Goal: Information Seeking & Learning: Find specific fact

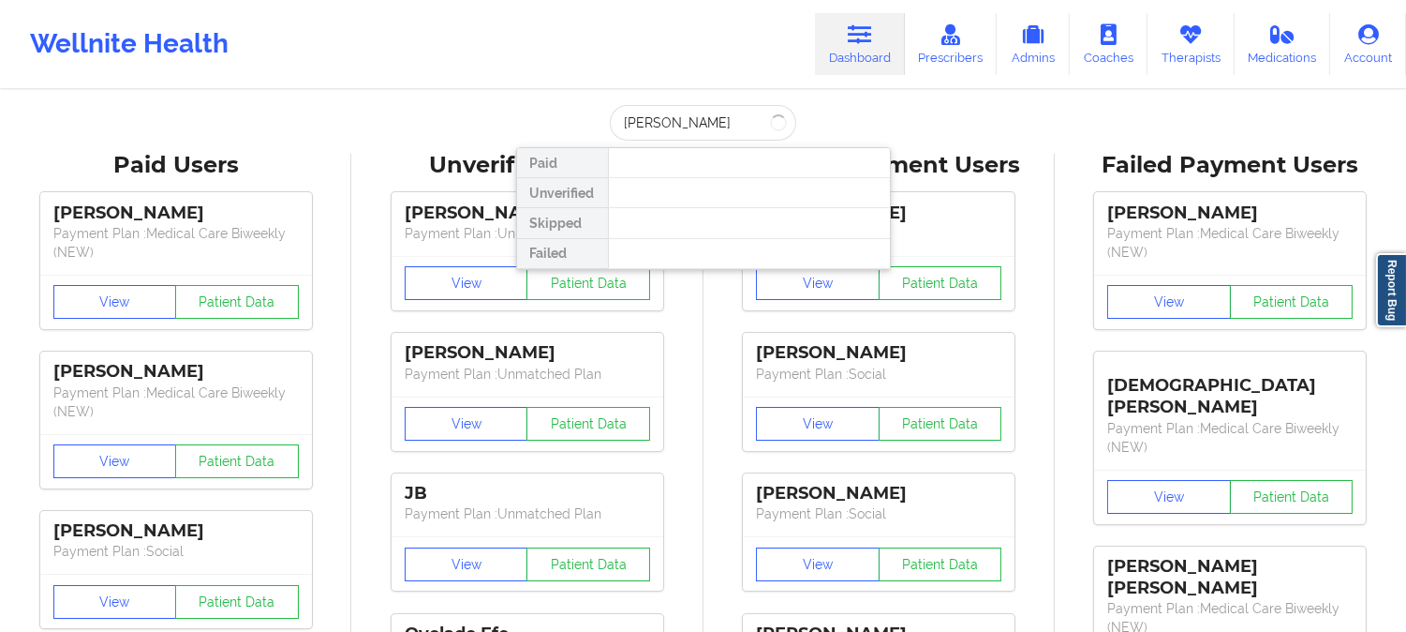
type input "[PERSON_NAME]"
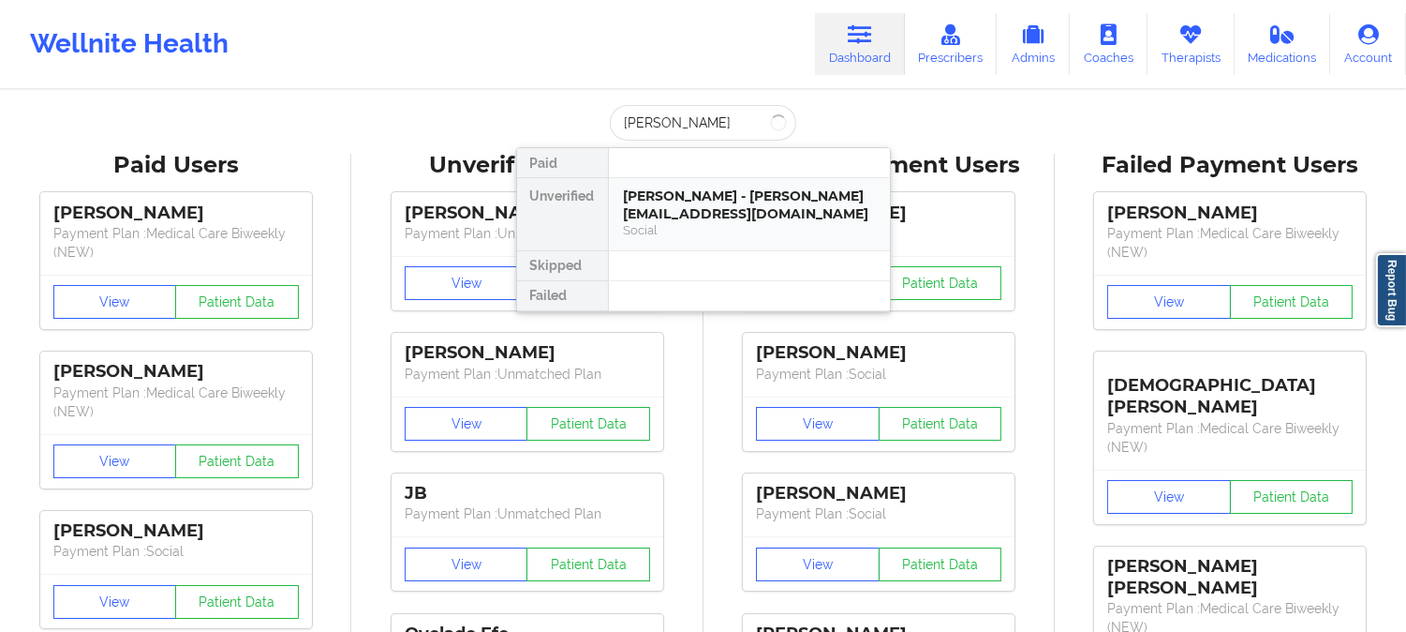
click at [734, 206] on div "[PERSON_NAME] - [PERSON_NAME][EMAIL_ADDRESS][DOMAIN_NAME]" at bounding box center [749, 204] width 251 height 35
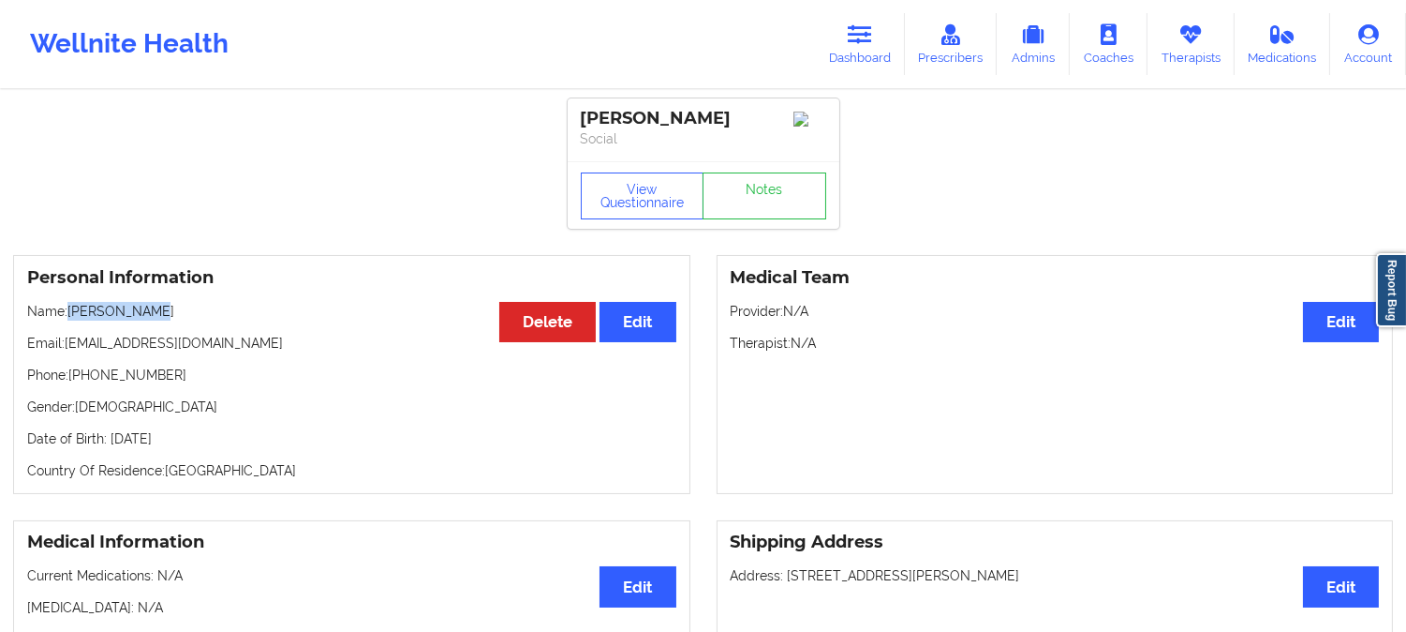
drag, startPoint x: 153, startPoint y: 320, endPoint x: 75, endPoint y: 314, distance: 78.0
click at [75, 314] on p "Name: Marc Russell" at bounding box center [351, 311] width 649 height 19
copy p "Marc Russell"
click at [860, 37] on icon at bounding box center [860, 34] width 24 height 21
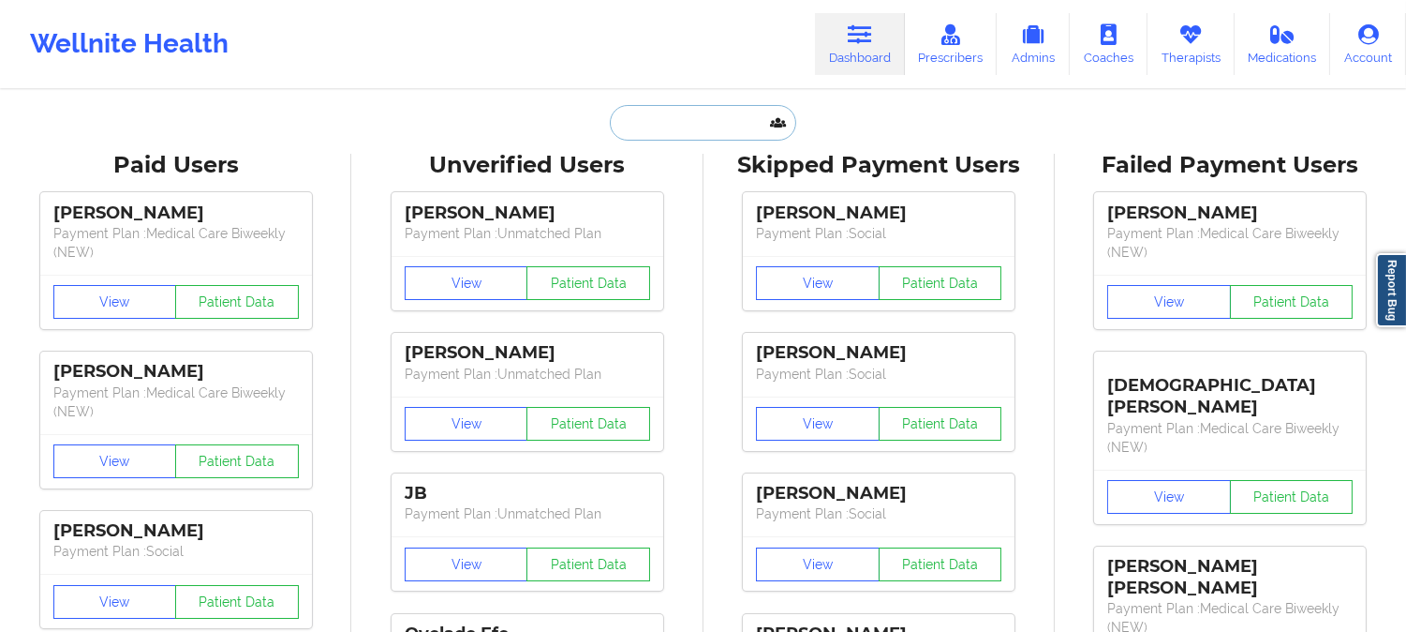
click at [687, 129] on input "text" at bounding box center [703, 123] width 186 height 36
paste input "Kenneggia Morrison"
type input "Kenneggia Morrison"
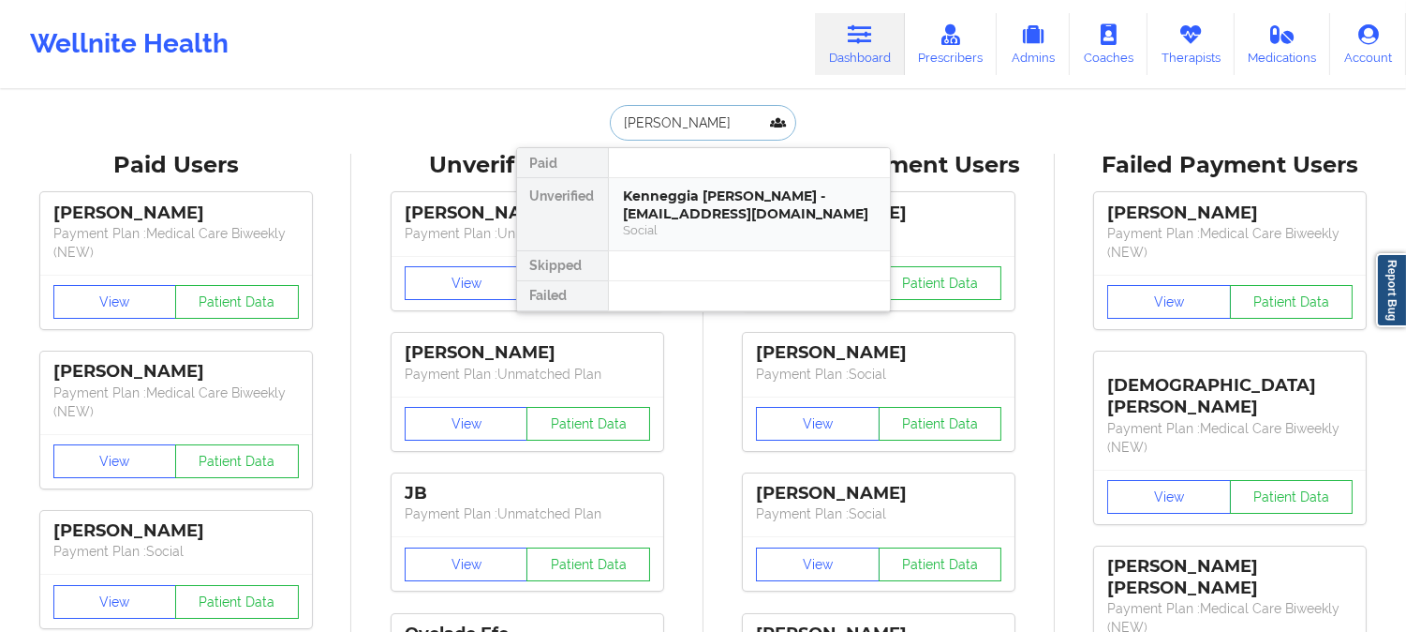
click at [713, 211] on div "Kenneggia Morrison - morrisonkenneggia@gmail.com" at bounding box center [749, 204] width 251 height 35
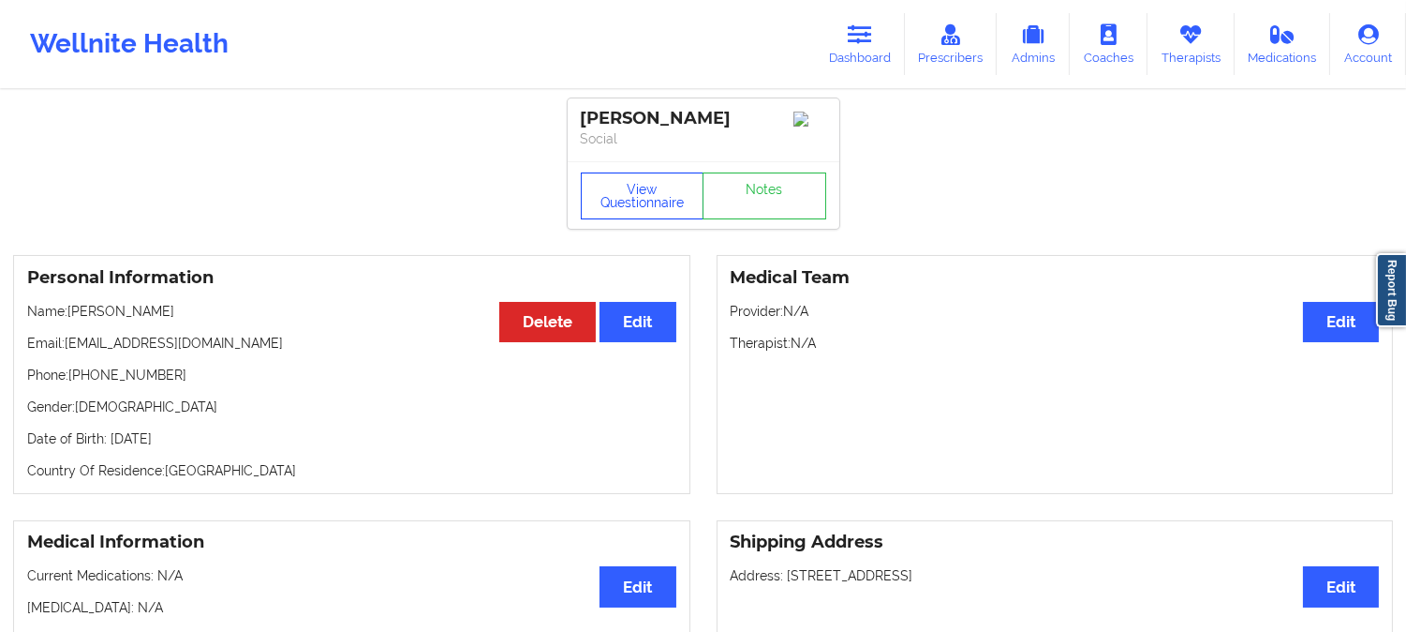
click at [648, 195] on button "View Questionnaire" at bounding box center [643, 195] width 124 height 47
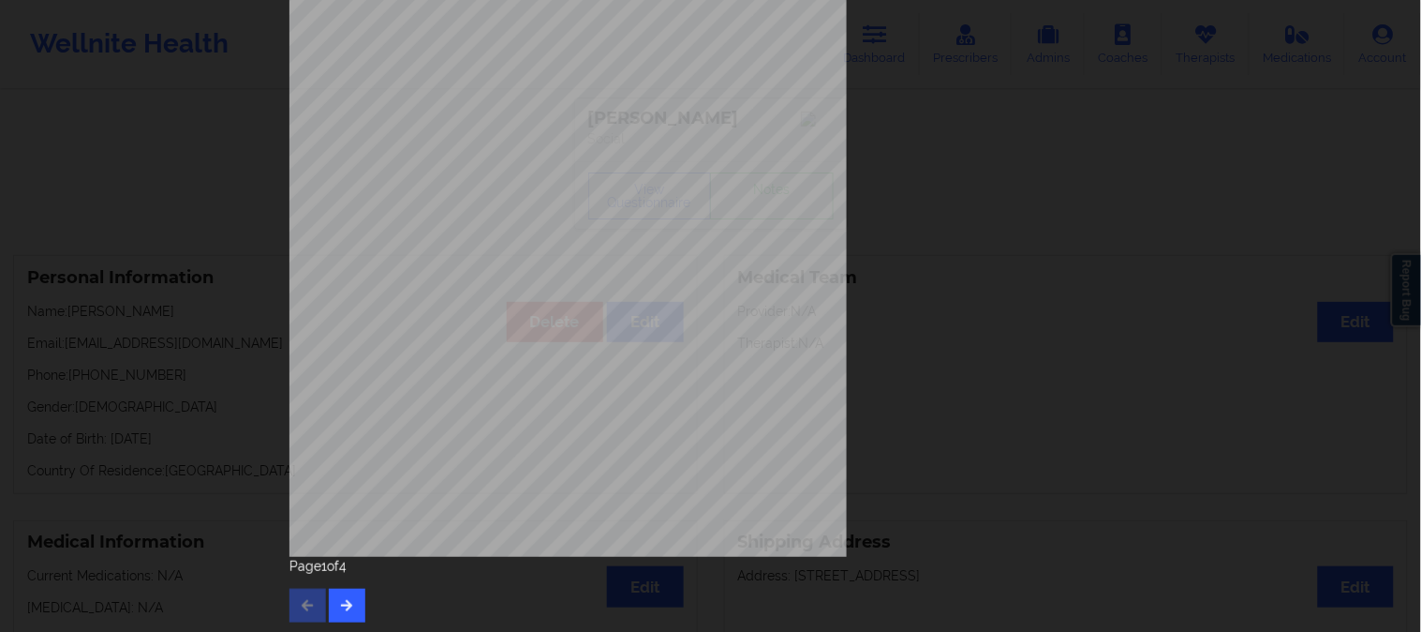
scroll to position [262, 0]
click at [343, 598] on icon "button" at bounding box center [347, 600] width 16 height 11
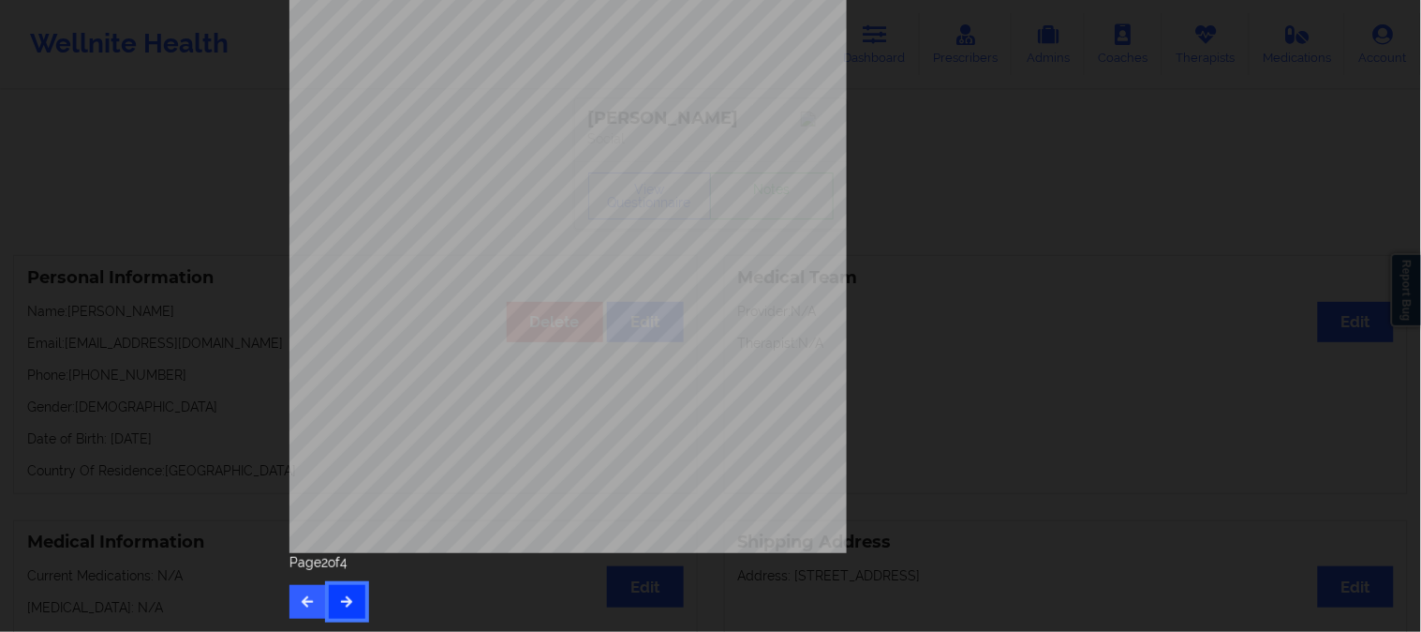
click at [347, 596] on icon "button" at bounding box center [347, 600] width 16 height 11
click at [342, 607] on button "button" at bounding box center [347, 602] width 37 height 34
click at [313, 591] on button "button" at bounding box center [308, 602] width 37 height 34
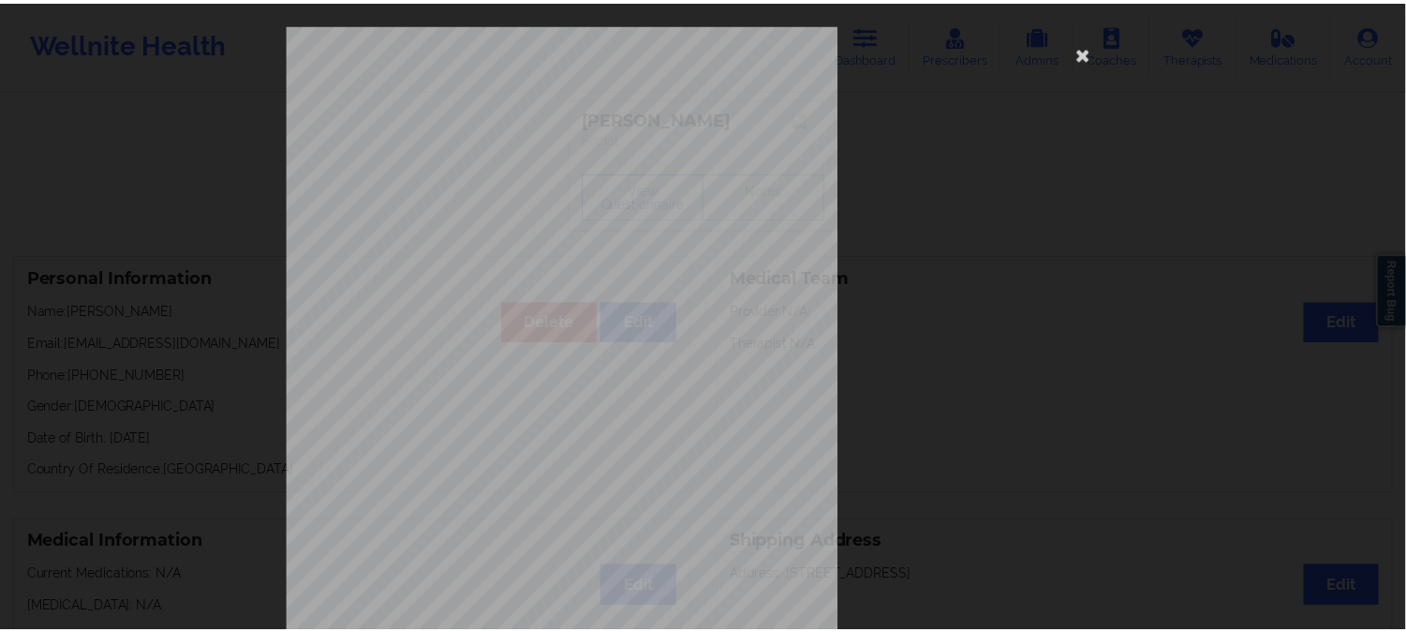
scroll to position [0, 0]
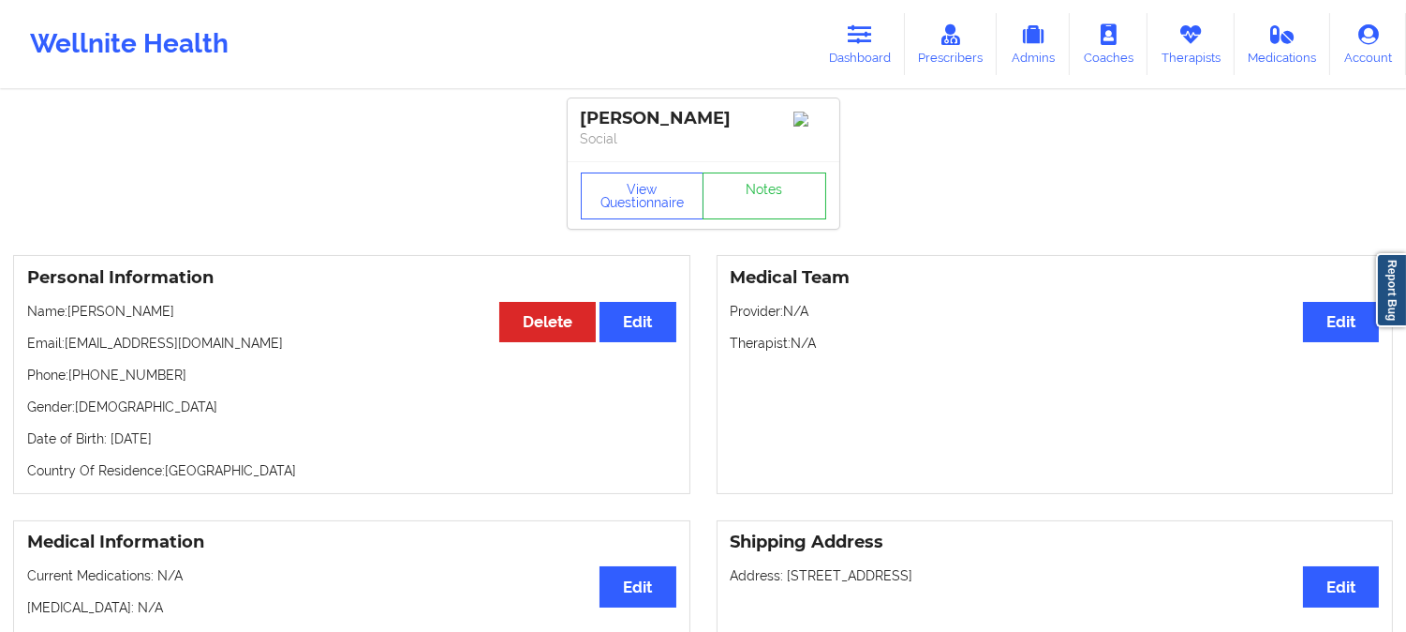
drag, startPoint x: 204, startPoint y: 320, endPoint x: 71, endPoint y: 310, distance: 133.4
click at [71, 310] on p "Name: Kenneggia Morrison" at bounding box center [351, 311] width 649 height 19
copy p "Kenneggia Morrison"
click at [845, 22] on link "Dashboard" at bounding box center [860, 44] width 90 height 62
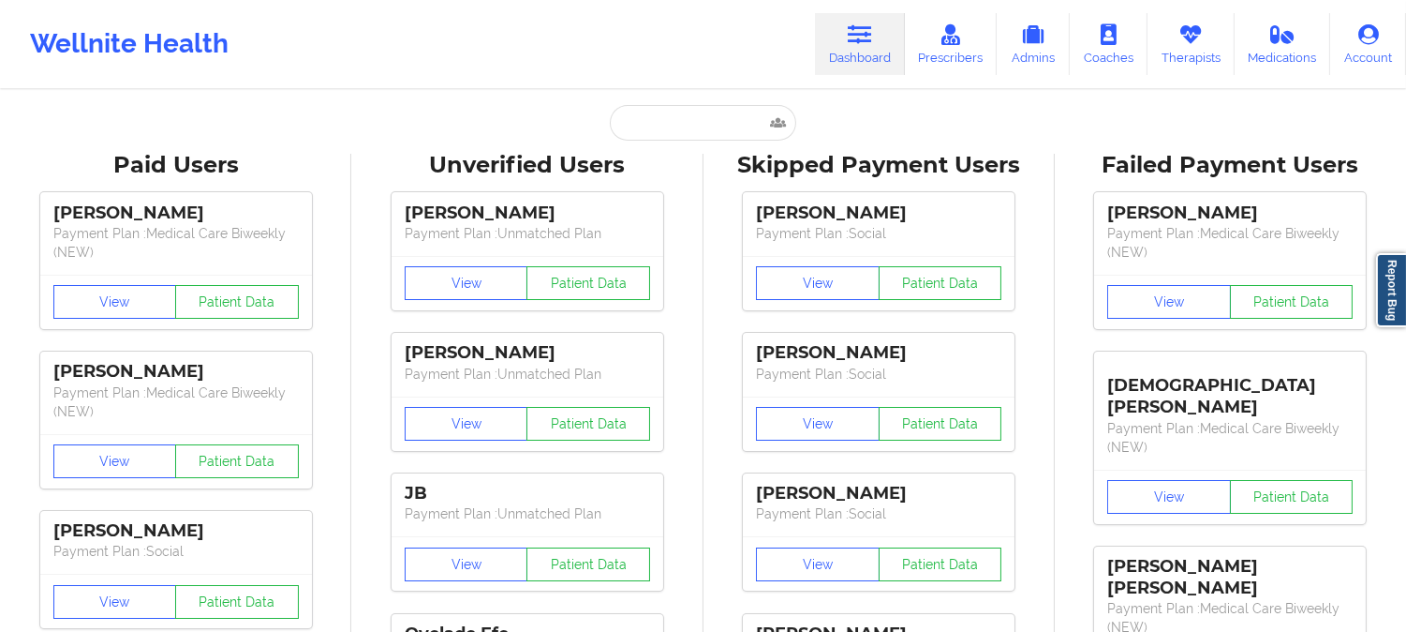
click at [677, 156] on div "Unverified Users" at bounding box center [527, 165] width 325 height 29
click at [687, 128] on input "text" at bounding box center [703, 123] width 186 height 36
paste input "Sally"
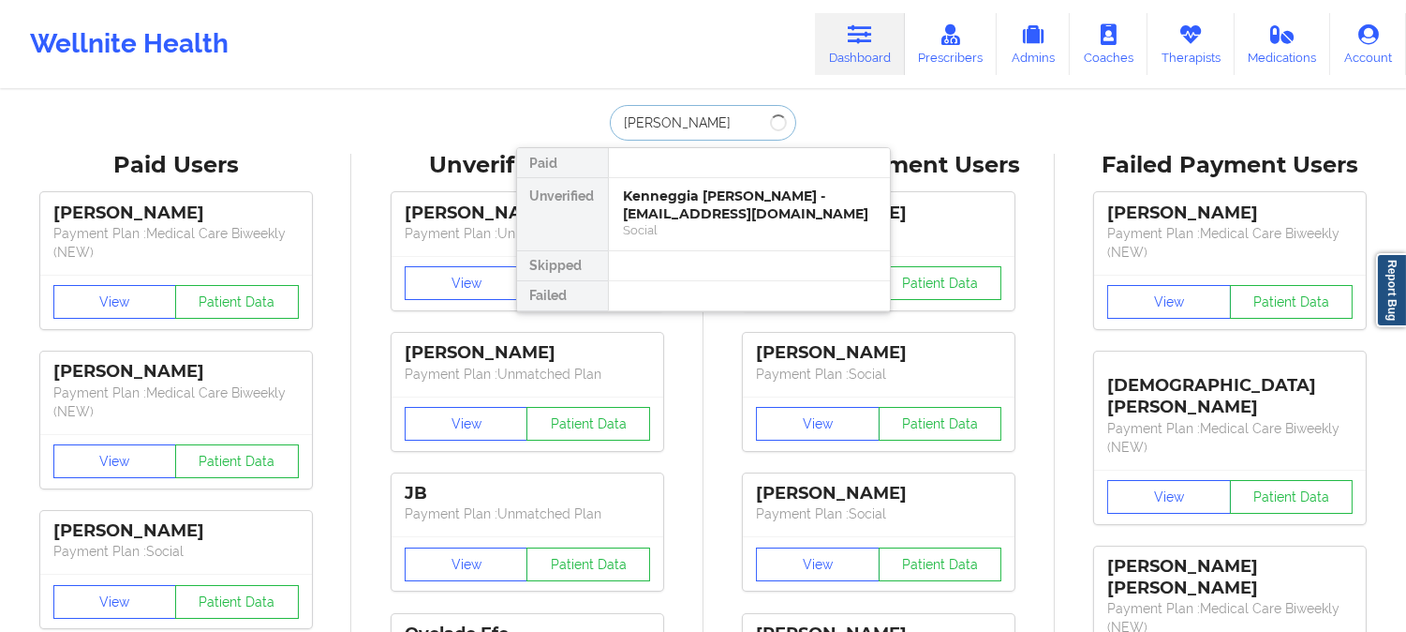
type input "Sally mar"
click at [700, 202] on div "Sally Mark - repairpro1@gmail.com" at bounding box center [749, 204] width 251 height 35
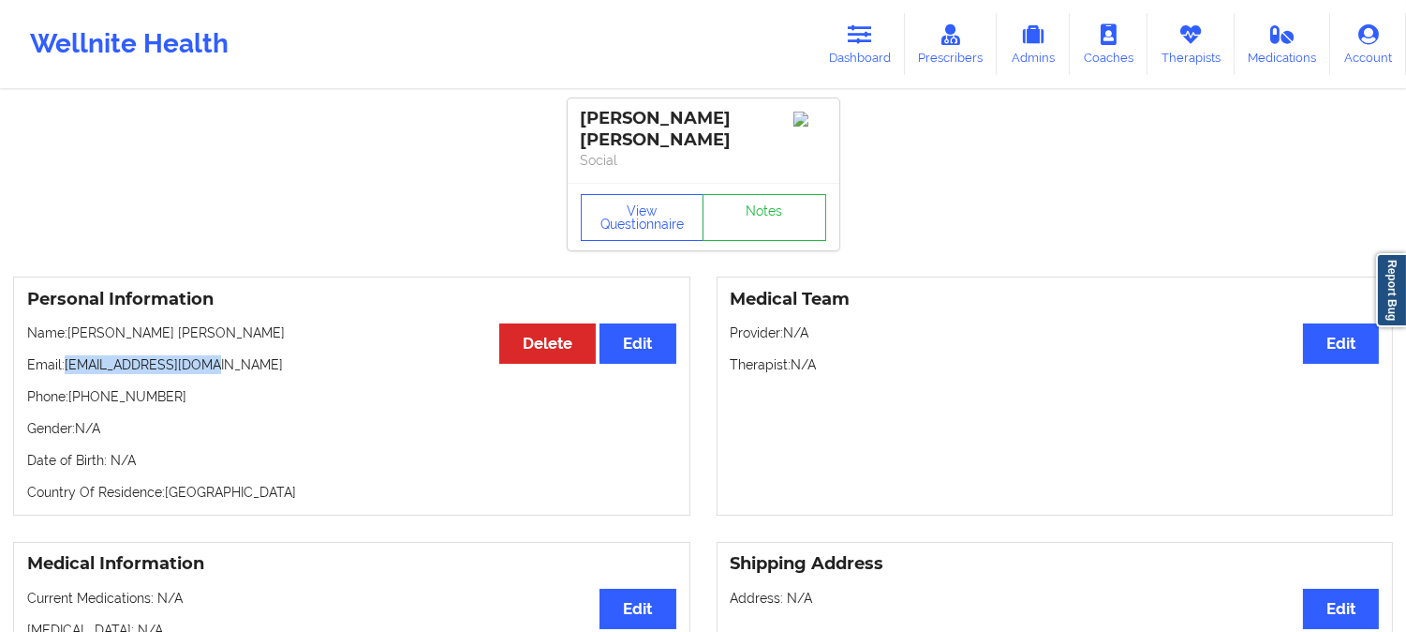
drag, startPoint x: 219, startPoint y: 344, endPoint x: 68, endPoint y: 349, distance: 150.9
click at [68, 355] on p "Email: repairpro1@gmail.com" at bounding box center [351, 364] width 649 height 19
copy p "repairpro1@gmail.com"
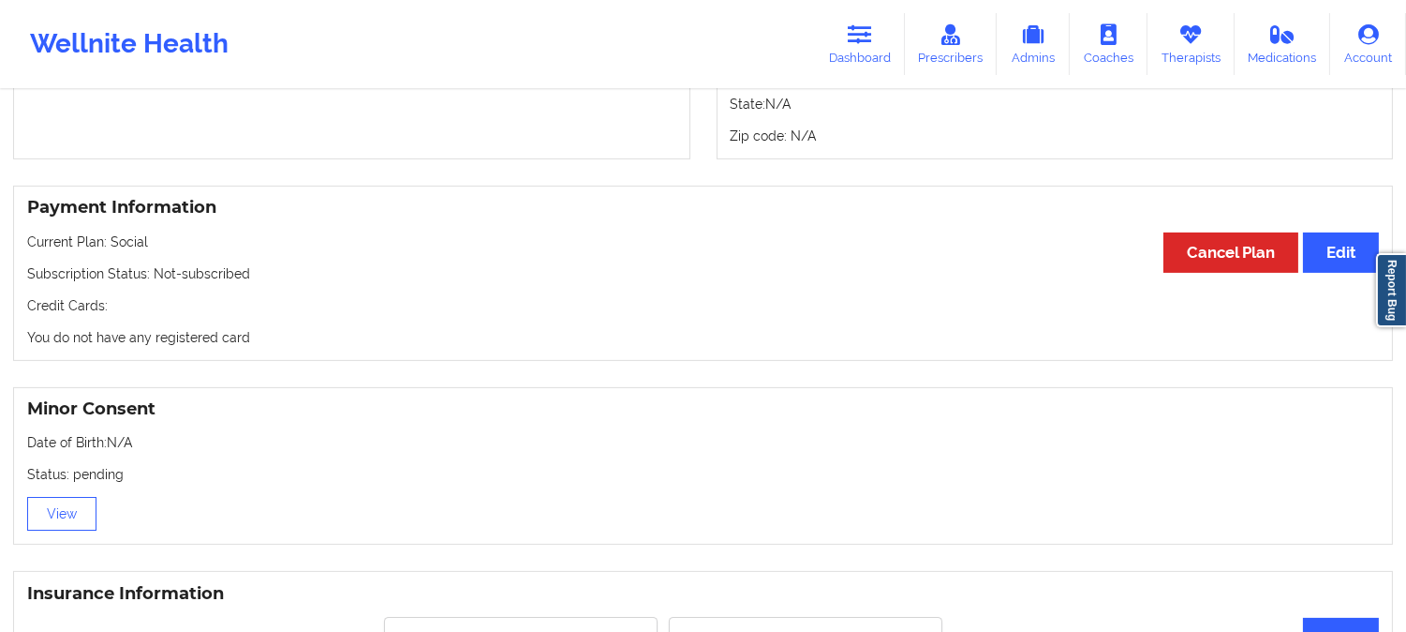
scroll to position [937, 0]
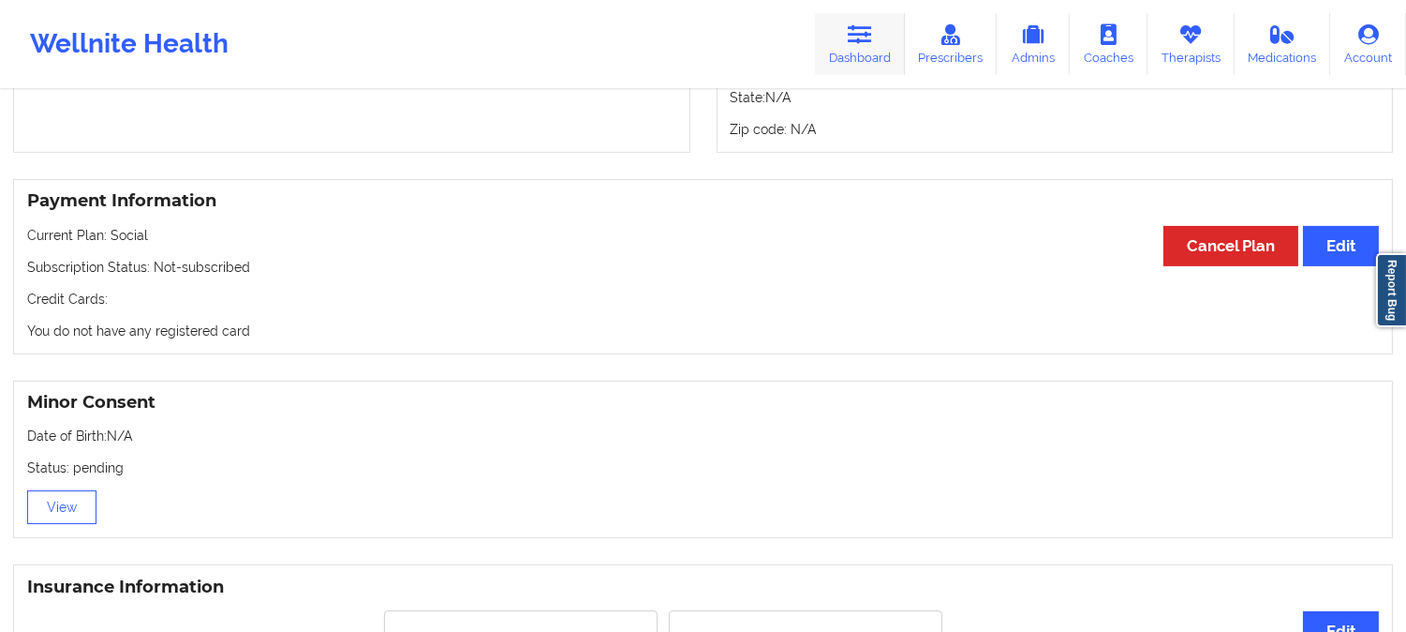
click at [876, 34] on link "Dashboard" at bounding box center [860, 44] width 90 height 62
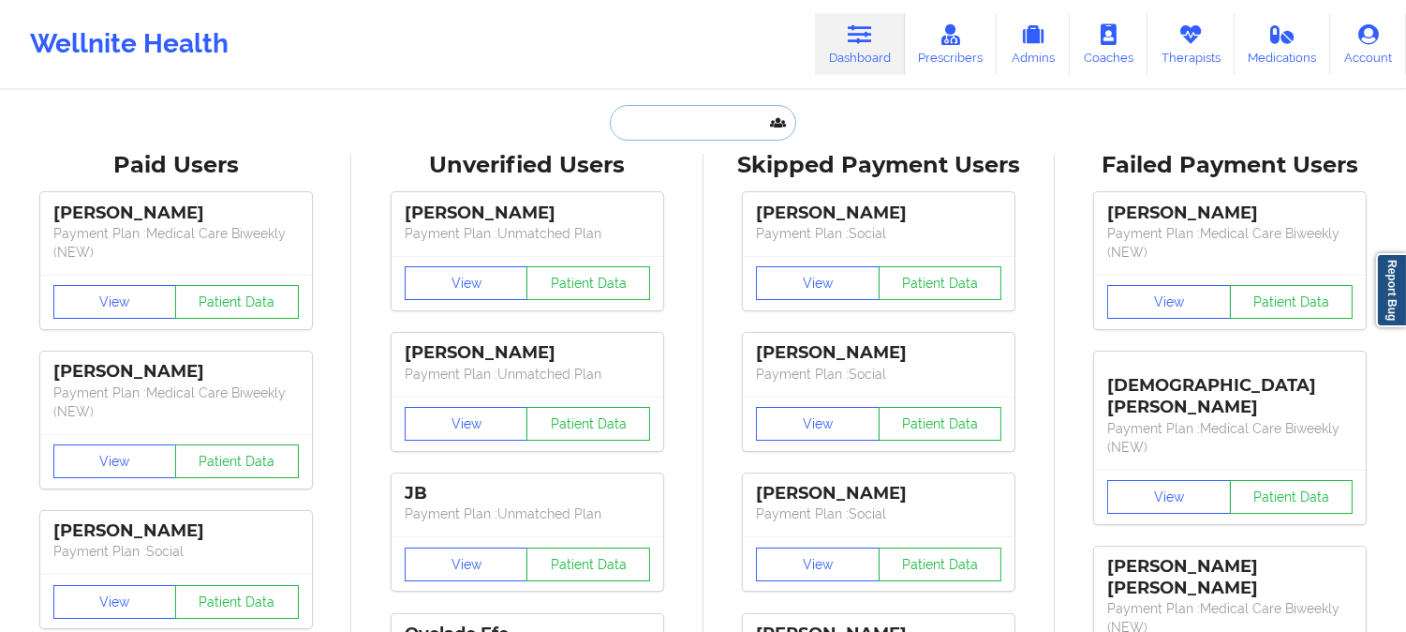
click at [701, 136] on input "text" at bounding box center [703, 123] width 186 height 36
paste input "Elisa Mclean"
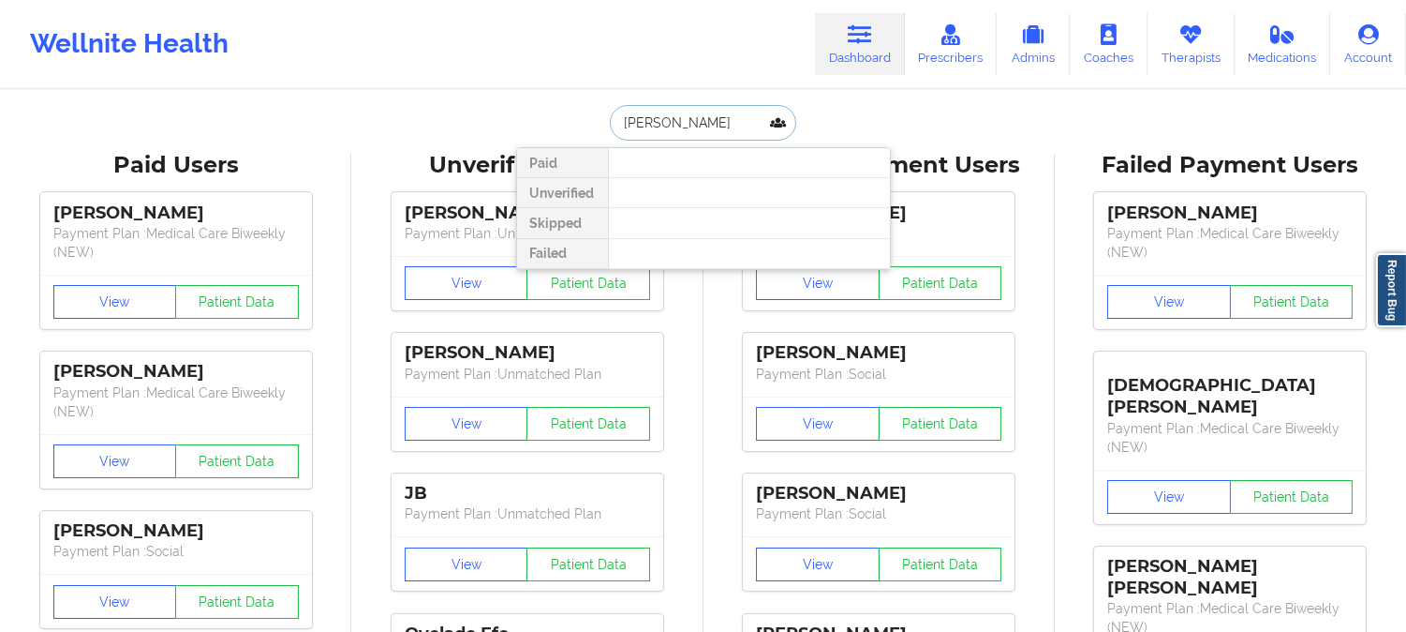
type input "Sally mark"
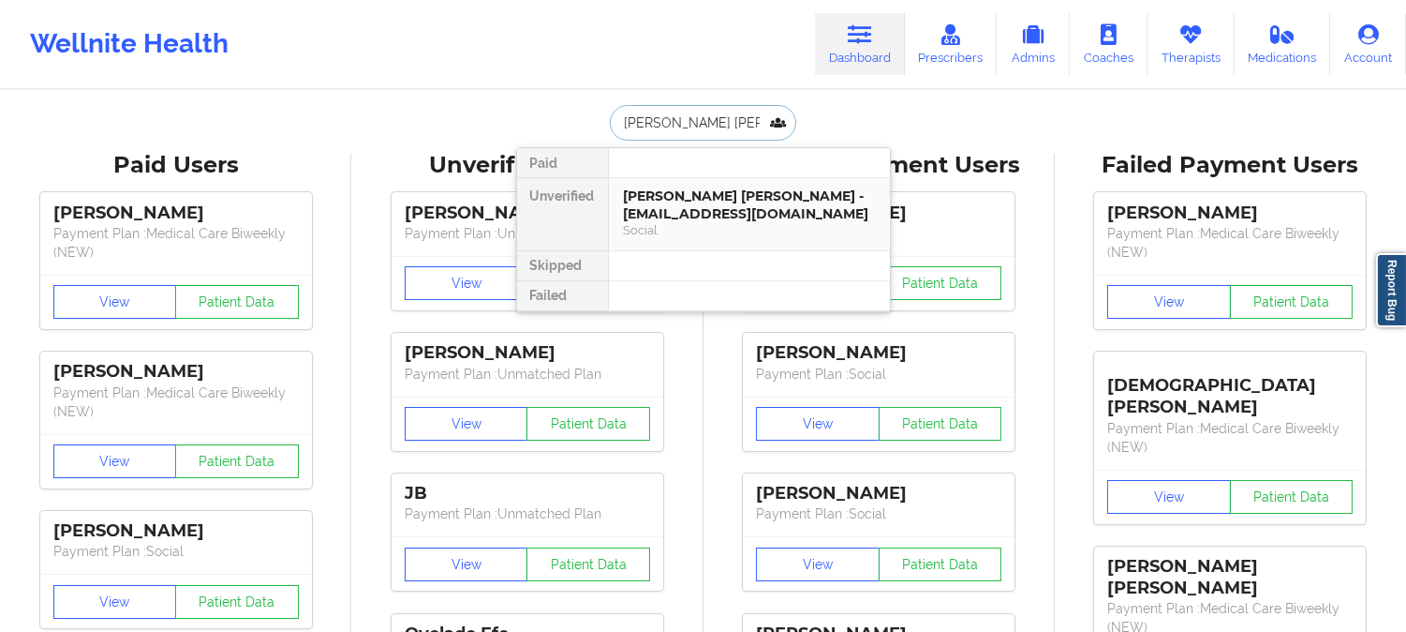
click at [705, 186] on div "Sally Mark - repairpro1@gmail.com Social" at bounding box center [749, 214] width 281 height 72
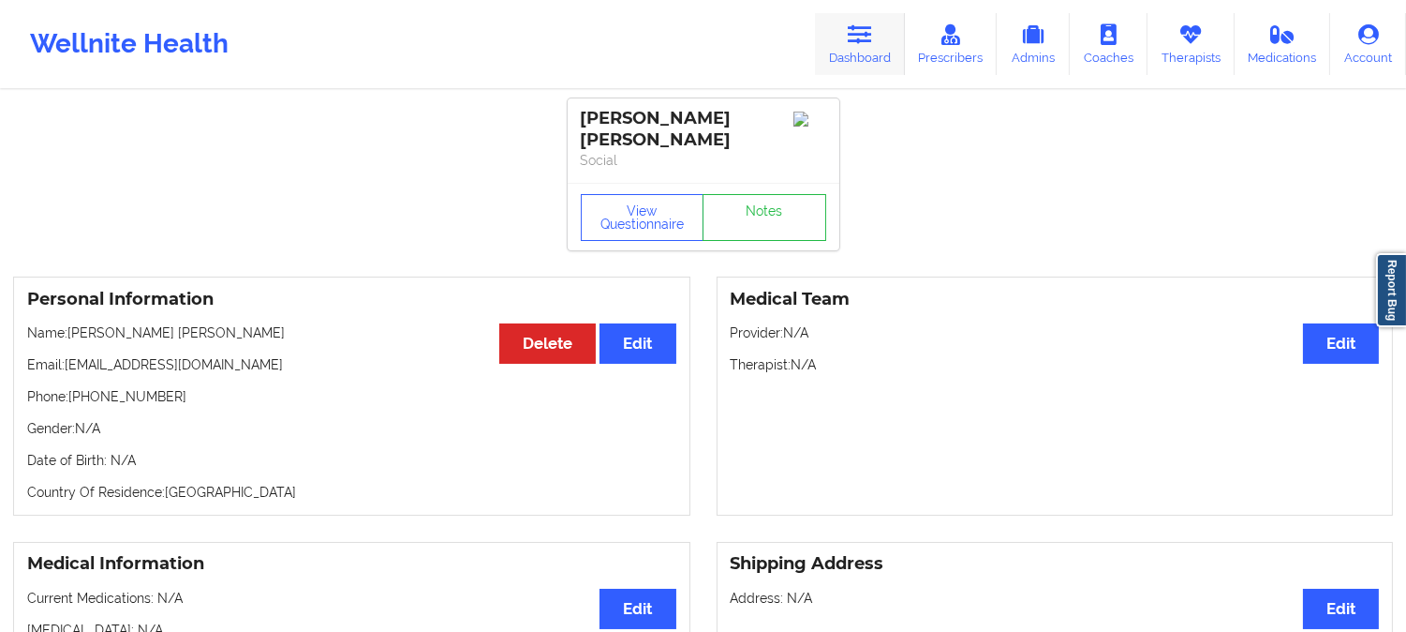
click at [863, 24] on icon at bounding box center [860, 34] width 24 height 21
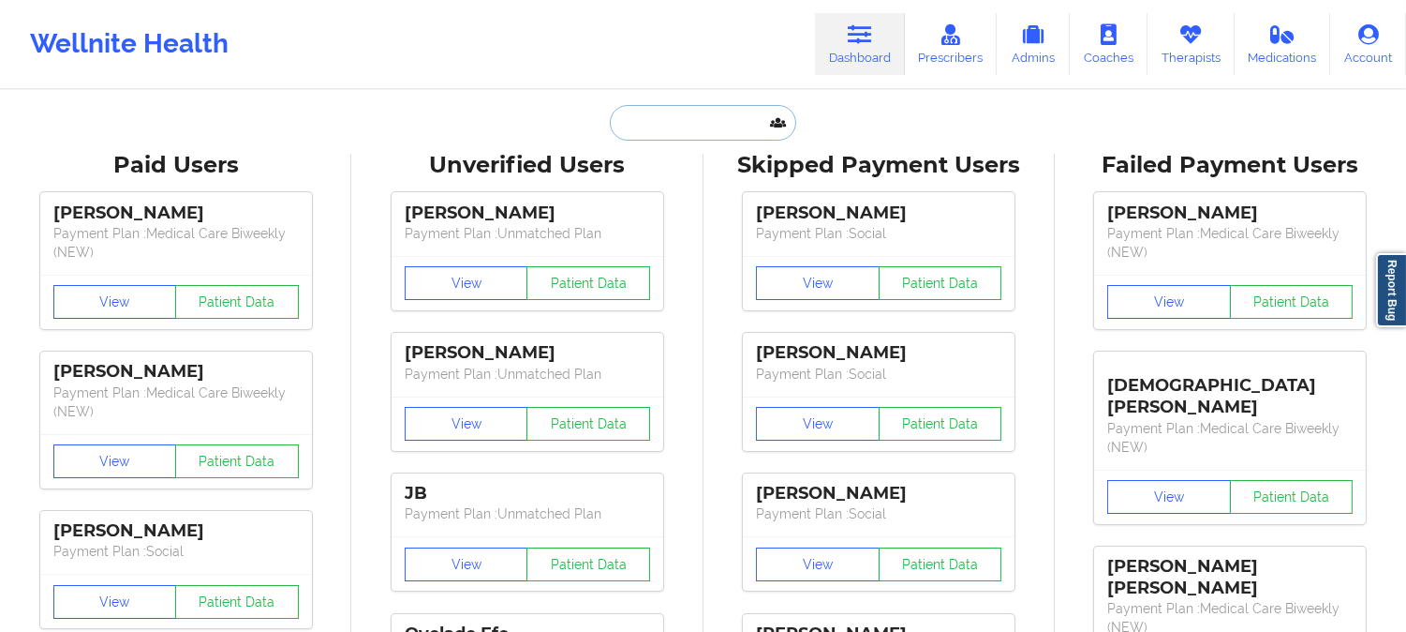
click at [696, 122] on input "text" at bounding box center [703, 123] width 186 height 36
paste input "marc Russell"
type input "marc Russell"
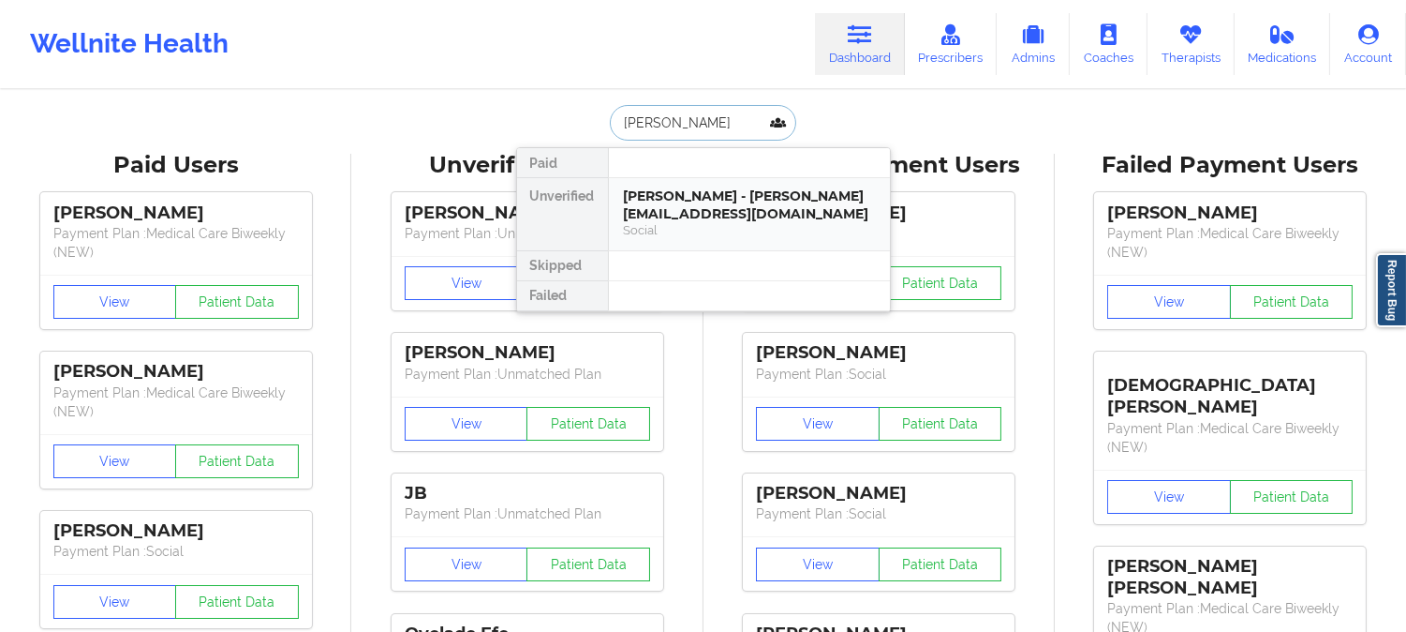
click at [717, 195] on div "Marc Russell - russellmarc@gmail.com" at bounding box center [749, 204] width 251 height 35
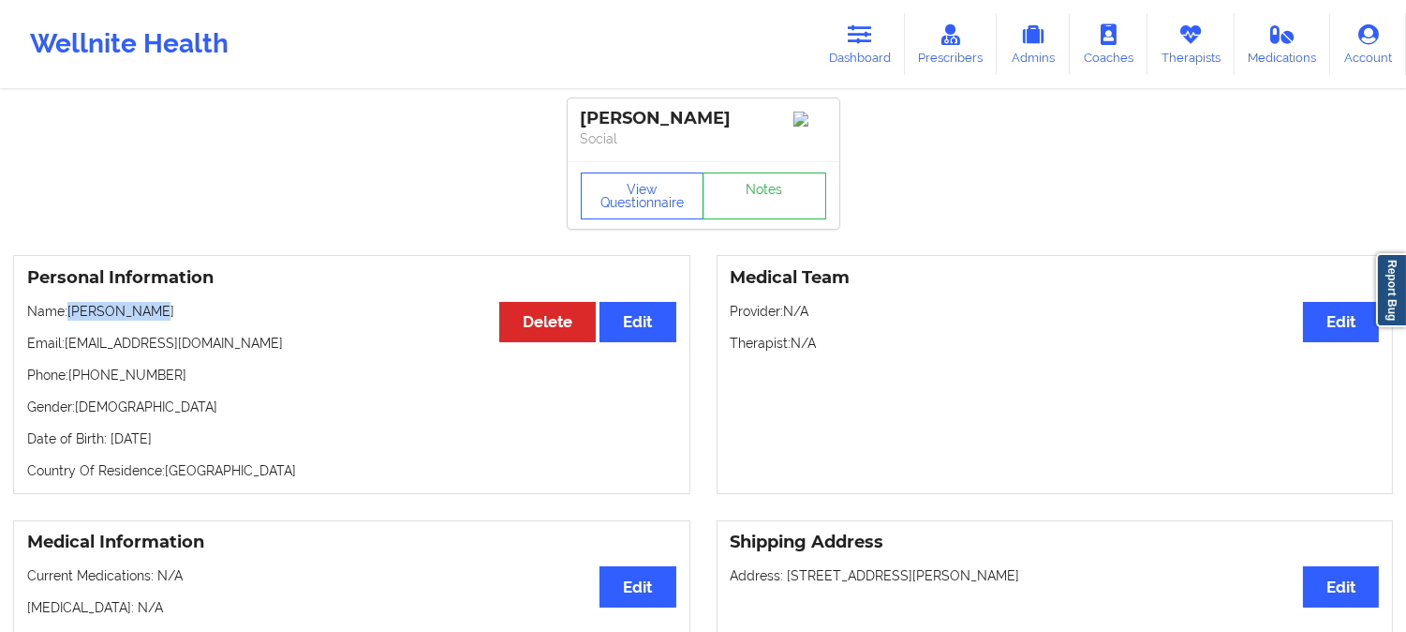
drag, startPoint x: 157, startPoint y: 314, endPoint x: 70, endPoint y: 309, distance: 87.3
click at [70, 309] on p "Name: Marc Russell" at bounding box center [351, 311] width 649 height 19
copy p "Marc Russell"
drag, startPoint x: 170, startPoint y: 317, endPoint x: 69, endPoint y: 302, distance: 101.4
click at [69, 302] on div "Personal Information Edit Delete Name: Marc Russell Email: russellmarc@gmail.co…" at bounding box center [351, 374] width 677 height 239
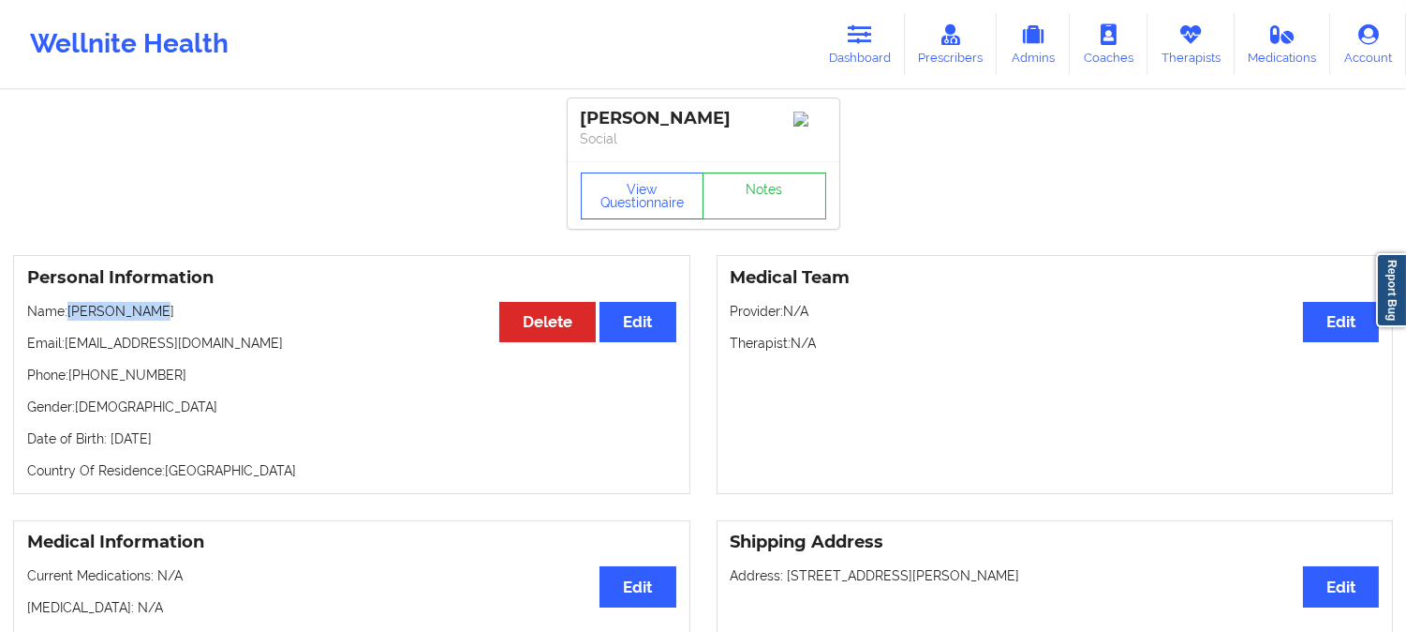
copy p "Marc Russell"
click at [640, 200] on button "View Questionnaire" at bounding box center [643, 195] width 124 height 47
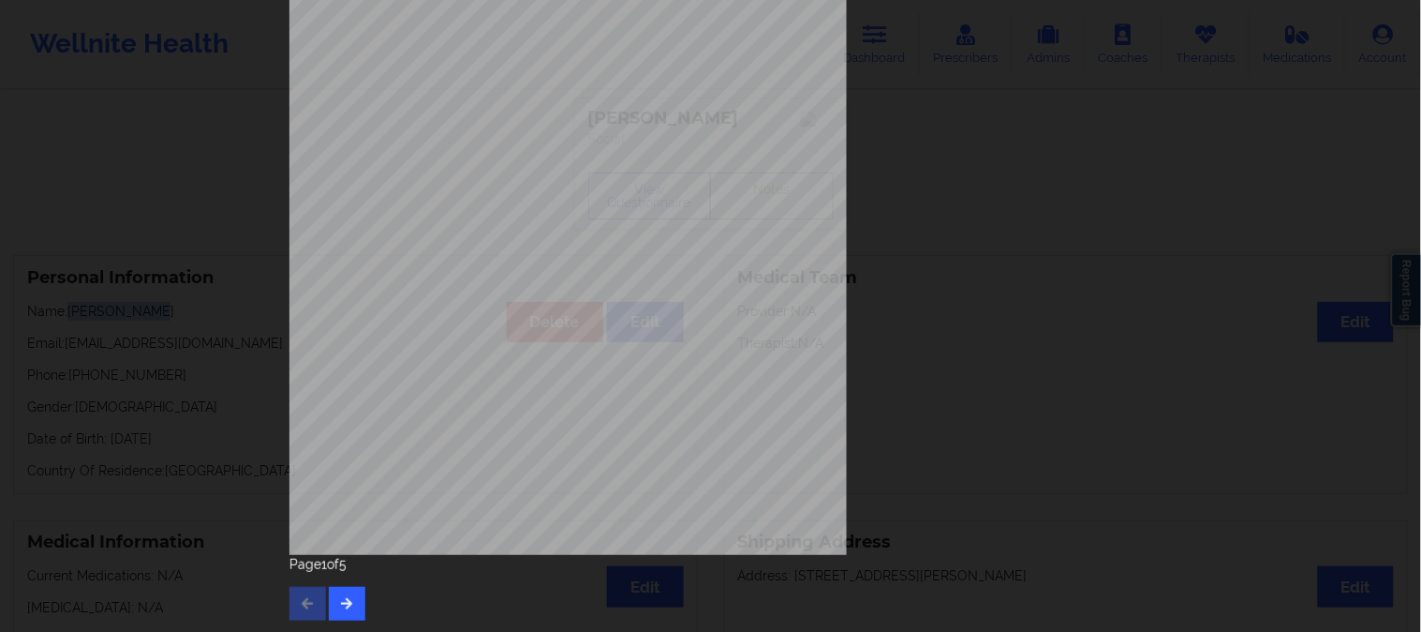
scroll to position [262, 0]
click at [347, 590] on button "button" at bounding box center [347, 602] width 37 height 34
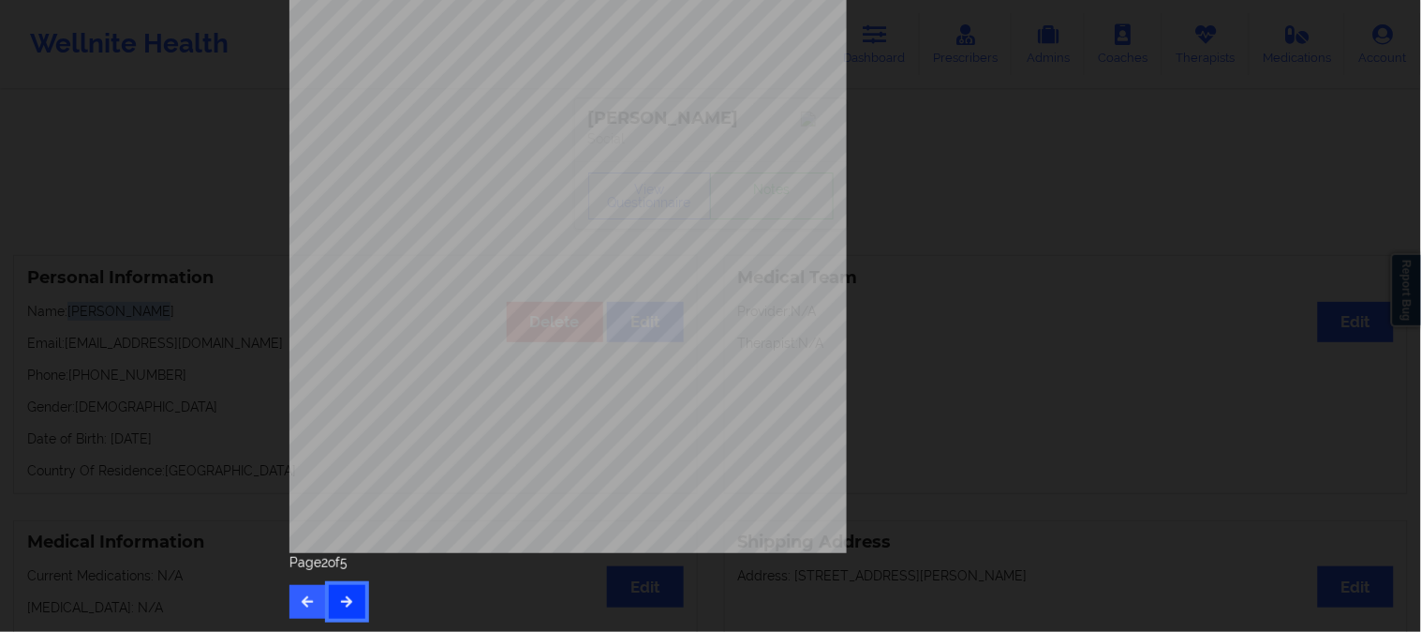
click at [333, 605] on button "button" at bounding box center [347, 602] width 37 height 34
click at [340, 604] on icon "button" at bounding box center [347, 600] width 16 height 11
click at [165, 153] on div "Insurance company type details by patient commercial Insurance Member ID for pa…" at bounding box center [710, 316] width 1421 height 632
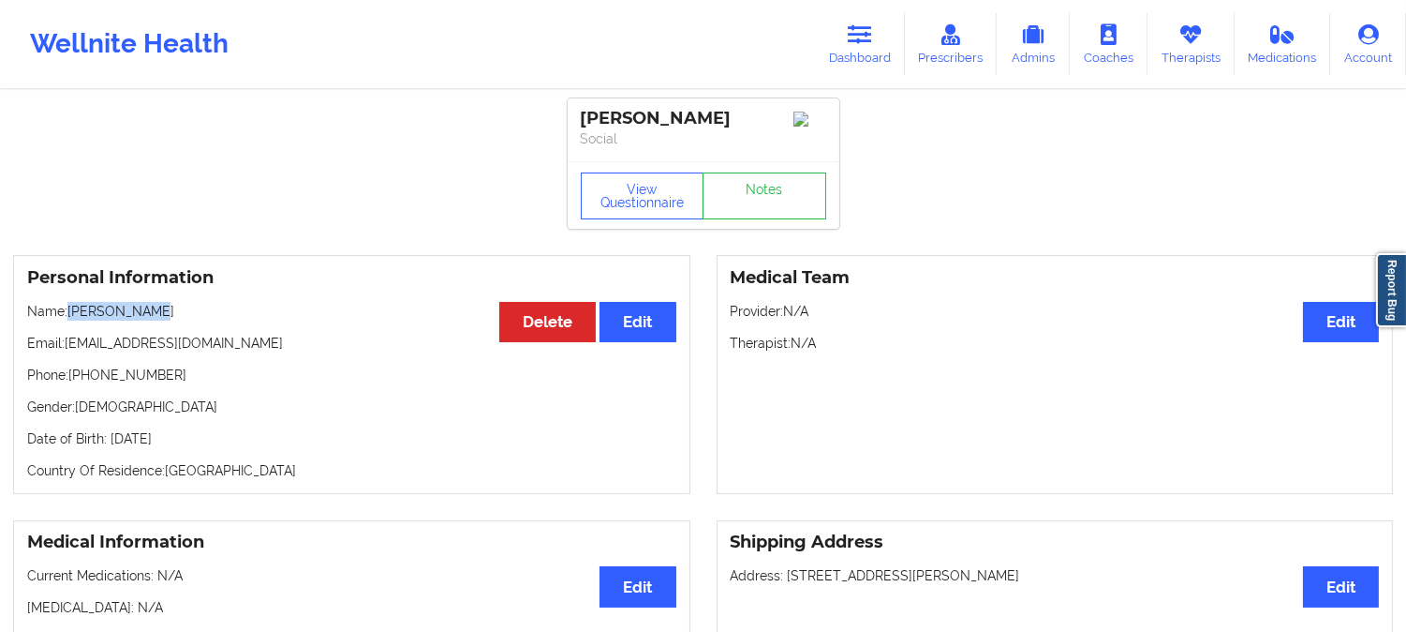
drag, startPoint x: 154, startPoint y: 316, endPoint x: 69, endPoint y: 303, distance: 85.3
click at [69, 303] on div "Personal Information Edit Delete Name: Marc Russell Email: russellmarc@gmail.co…" at bounding box center [351, 374] width 677 height 239
copy p "Marc Russell"
click at [854, 37] on icon at bounding box center [860, 34] width 24 height 21
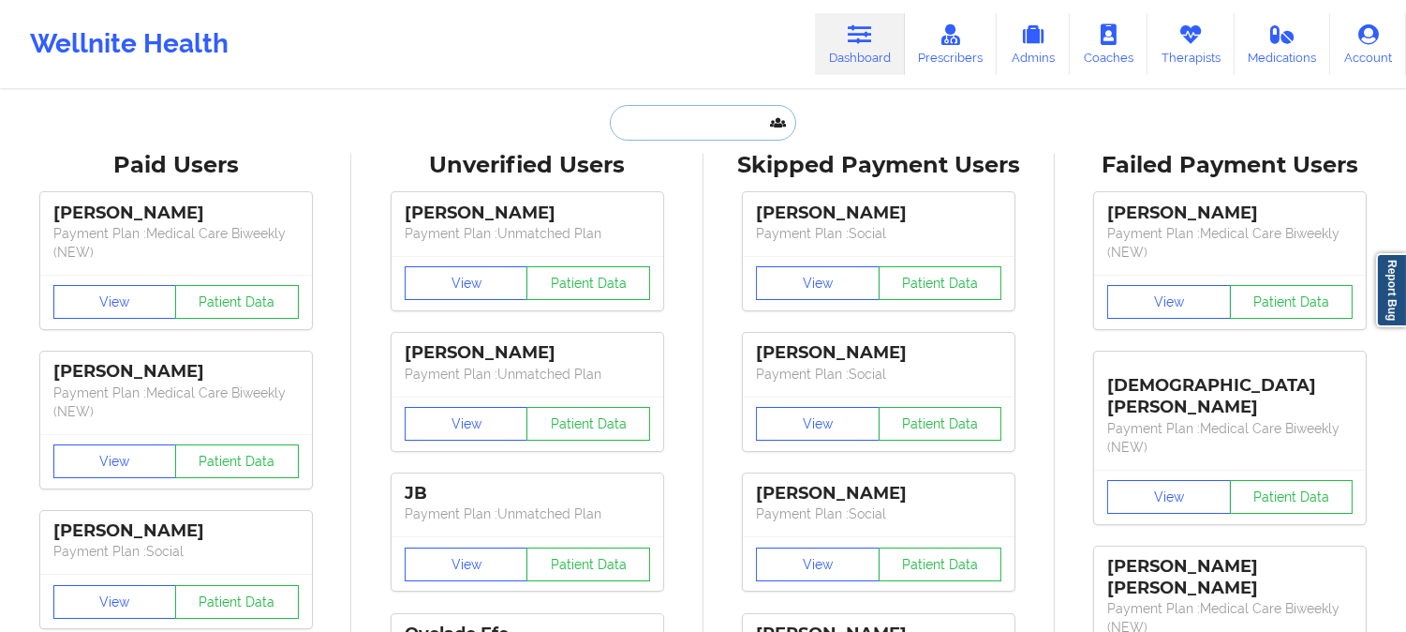
click at [673, 126] on input "text" at bounding box center [703, 123] width 186 height 36
paste input "Phristy scott"
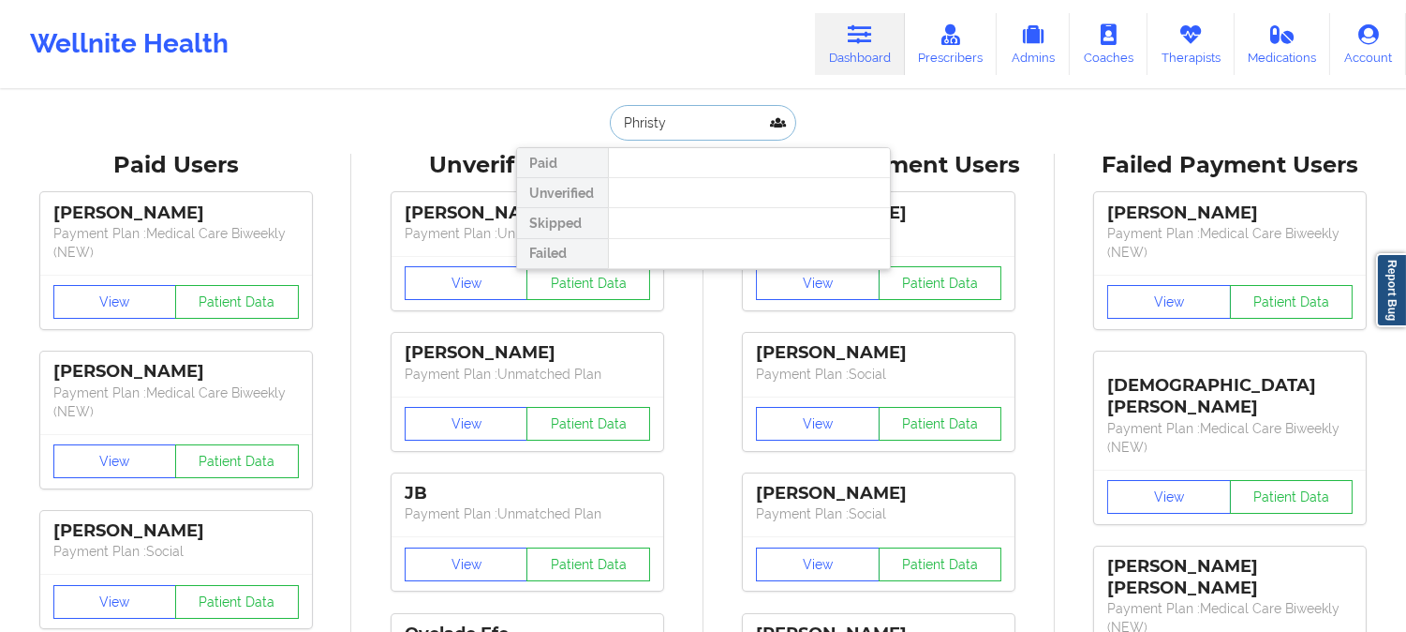
paste input "scott"
type input "scott"
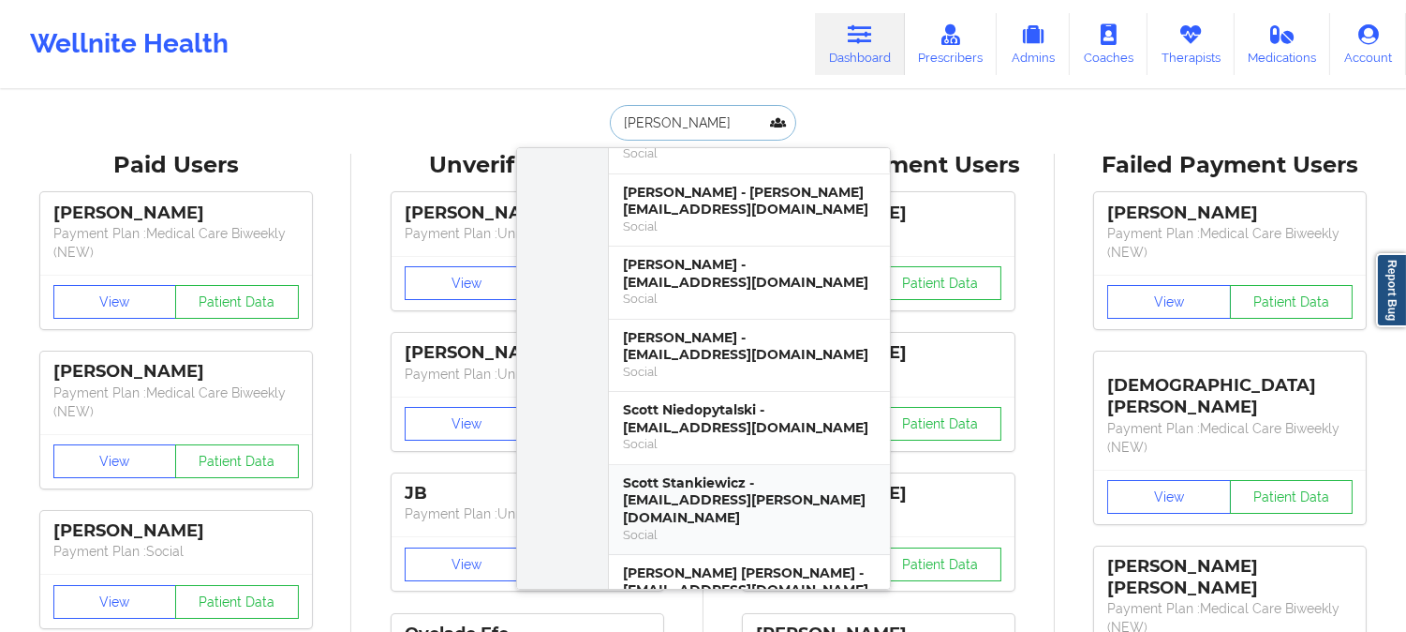
scroll to position [937, 0]
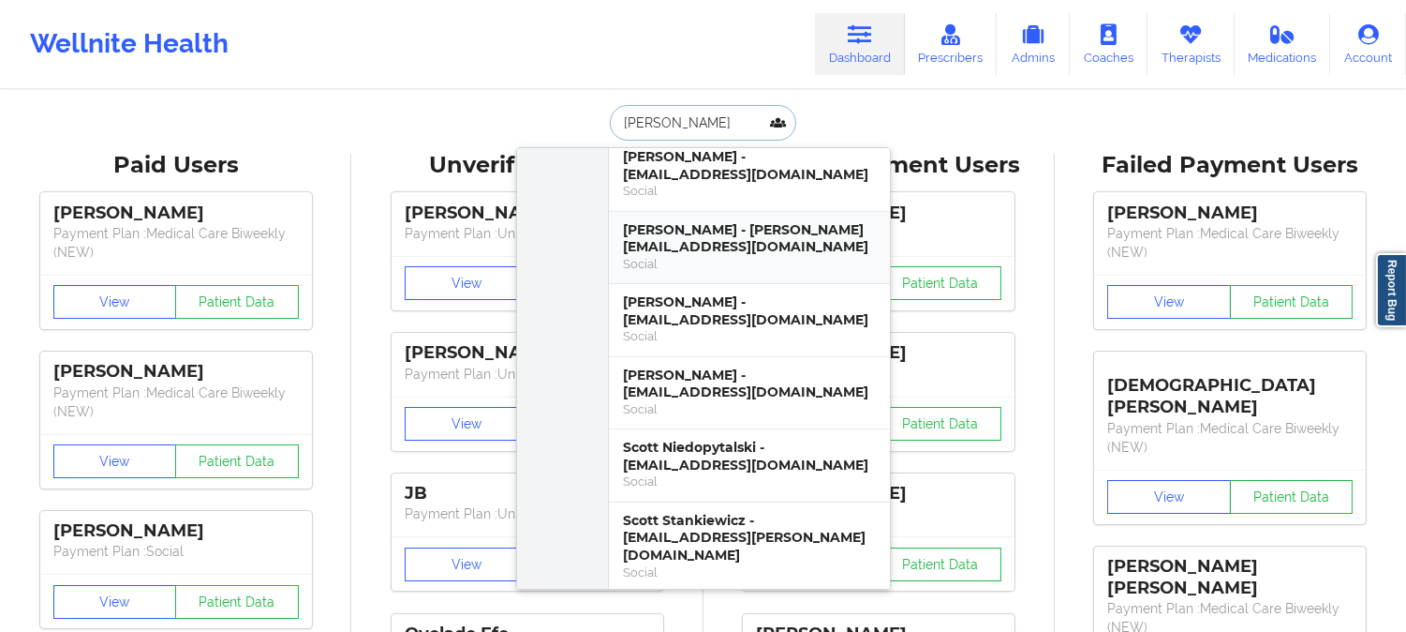
click at [716, 221] on div "Brittany Scott - brittany.scott528@gmail.com" at bounding box center [749, 238] width 251 height 35
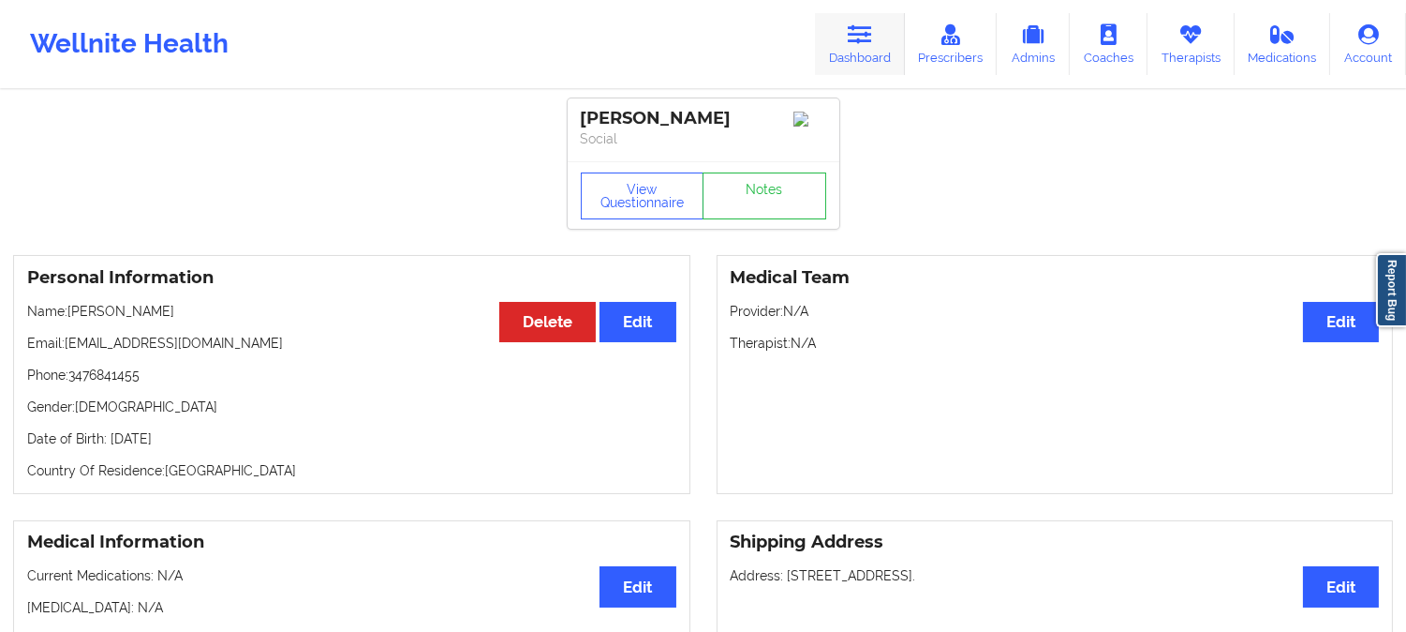
click at [864, 31] on icon at bounding box center [860, 34] width 24 height 21
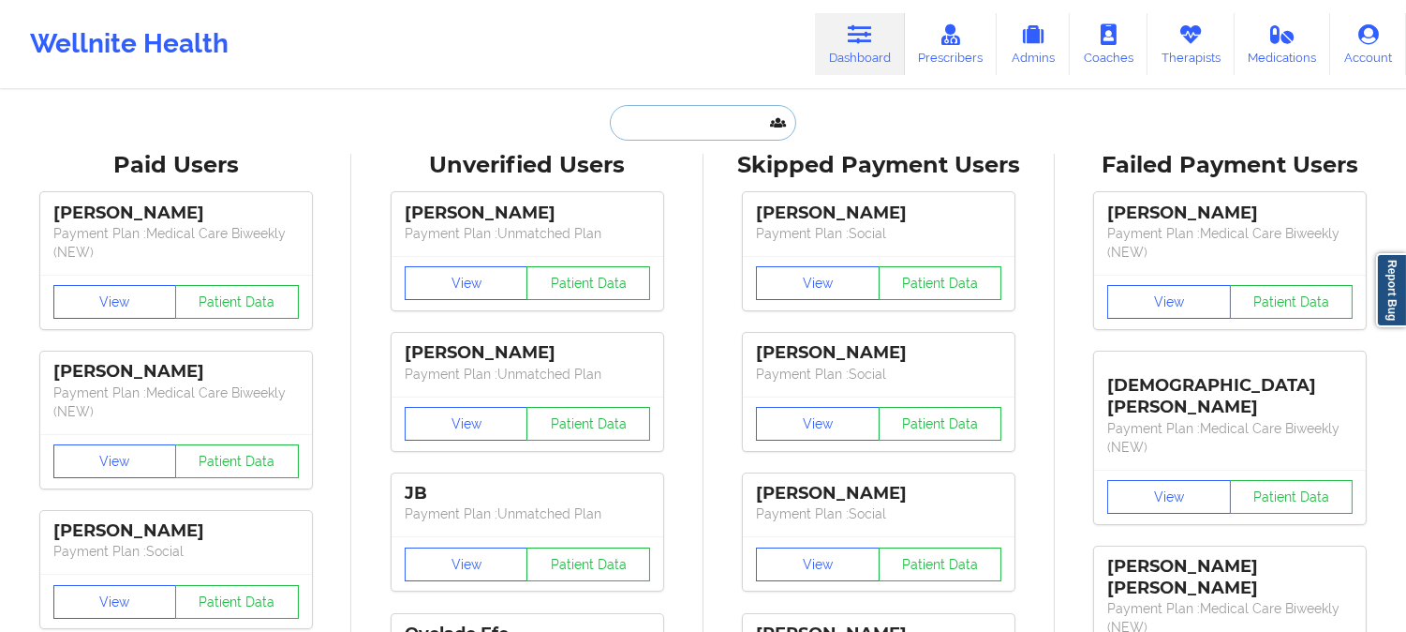
click at [688, 111] on input "text" at bounding box center [703, 123] width 186 height 36
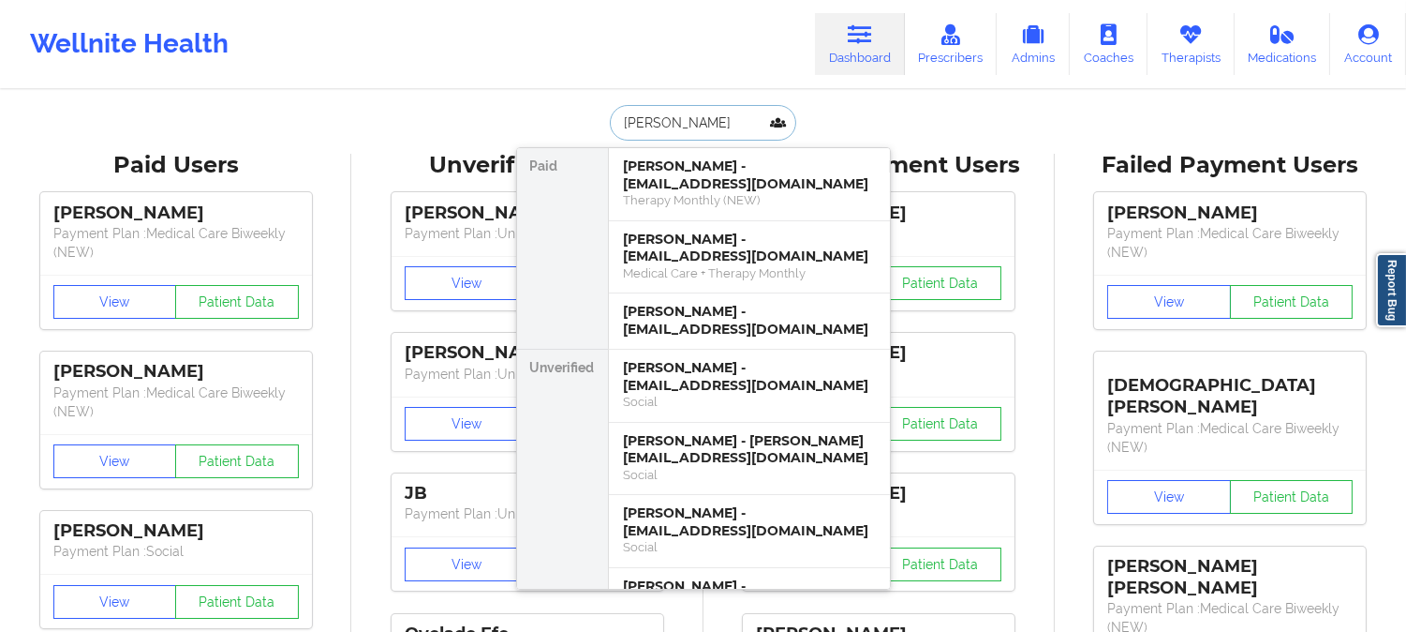
type input "Justin Jones"
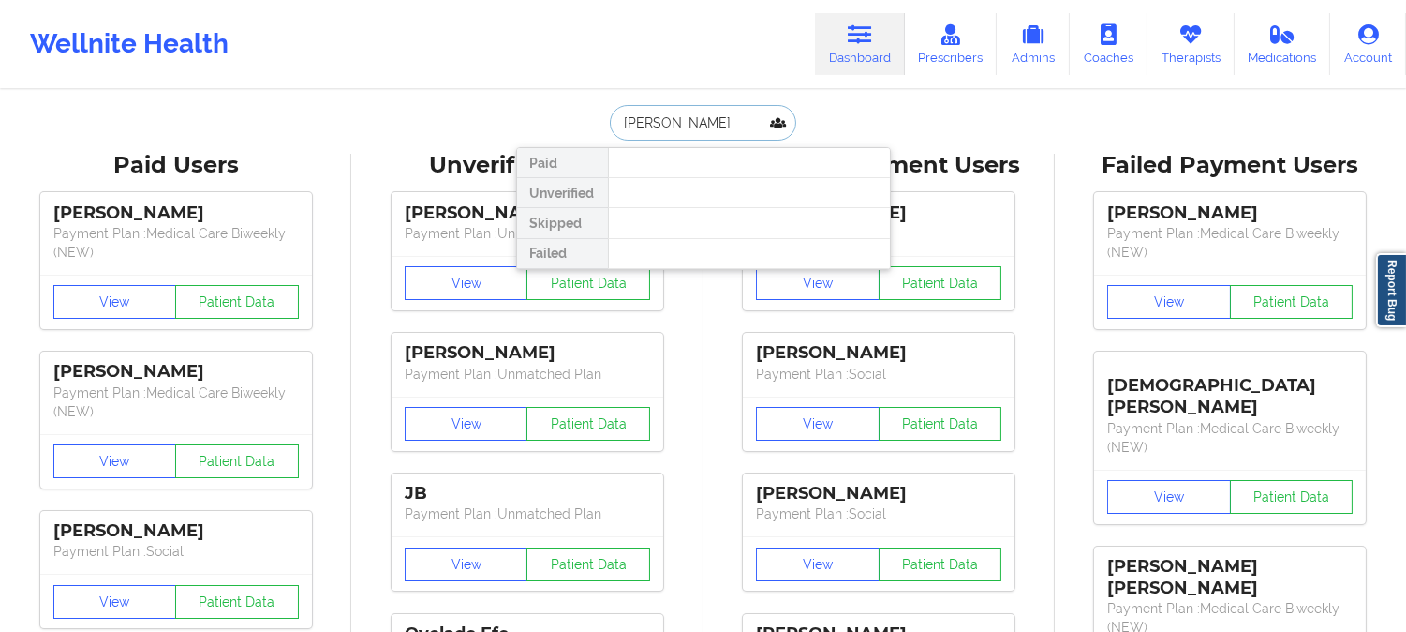
click at [719, 122] on input "Justin Jones" at bounding box center [703, 123] width 186 height 36
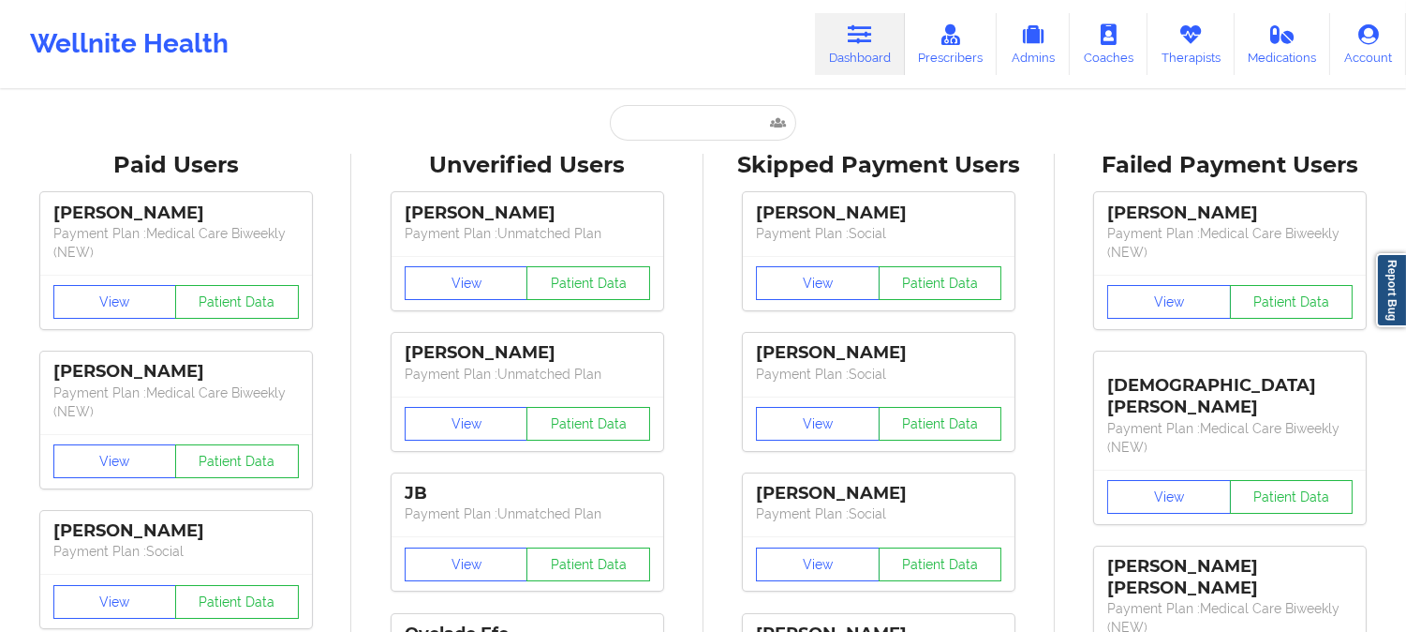
click at [677, 124] on input "text" at bounding box center [703, 123] width 186 height 36
paste input "Stella"
type input "Stella"
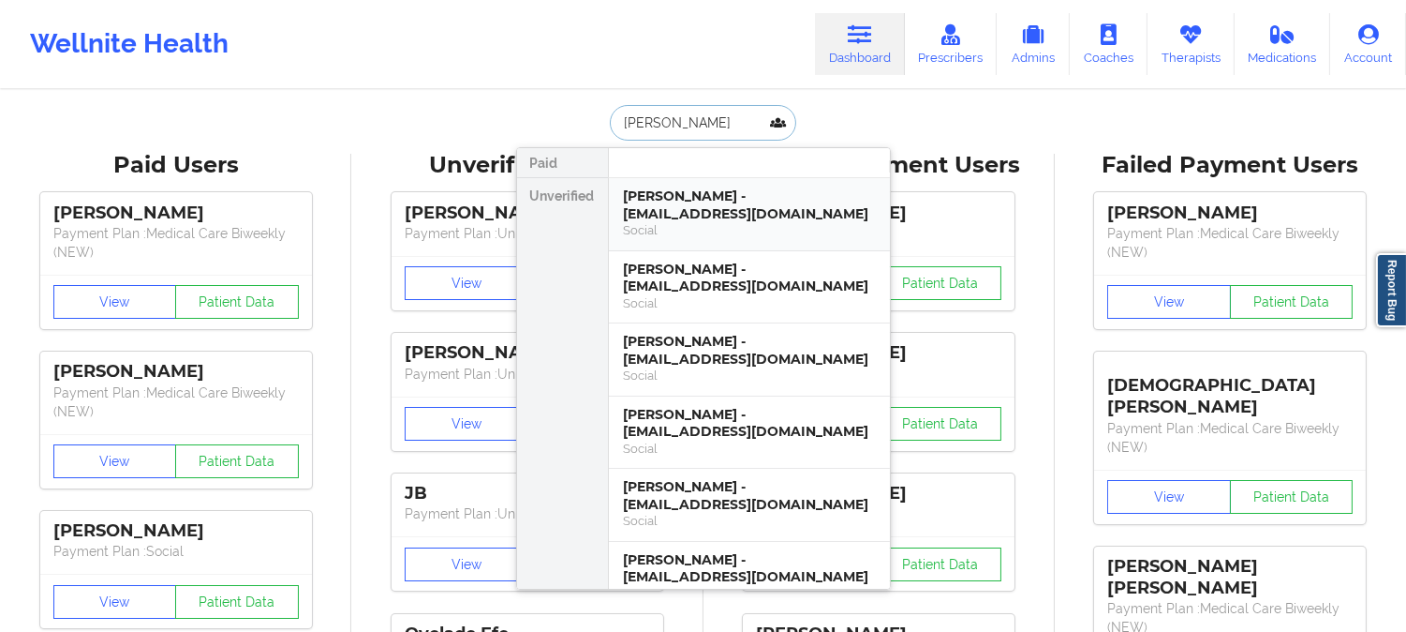
click at [701, 191] on div "Stella Lynn Boggio - stellalynnboggio@gmail.com" at bounding box center [749, 204] width 251 height 35
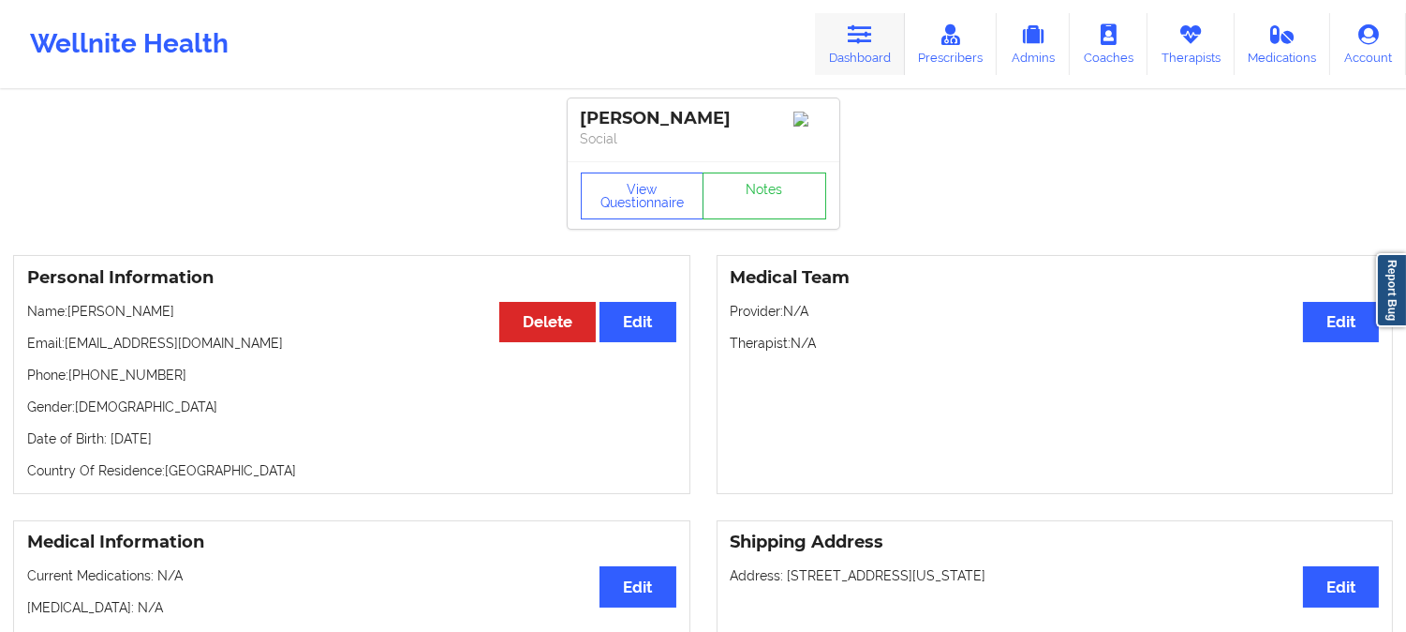
click at [841, 50] on link "Dashboard" at bounding box center [860, 44] width 90 height 62
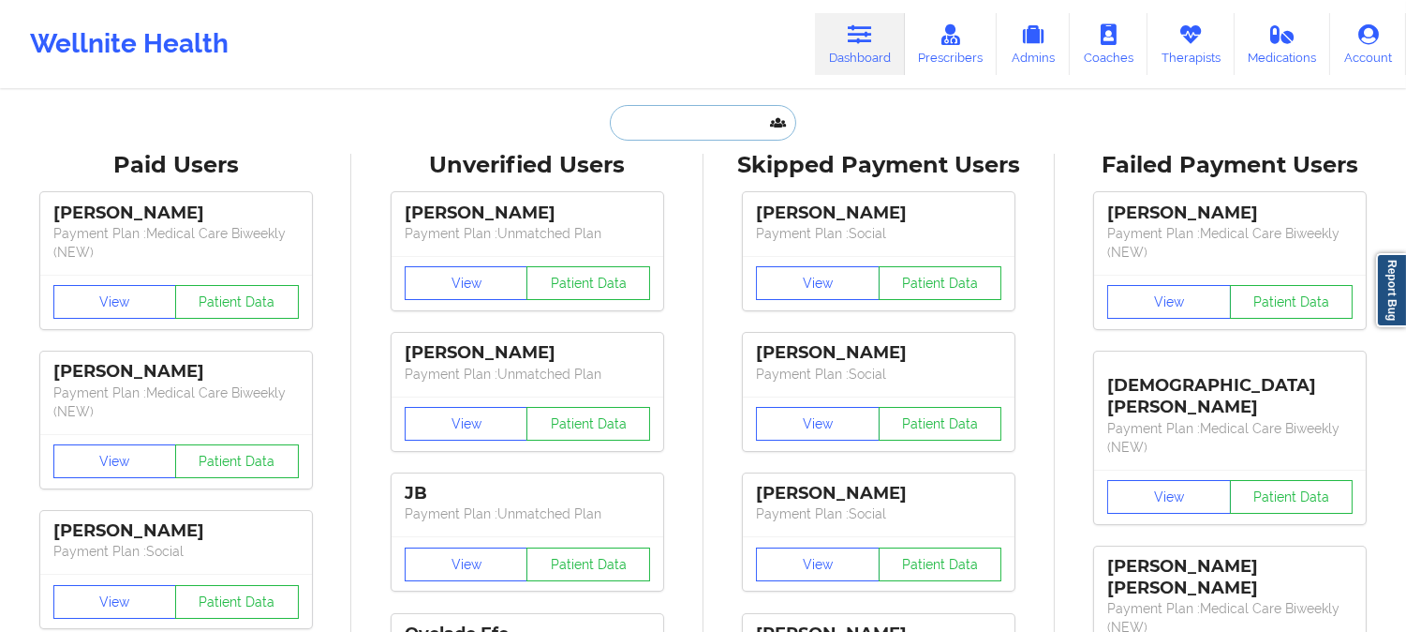
click at [668, 116] on input "text" at bounding box center [703, 123] width 186 height 36
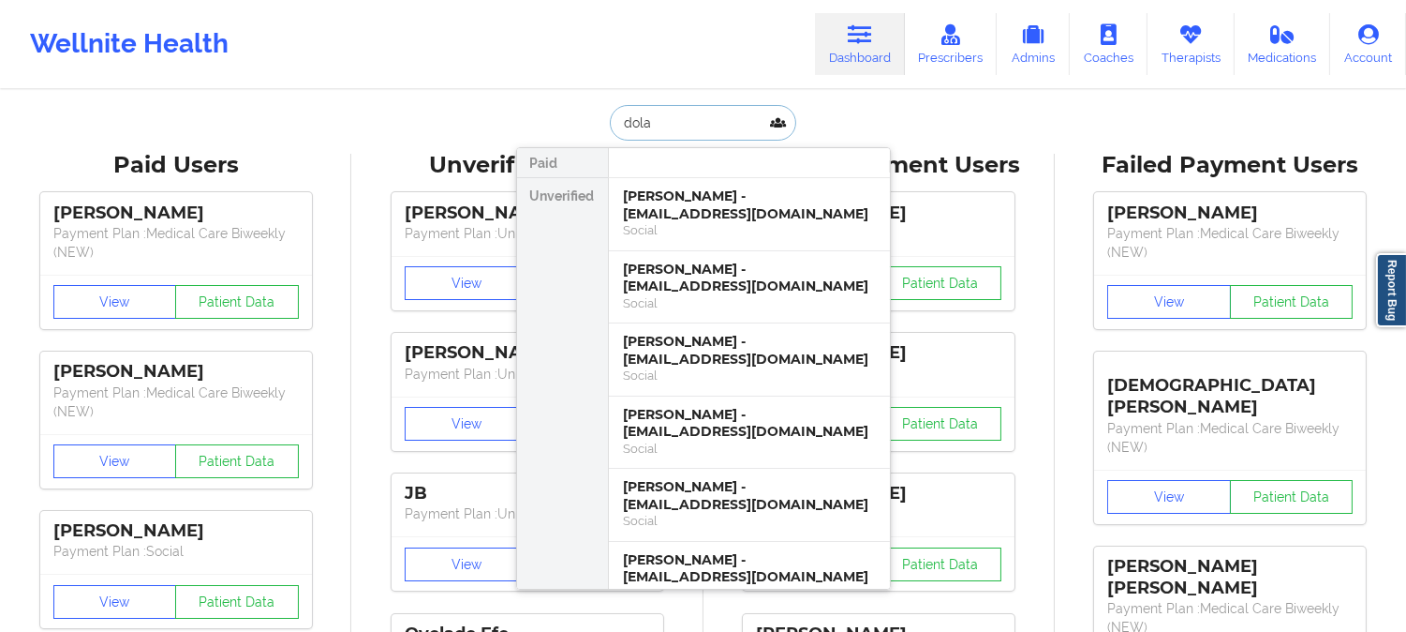
type input "dolan"
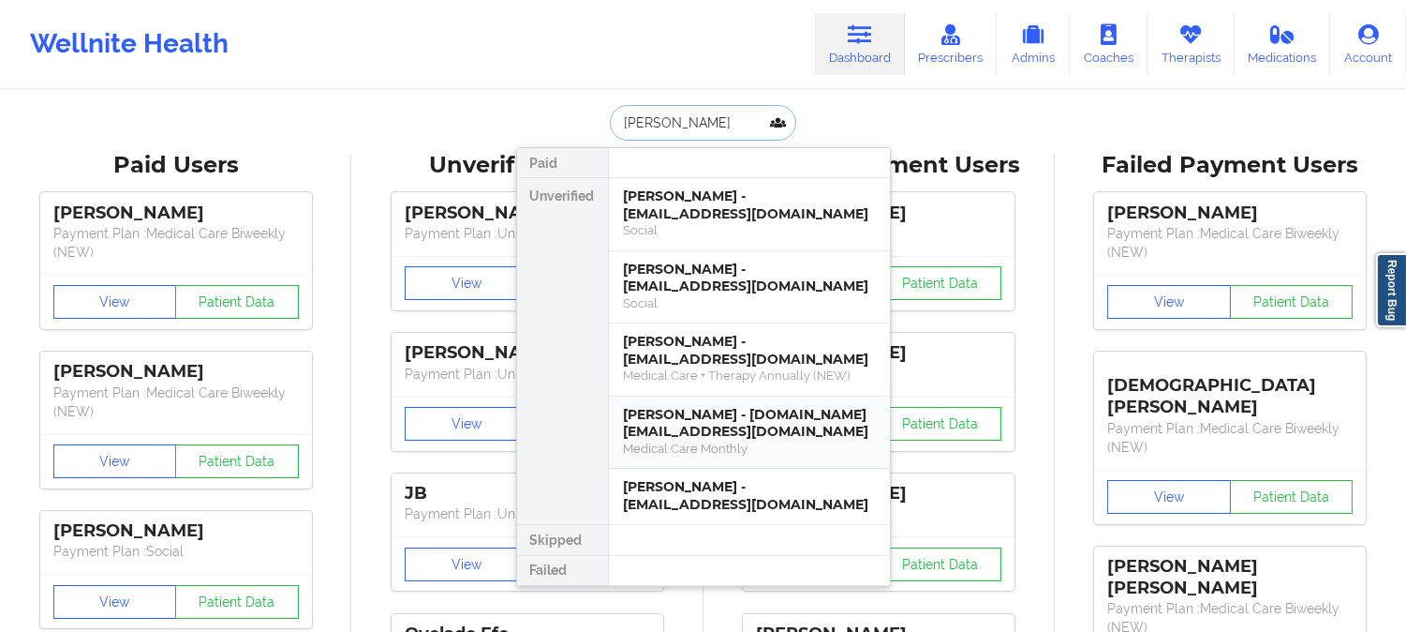
click at [750, 434] on div "Analise B Dolan - velociraptor.red@gmail.com" at bounding box center [749, 423] width 251 height 35
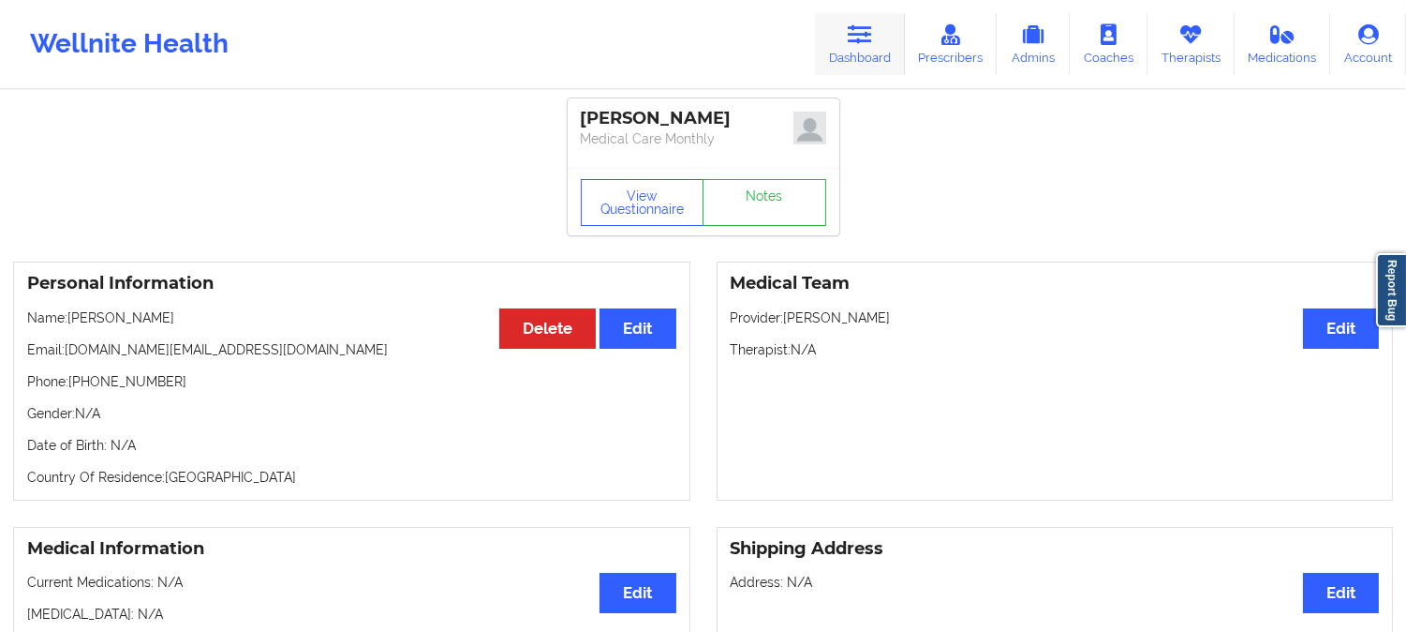
click at [844, 20] on link "Dashboard" at bounding box center [860, 44] width 90 height 62
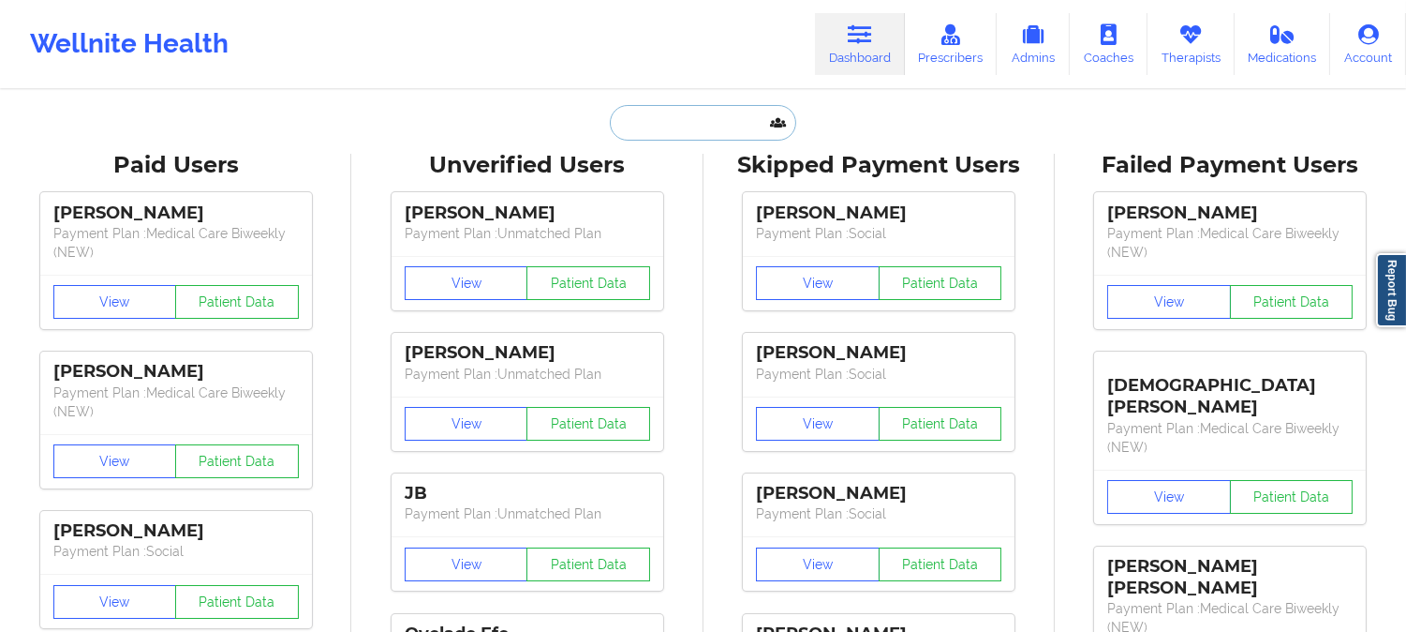
click at [729, 115] on input "text" at bounding box center [703, 123] width 186 height 36
paste input "Leo Mejia"
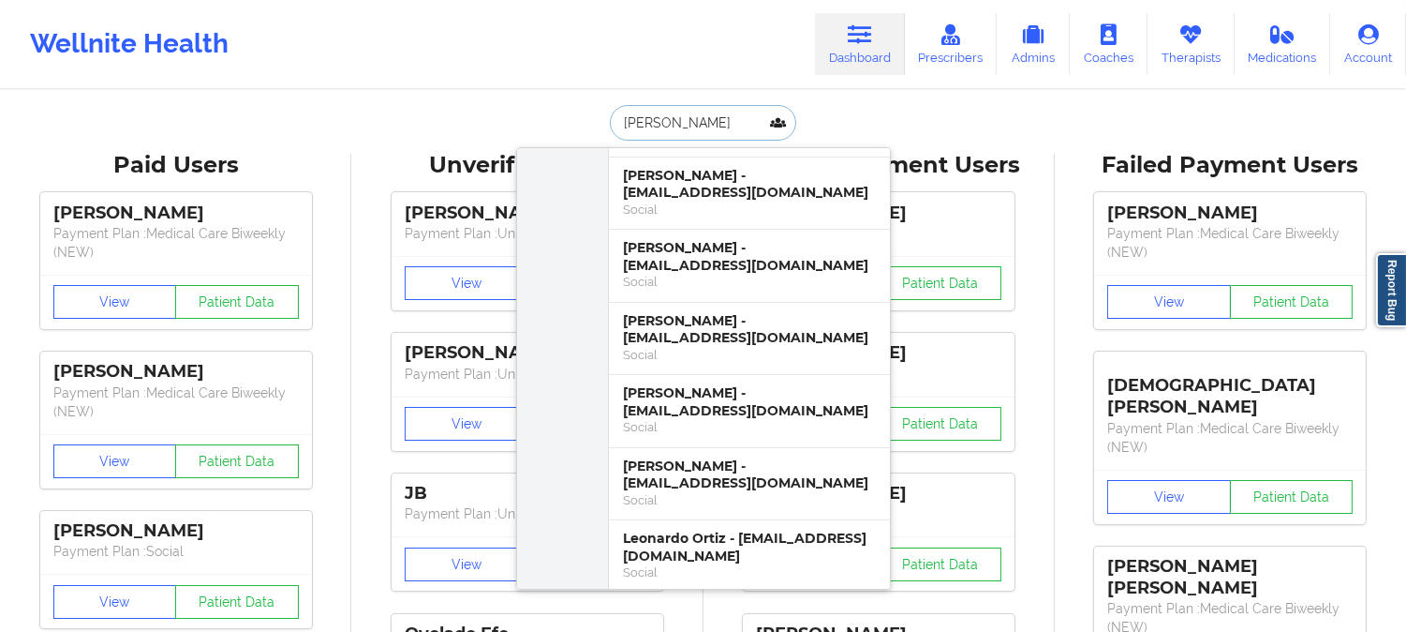
scroll to position [728, 0]
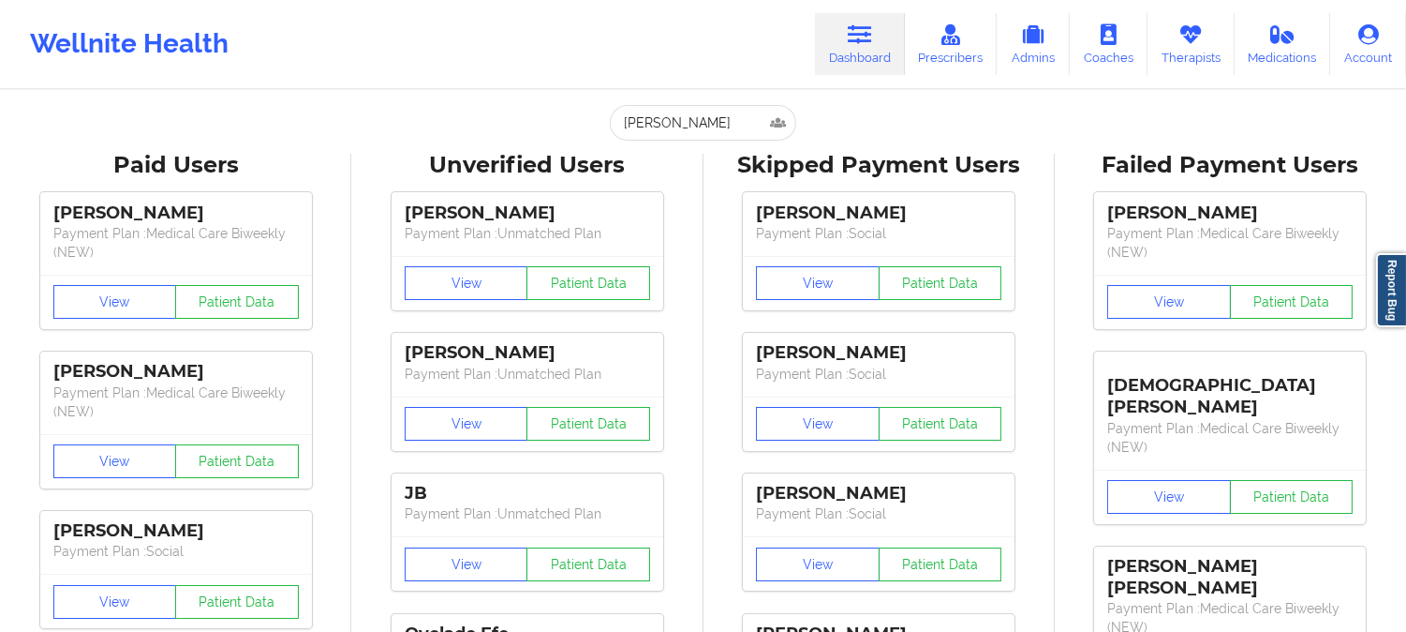
click at [423, 82] on div "Wellnite Health Dashboard Prescribers Admins Coaches Therapists Medications Acc…" at bounding box center [703, 44] width 1406 height 88
click at [690, 113] on input "Leo" at bounding box center [703, 123] width 186 height 36
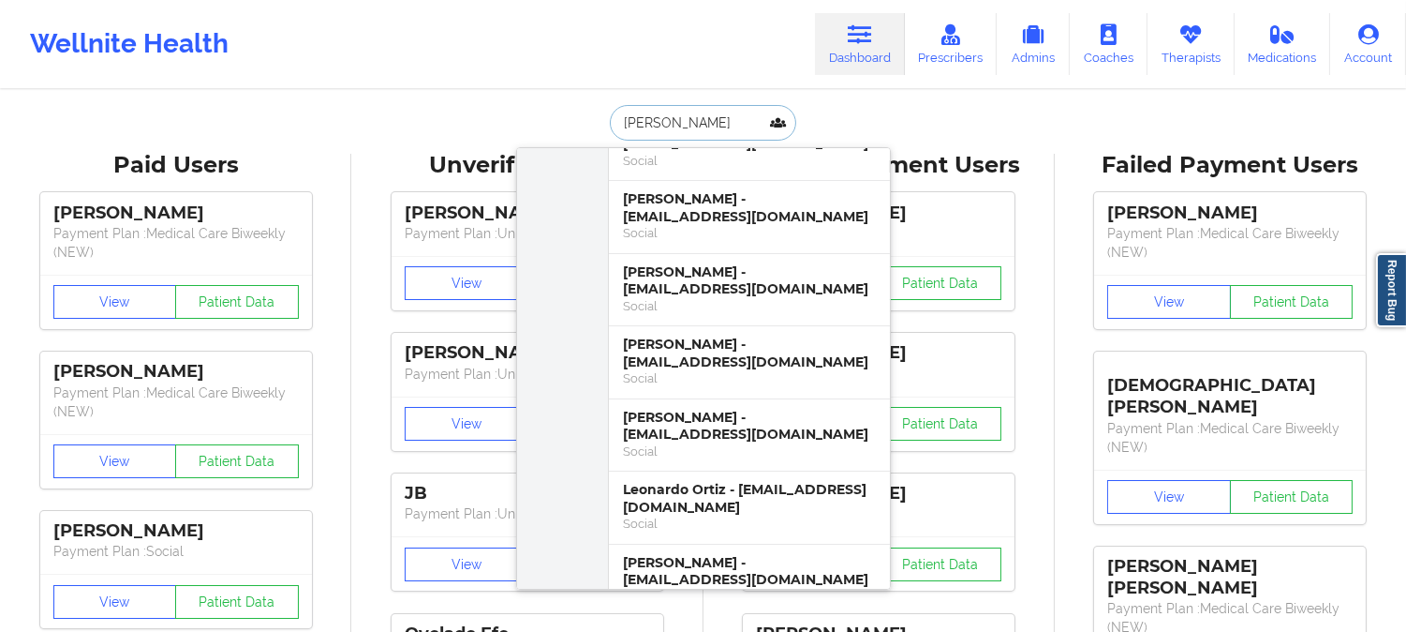
paste input "Tameika Baker"
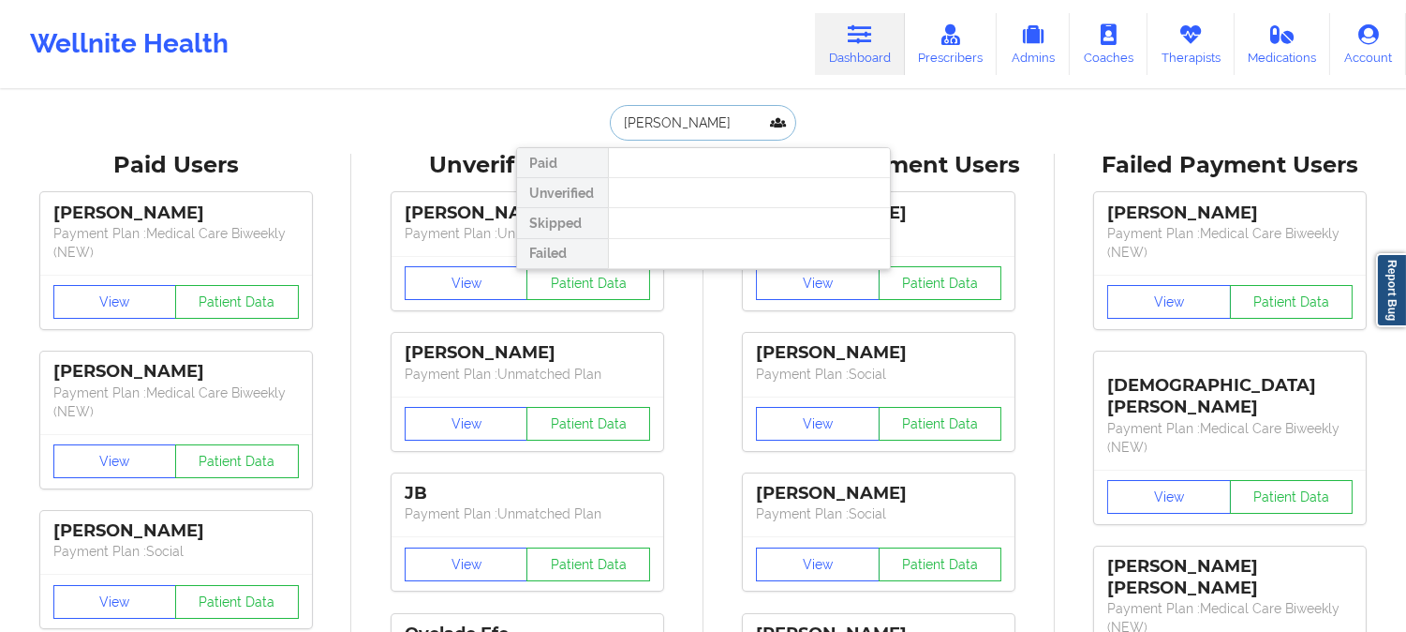
scroll to position [0, 0]
click at [707, 127] on input "Tameika" at bounding box center [703, 123] width 186 height 36
paste input "cfrudakis@gmail.com"
type input "cfrudakis@gmail.com"
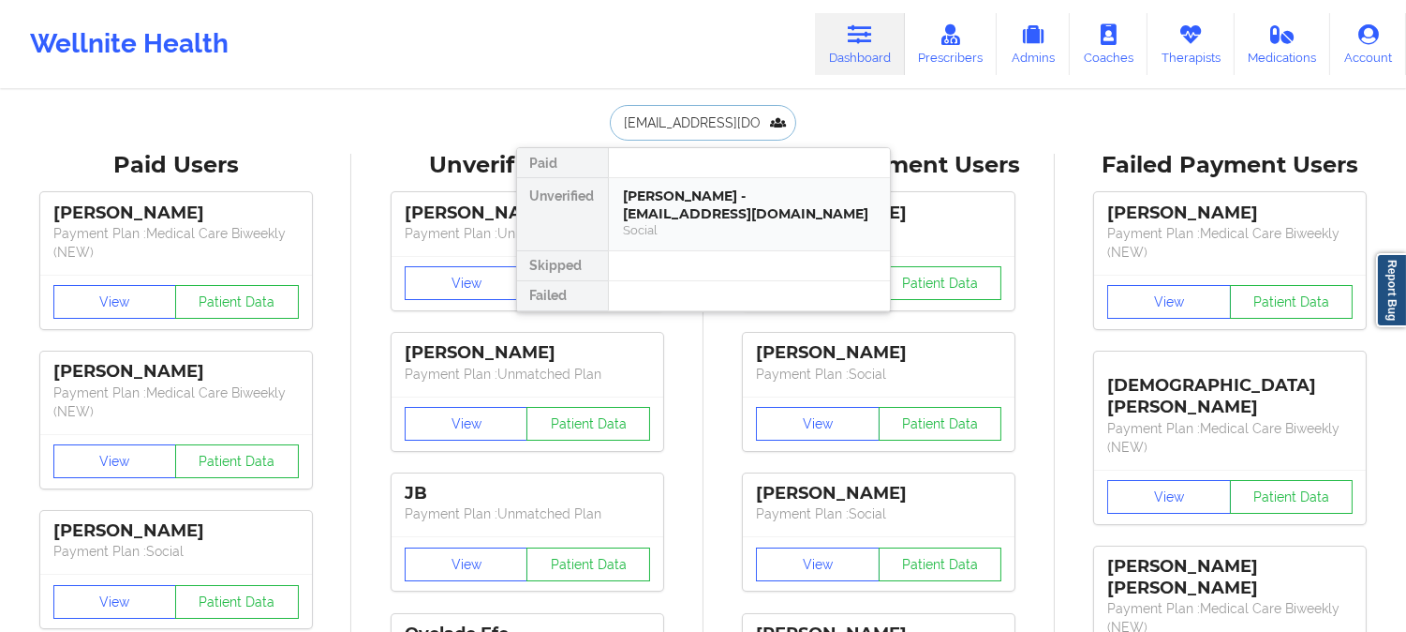
click at [707, 198] on div "Casey Frudakis - cfrudakis@gmail.com" at bounding box center [749, 204] width 251 height 35
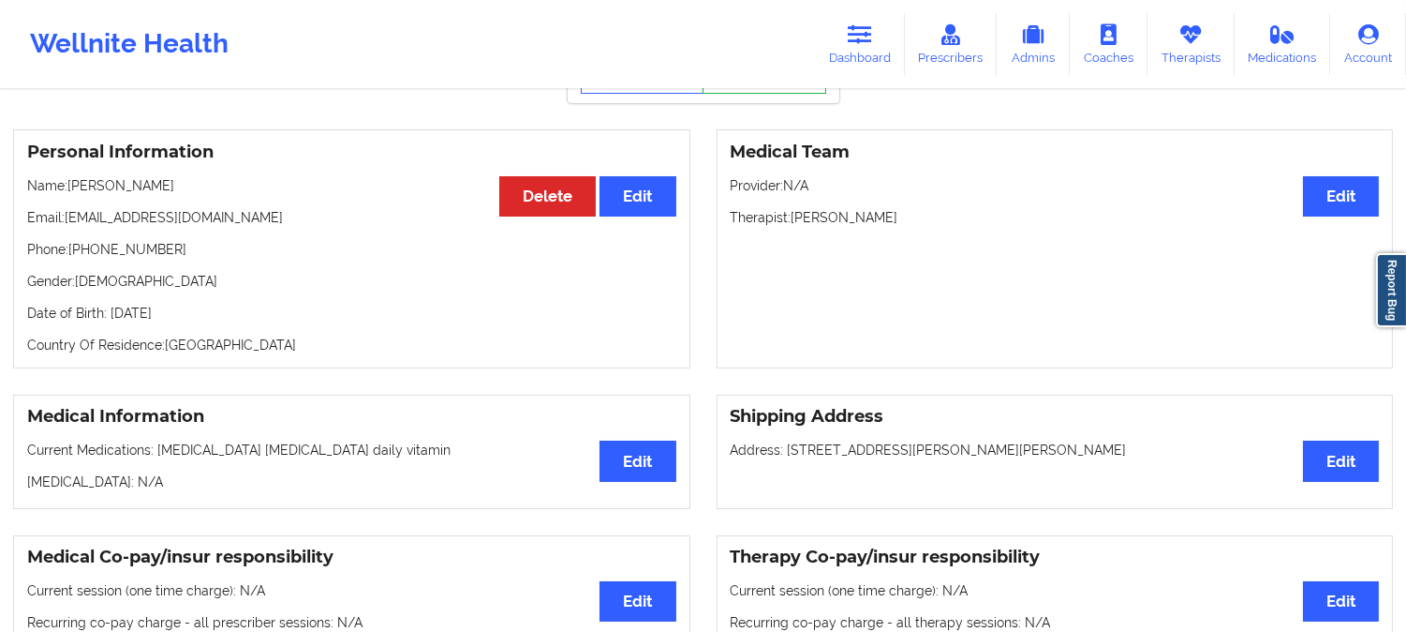
scroll to position [104, 0]
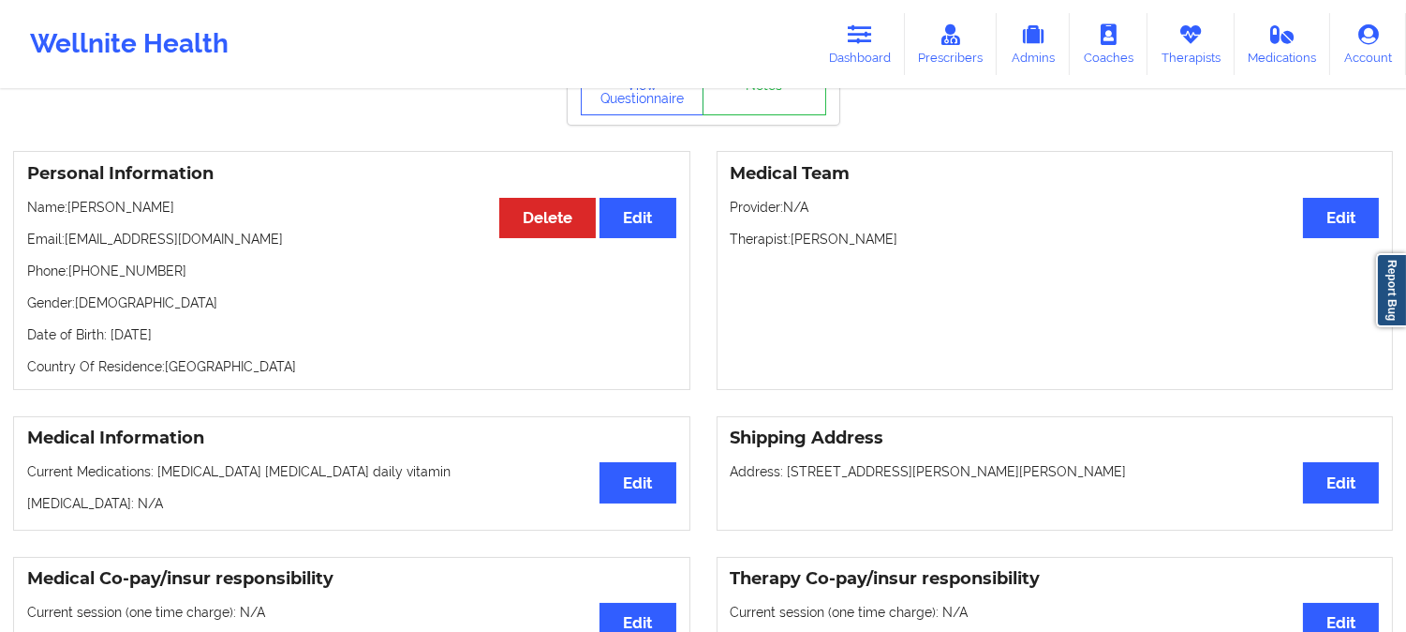
drag, startPoint x: 173, startPoint y: 214, endPoint x: 73, endPoint y: 204, distance: 100.7
click at [73, 204] on p "Name: Casey Frudakis" at bounding box center [351, 207] width 649 height 19
copy p "Casey Frudakis"
click at [866, 22] on link "Dashboard" at bounding box center [860, 44] width 90 height 62
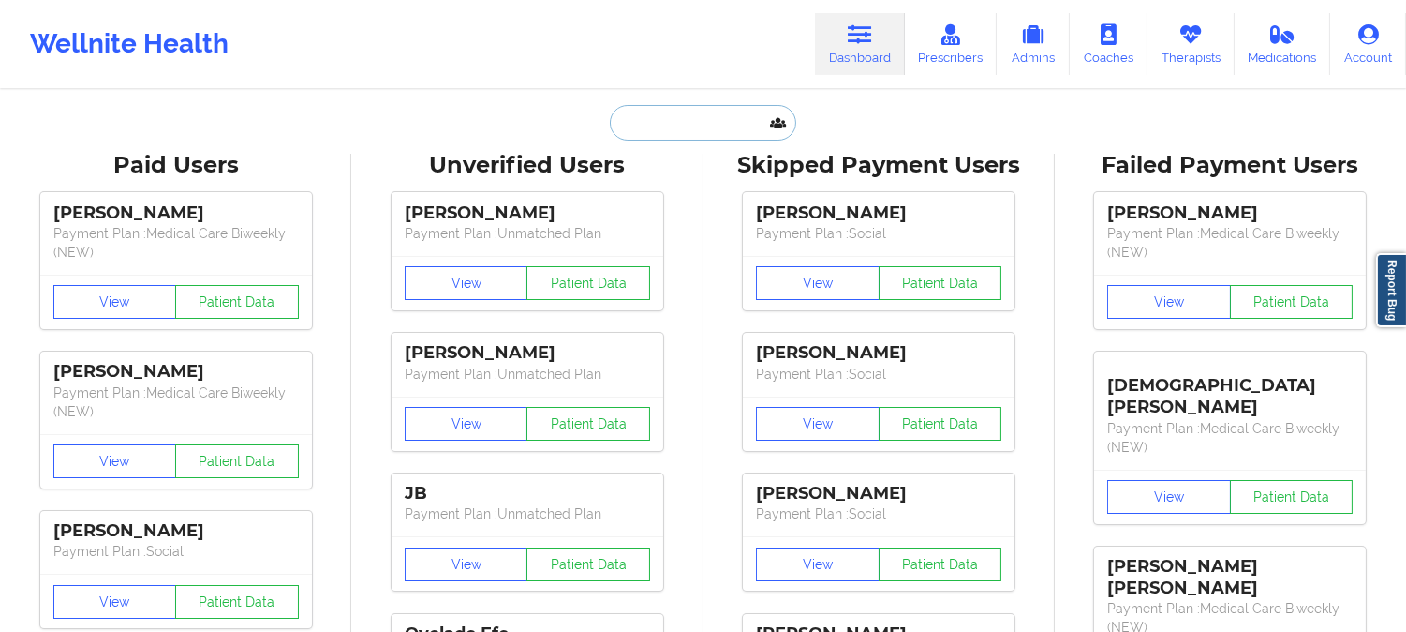
click at [706, 132] on input "text" at bounding box center [703, 123] width 186 height 36
paste input "Isabelle"
type input "Isabelle"
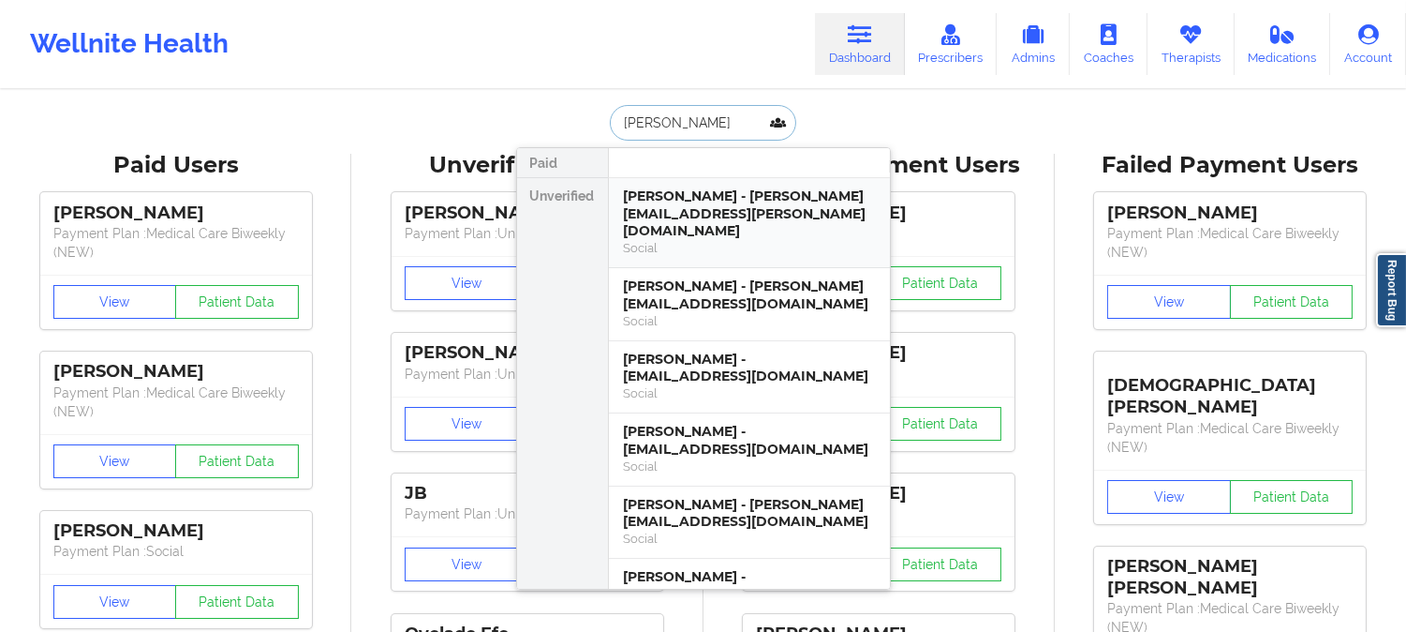
click at [728, 216] on div "ISABELLE I DENNY - isabelle.denny@gmail.com" at bounding box center [749, 213] width 251 height 52
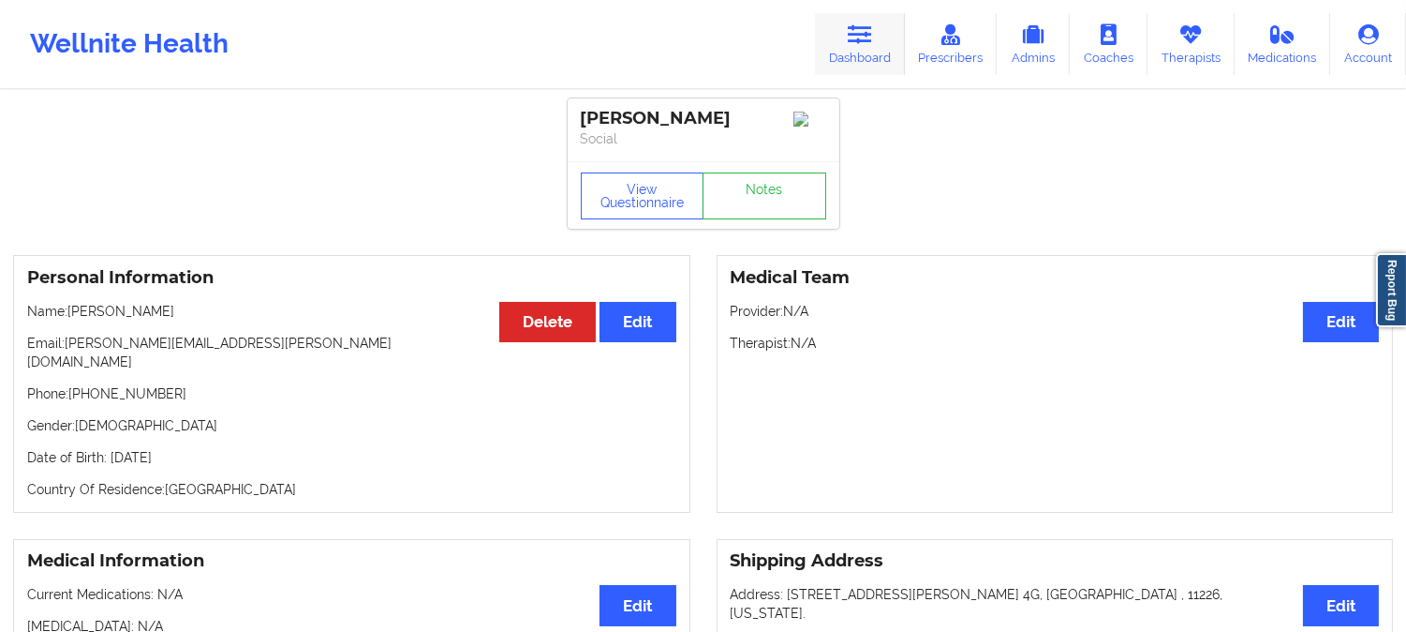
click at [875, 45] on link "Dashboard" at bounding box center [860, 44] width 90 height 62
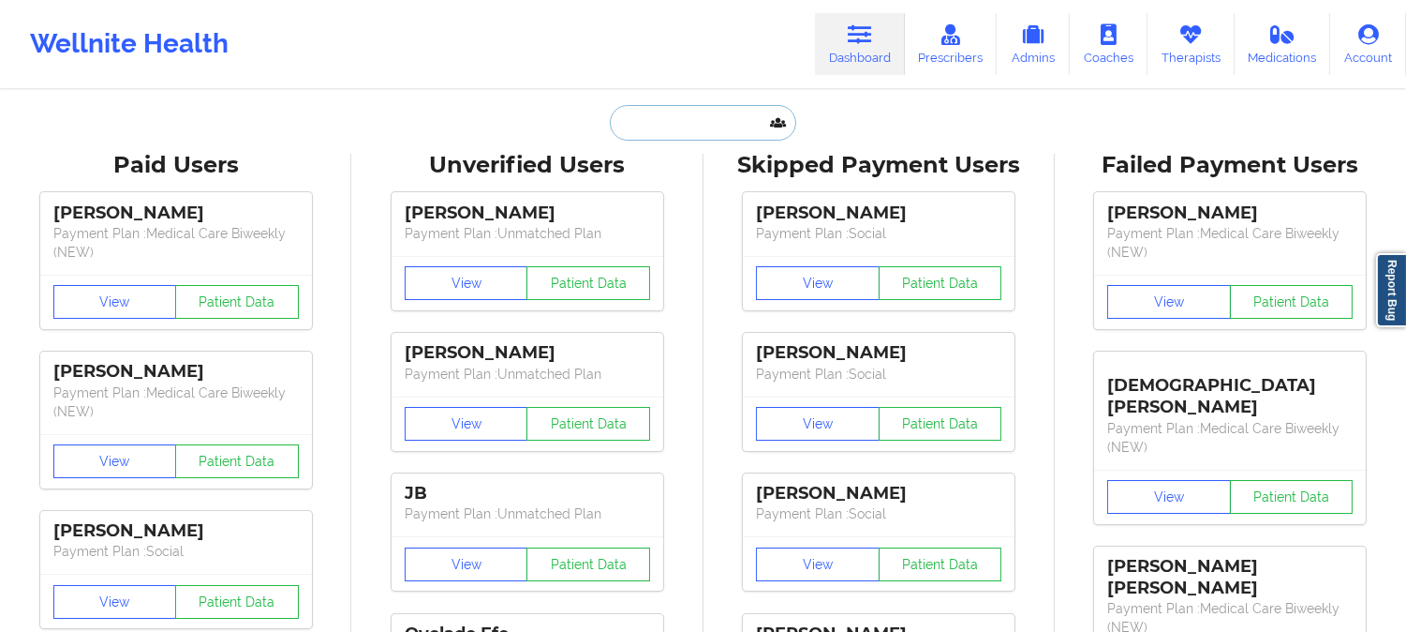
click at [701, 127] on input "text" at bounding box center [703, 123] width 186 height 36
paste input "Isabelle Denny"
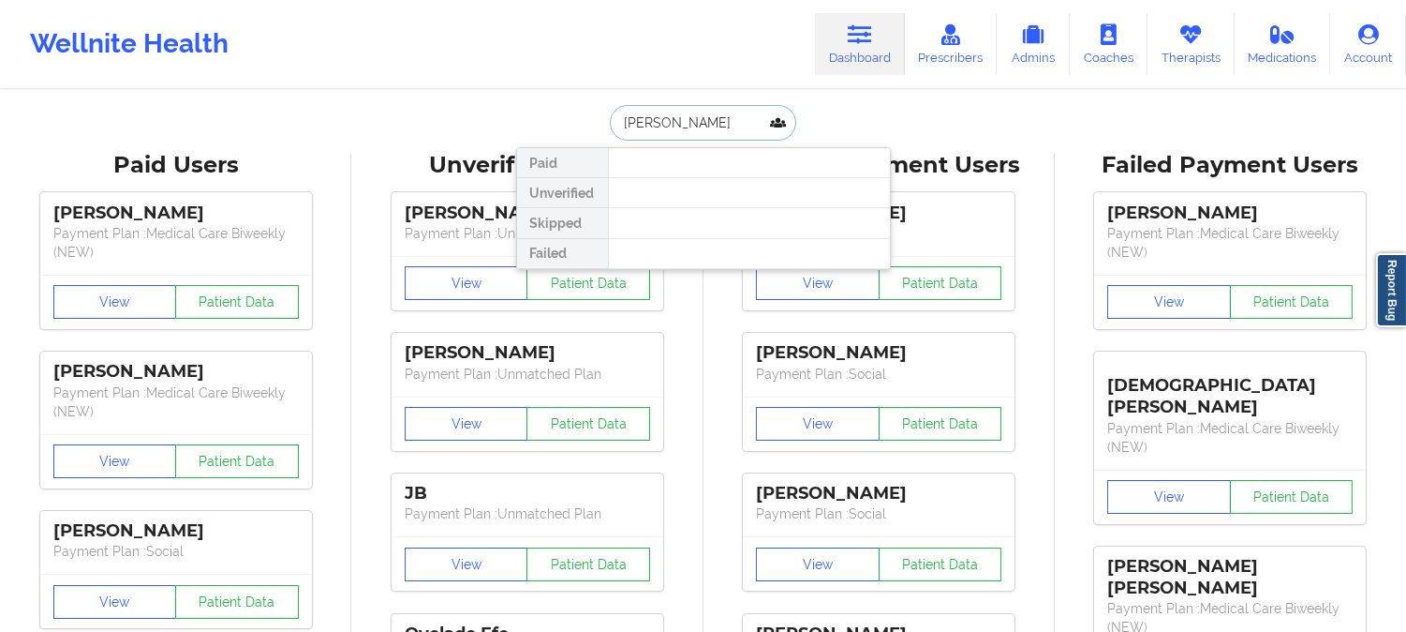
type input "Isabelle"
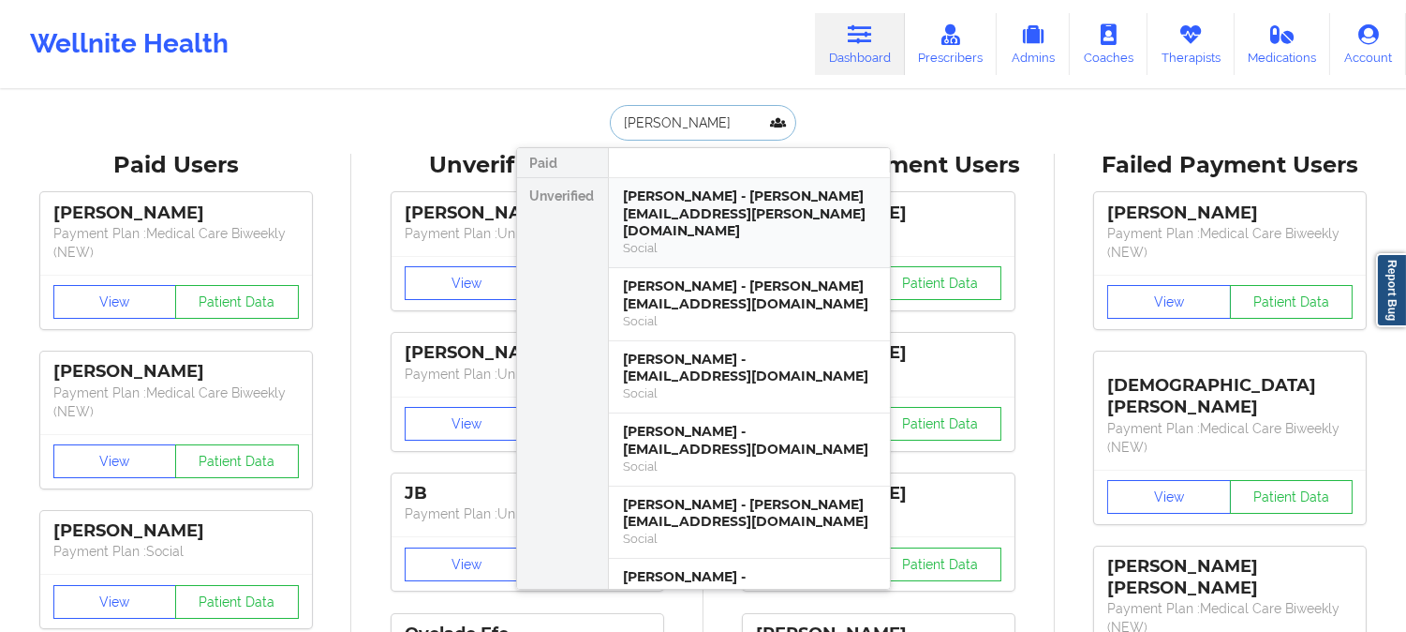
click at [809, 220] on div "ISABELLE I DENNY - isabelle.denny@gmail.com" at bounding box center [749, 213] width 251 height 52
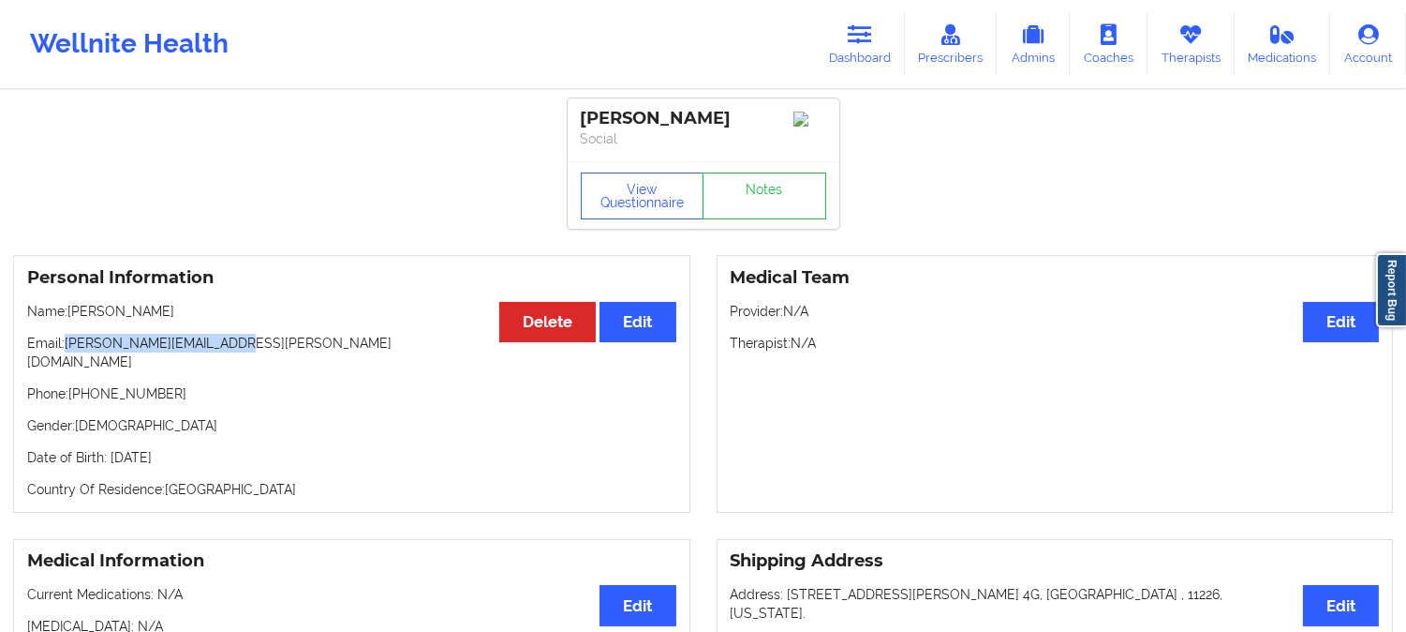
drag, startPoint x: 239, startPoint y: 348, endPoint x: 67, endPoint y: 343, distance: 172.5
click at [67, 343] on p "Email: isabelle.denny@gmail.com" at bounding box center [351, 352] width 649 height 37
copy p "isabelle.denny@gmail.com"
click at [203, 312] on p "Name: ISABELLE I DENNY" at bounding box center [351, 311] width 649 height 19
drag, startPoint x: 194, startPoint y: 317, endPoint x: 67, endPoint y: 311, distance: 126.6
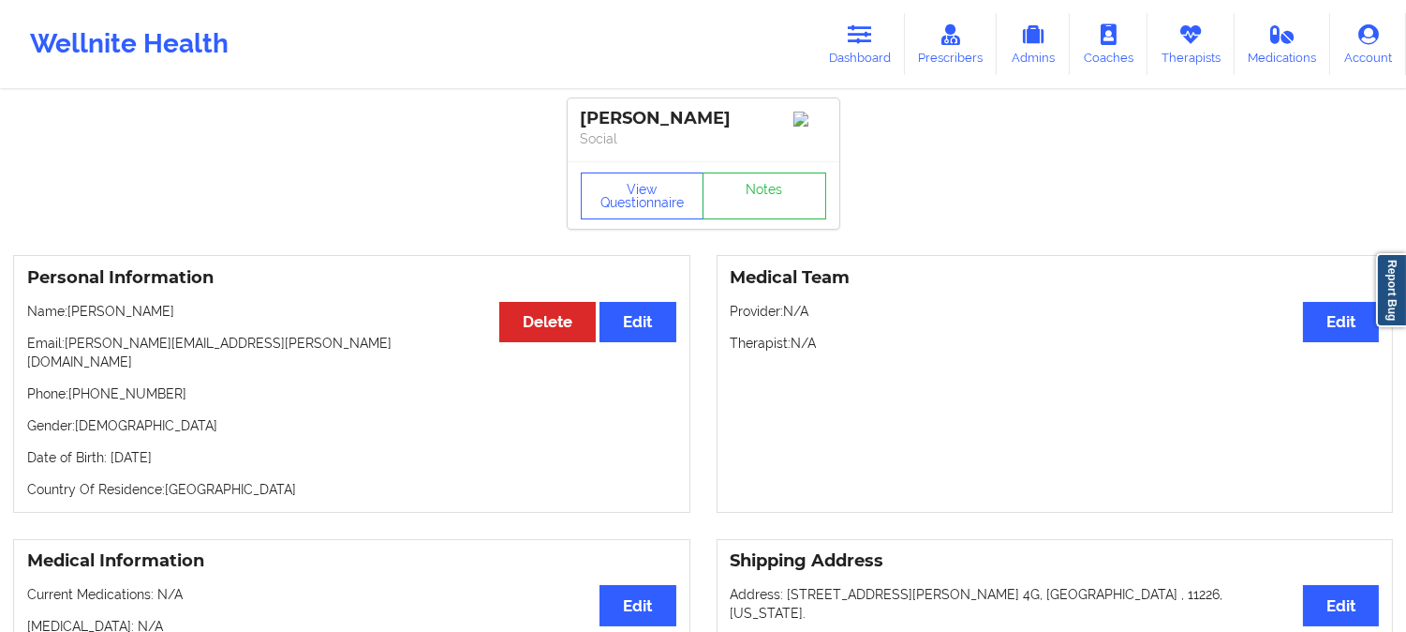
click at [67, 311] on p "Name: ISABELLE I DENNY" at bounding box center [351, 311] width 649 height 19
copy p "ISABELLE I DENNY"
drag, startPoint x: 128, startPoint y: 322, endPoint x: 68, endPoint y: 312, distance: 60.8
click at [68, 312] on p "Name: ISABELLE I DENNY" at bounding box center [351, 311] width 649 height 19
copy p "ISABELLE I DENNY"
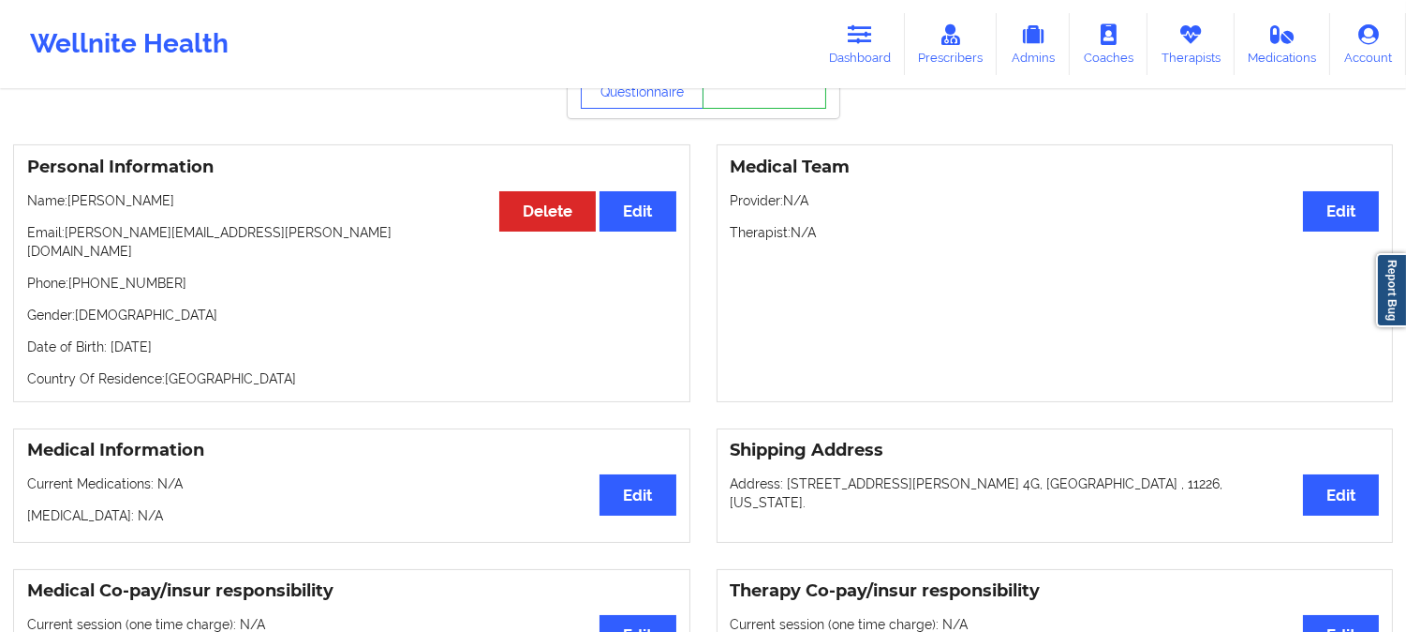
scroll to position [104, 0]
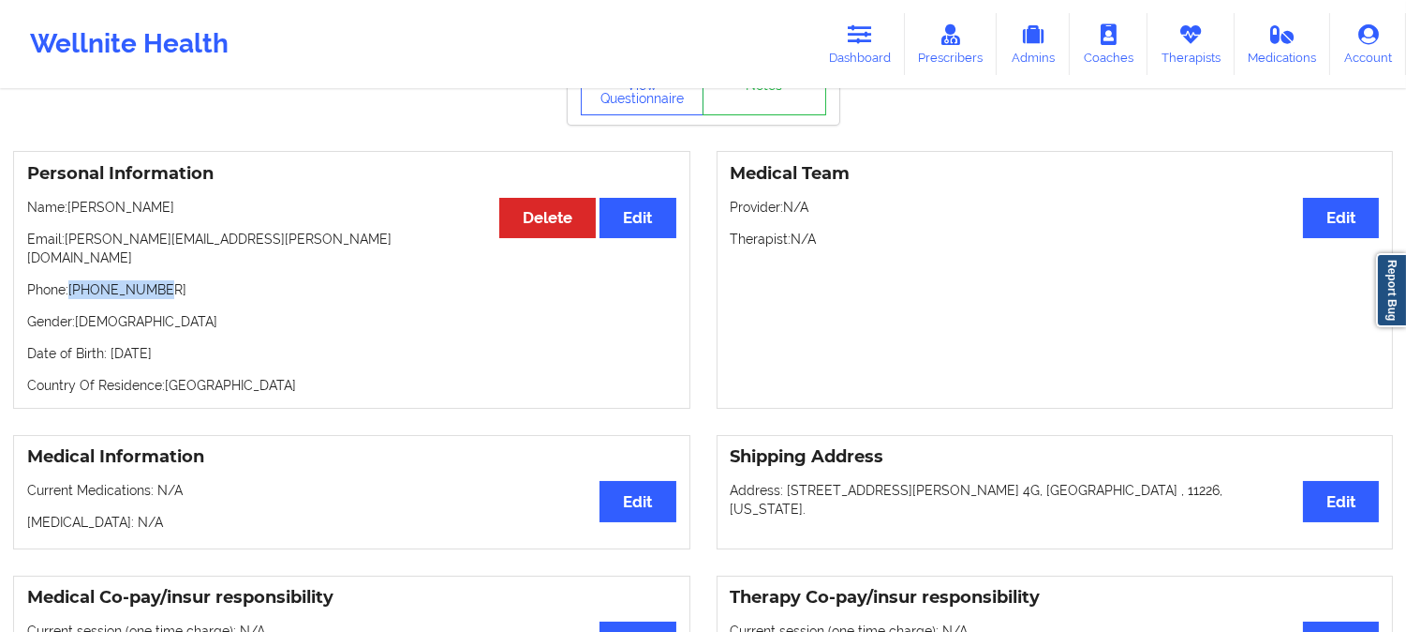
drag, startPoint x: 171, startPoint y: 272, endPoint x: 71, endPoint y: 281, distance: 99.8
click at [71, 281] on p "Phone: +16128390614" at bounding box center [351, 289] width 649 height 19
drag, startPoint x: 151, startPoint y: 209, endPoint x: 70, endPoint y: 206, distance: 80.6
click at [70, 206] on p "Name: ISABELLE I DENNY" at bounding box center [351, 207] width 649 height 19
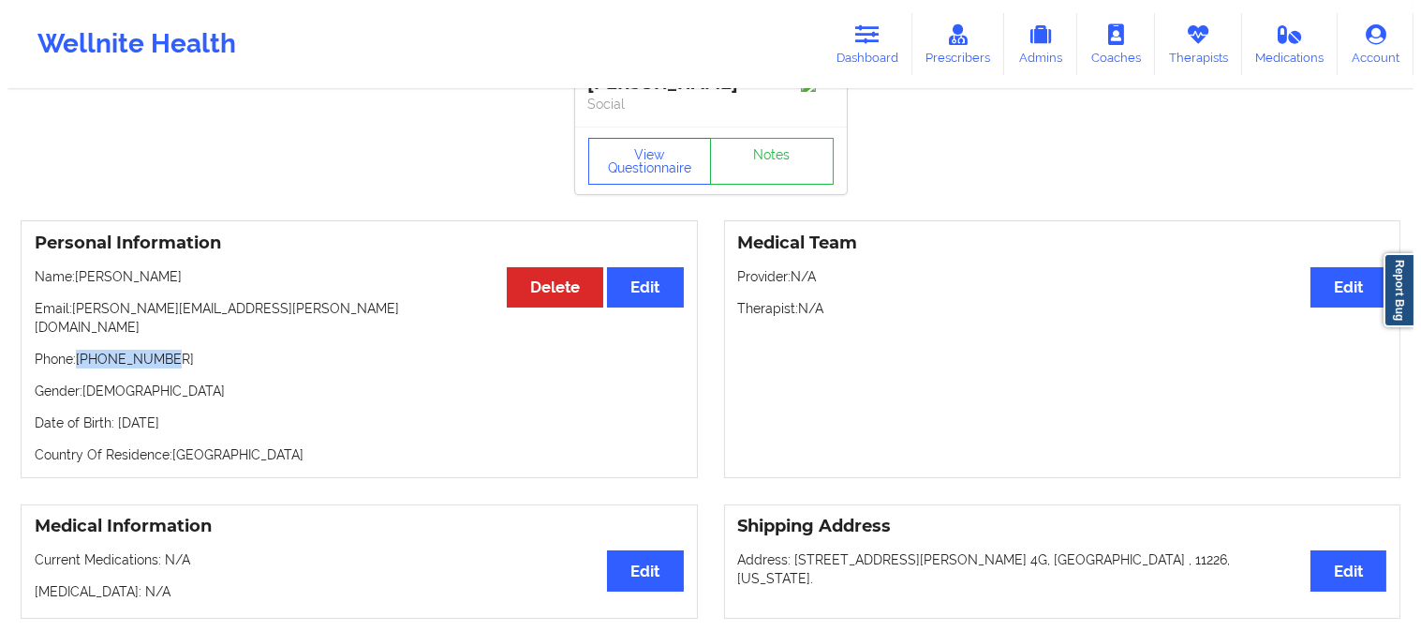
scroll to position [0, 0]
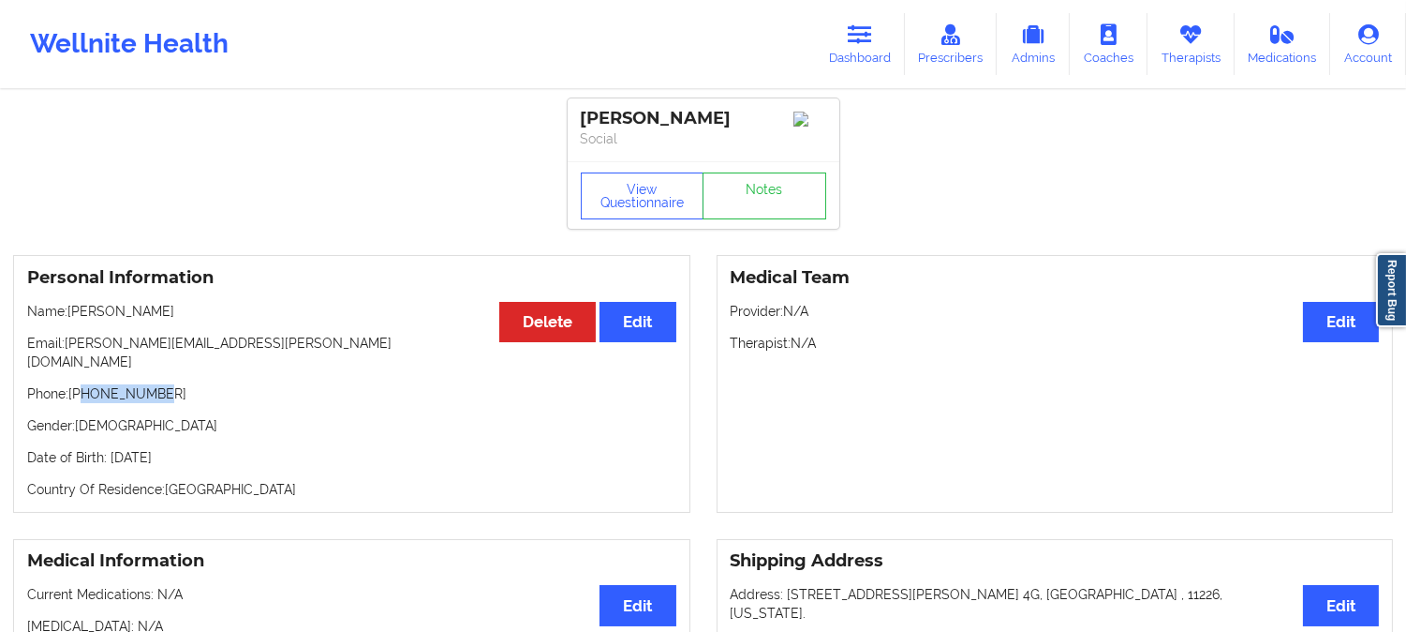
drag, startPoint x: 186, startPoint y: 377, endPoint x: 84, endPoint y: 364, distance: 102.0
click at [84, 364] on div "Personal Information Edit Delete Name: ISABELLE I DENNY Email: isabelle.denny@g…" at bounding box center [351, 384] width 677 height 258
click at [200, 320] on p "Name: ISABELLE I DENNY" at bounding box center [351, 311] width 649 height 19
drag, startPoint x: 200, startPoint y: 319, endPoint x: 69, endPoint y: 315, distance: 130.3
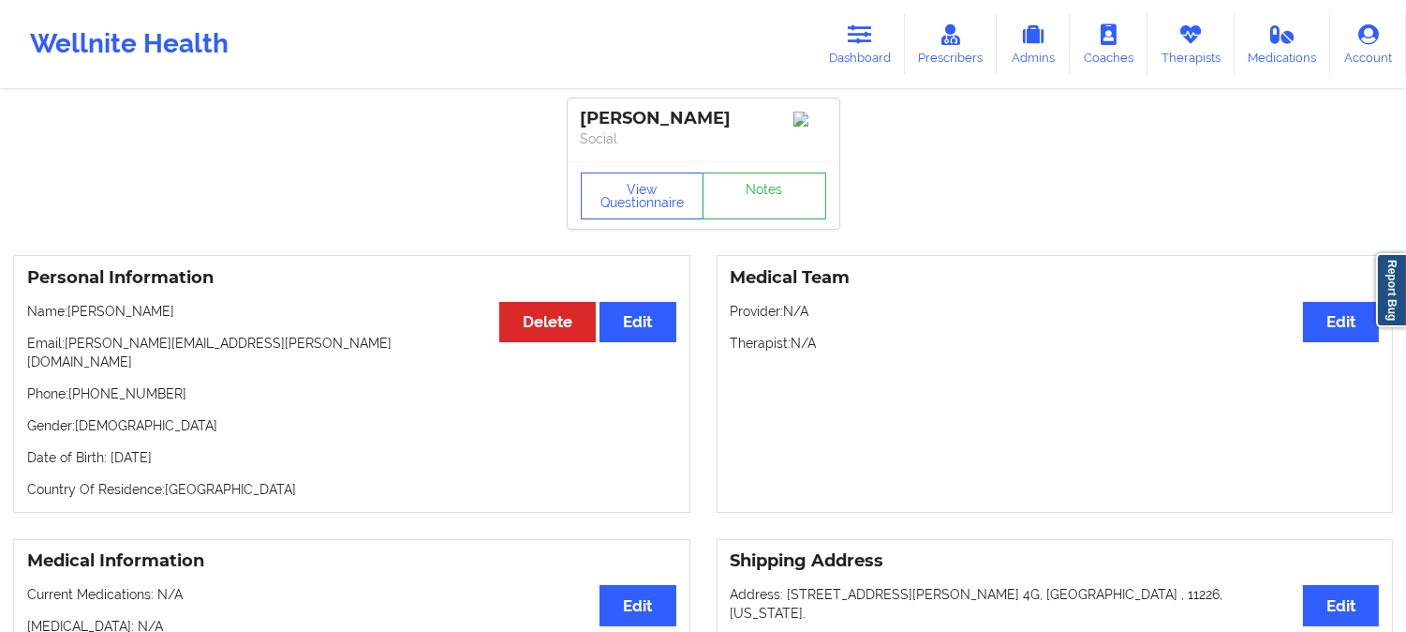
click at [69, 315] on p "Name: ISABELLE I DENNY" at bounding box center [351, 311] width 649 height 19
drag, startPoint x: 185, startPoint y: 380, endPoint x: 72, endPoint y: 380, distance: 112.4
click at [72, 384] on p "Phone: +16128390614" at bounding box center [351, 393] width 649 height 19
click at [663, 204] on button "View Questionnaire" at bounding box center [643, 195] width 124 height 47
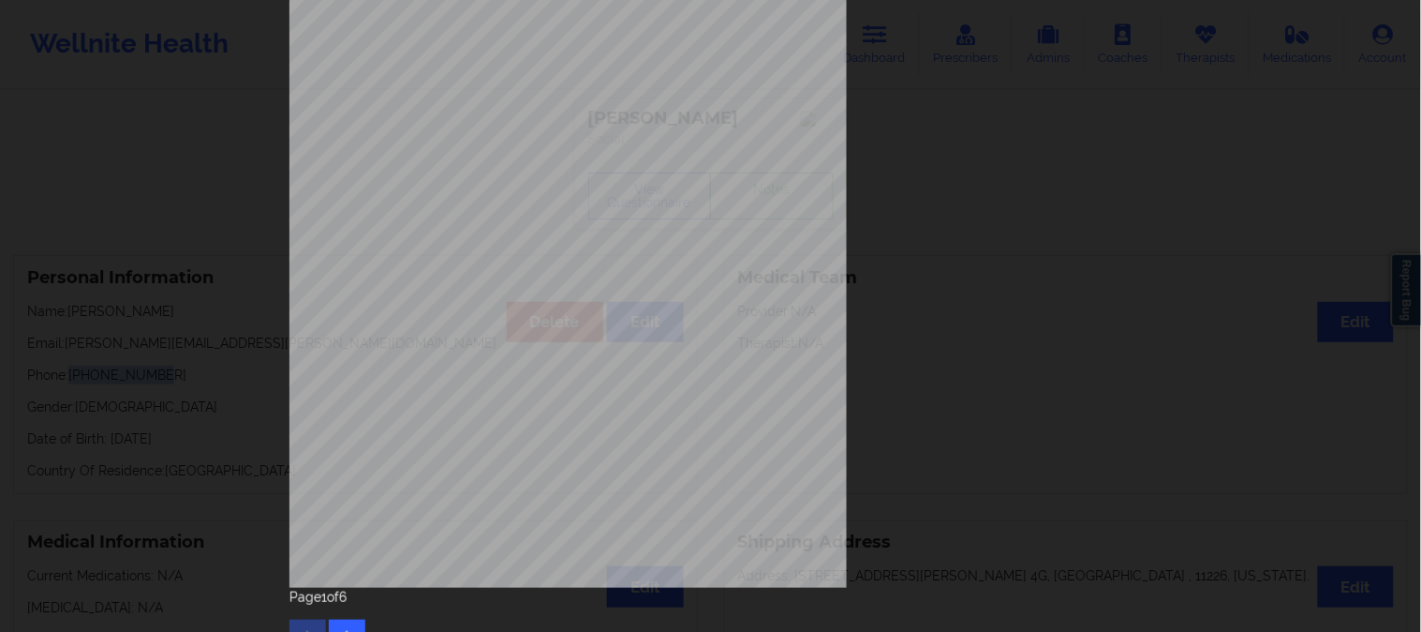
scroll to position [262, 0]
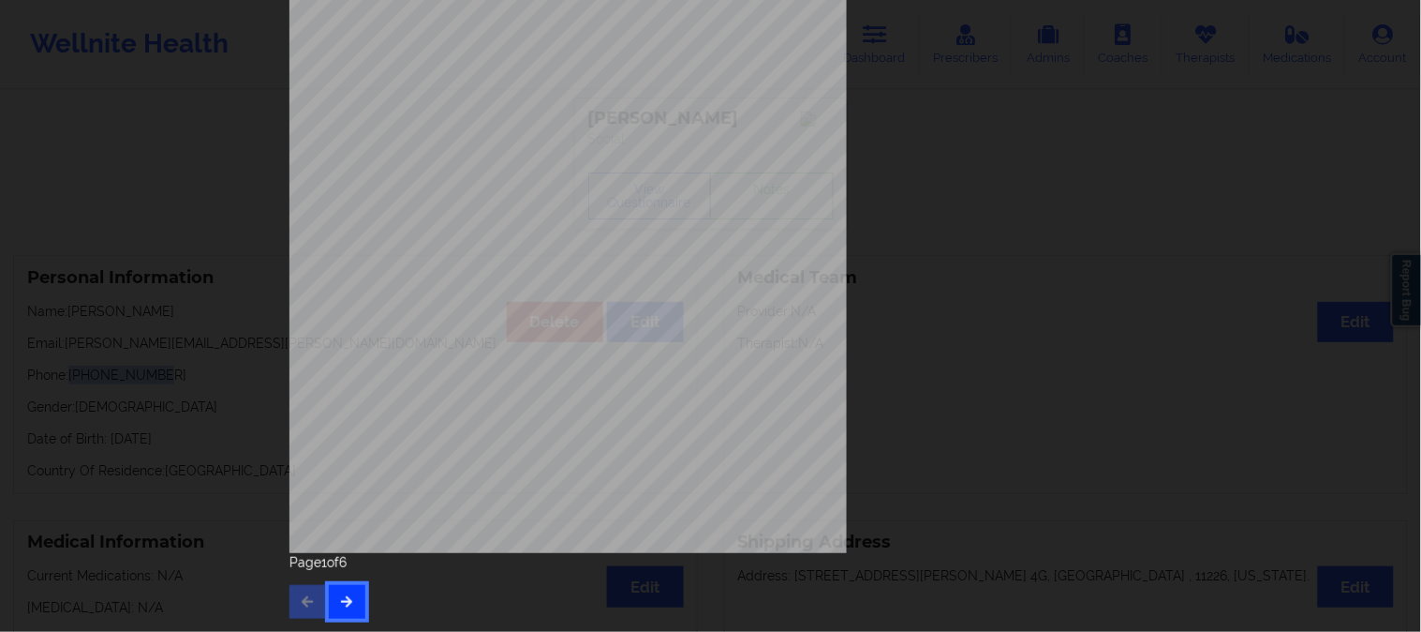
click at [339, 595] on icon "button" at bounding box center [347, 600] width 16 height 11
click at [353, 600] on button "button" at bounding box center [347, 602] width 37 height 34
click at [341, 603] on icon "button" at bounding box center [347, 600] width 16 height 11
click at [345, 600] on icon "button" at bounding box center [347, 600] width 16 height 11
click at [352, 590] on button "button" at bounding box center [347, 602] width 37 height 34
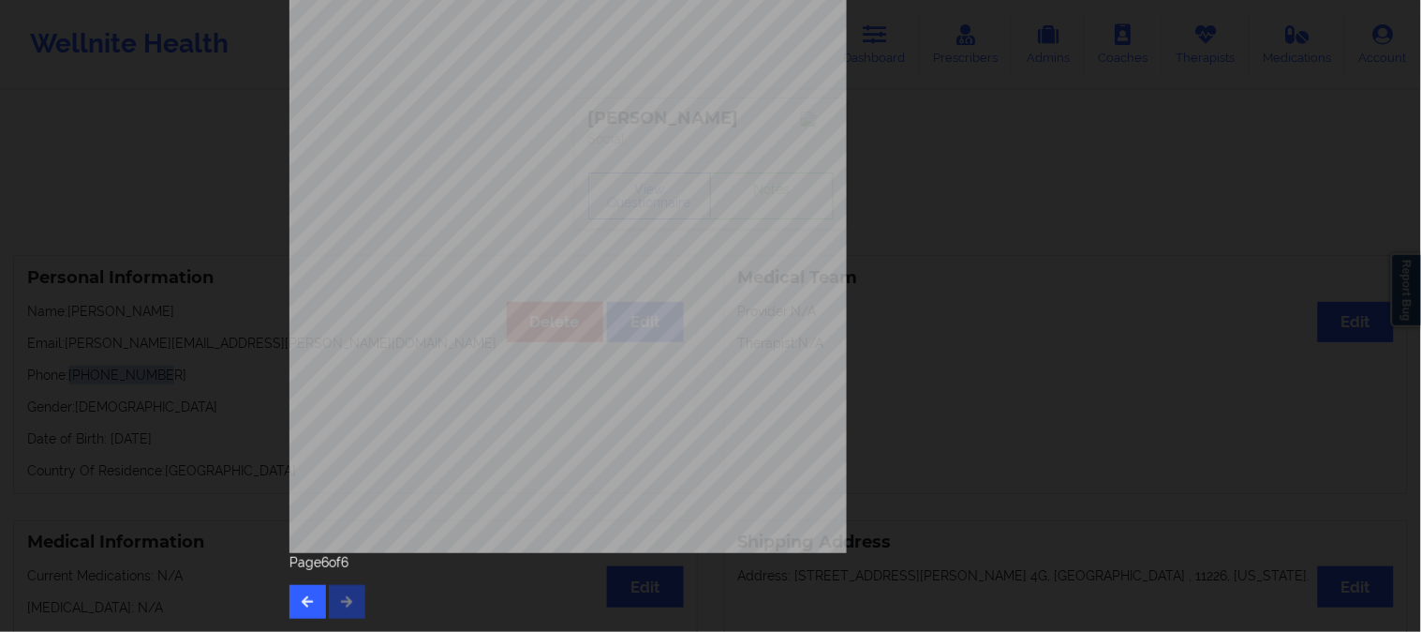
scroll to position [0, 0]
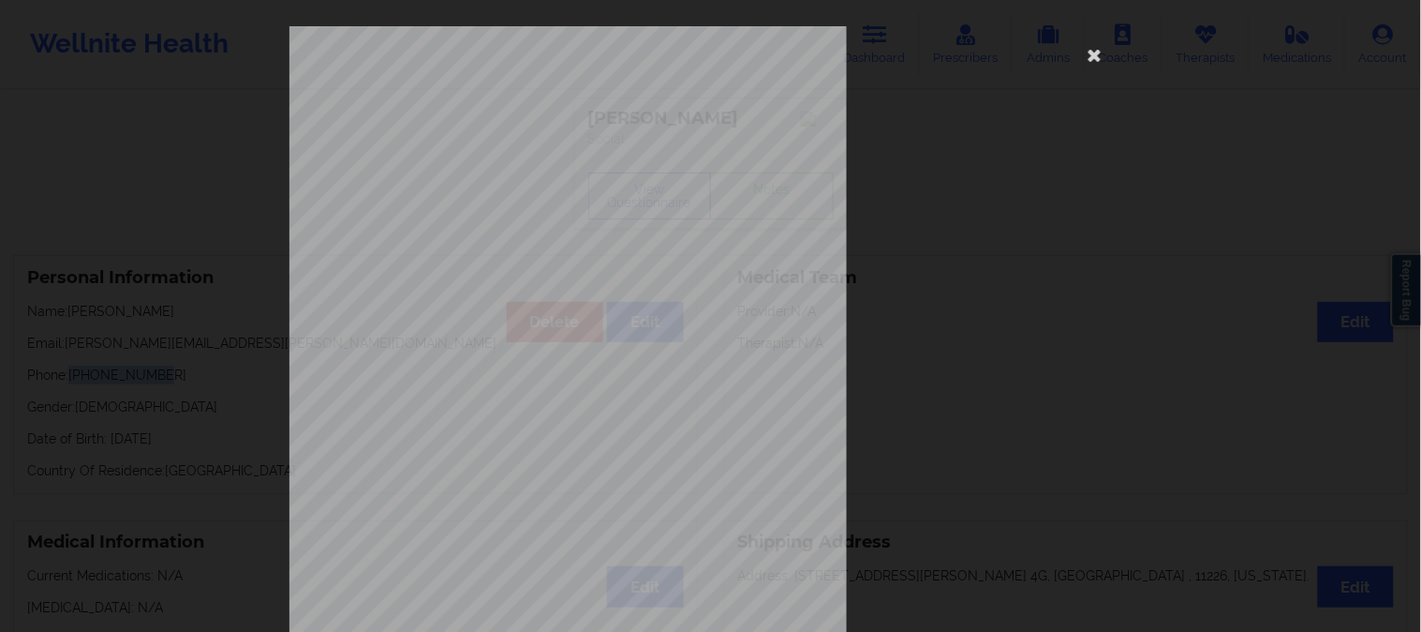
click at [221, 234] on div "Please feel free to provide us with any other additional details that have led …" at bounding box center [710, 316] width 1421 height 632
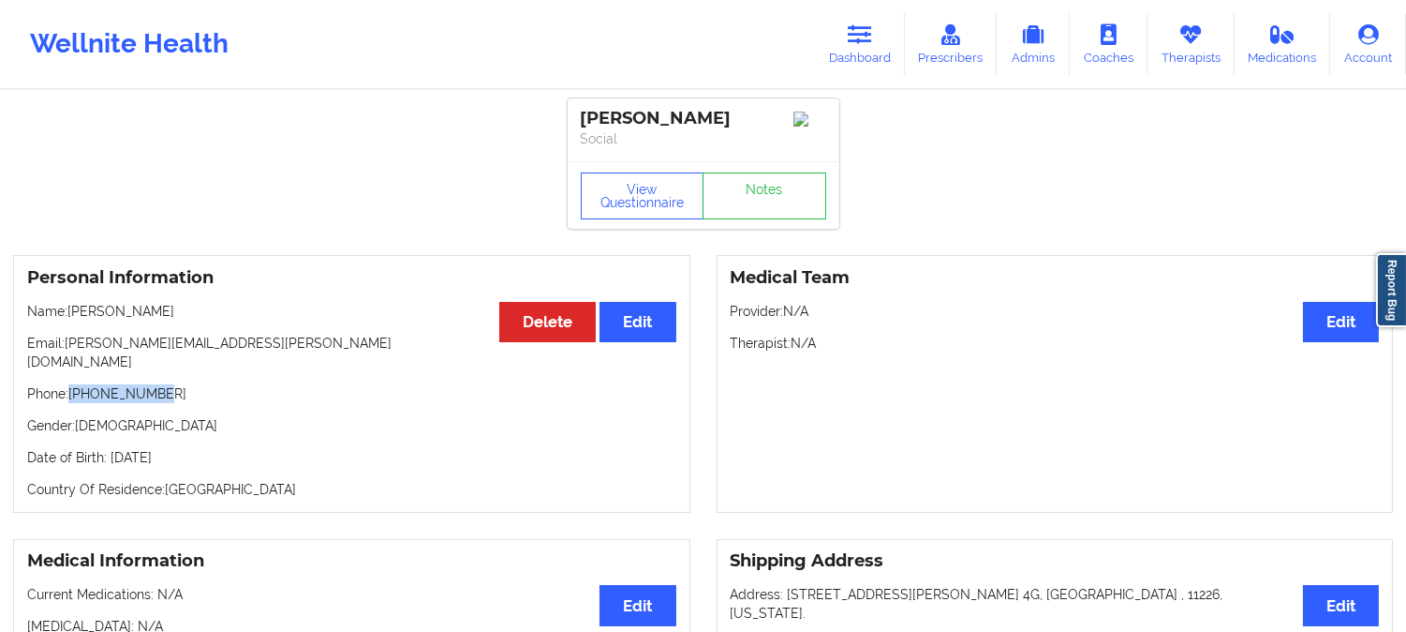
drag, startPoint x: 199, startPoint y: 316, endPoint x: 69, endPoint y: 313, distance: 129.3
click at [69, 313] on p "Name: ISABELLE I DENNY" at bounding box center [351, 311] width 649 height 19
drag, startPoint x: 159, startPoint y: 380, endPoint x: 73, endPoint y: 378, distance: 86.3
click at [73, 384] on p "Phone: +16128390614" at bounding box center [351, 393] width 649 height 19
drag, startPoint x: 237, startPoint y: 348, endPoint x: 67, endPoint y: 341, distance: 170.7
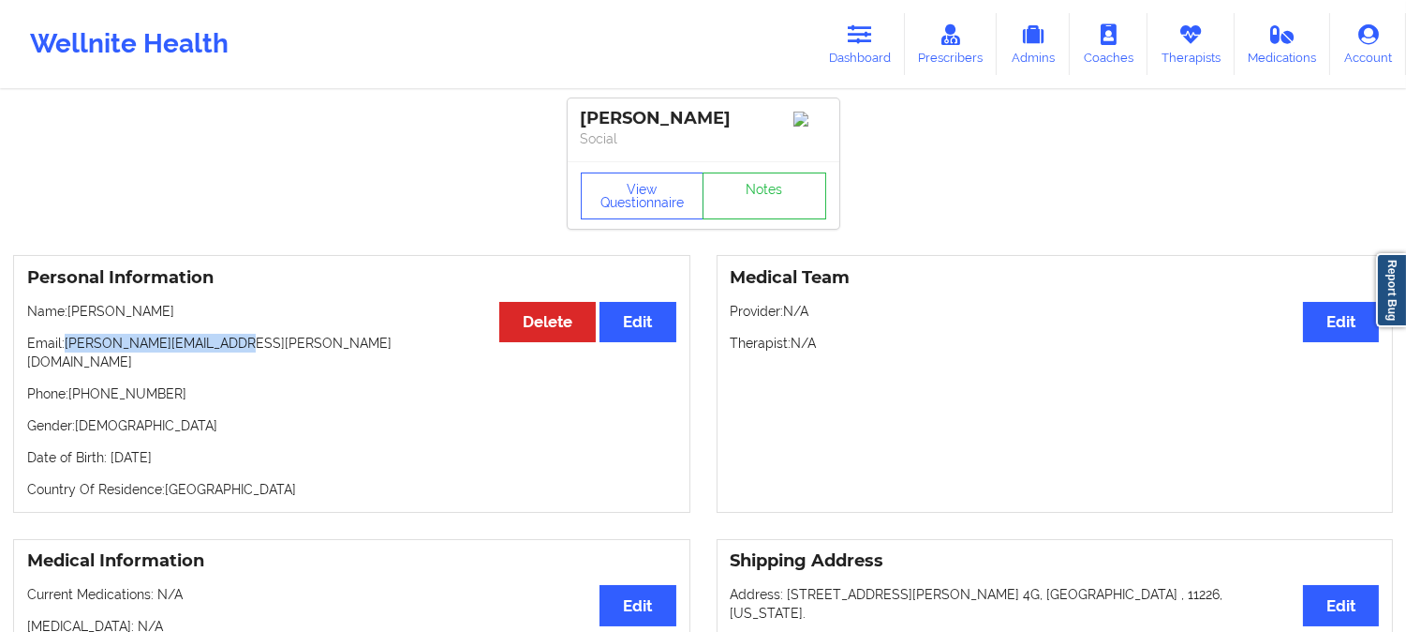
click at [67, 341] on p "Email: isabelle.denny@gmail.com" at bounding box center [351, 352] width 649 height 37
click at [659, 206] on button "View Questionnaire" at bounding box center [643, 195] width 124 height 47
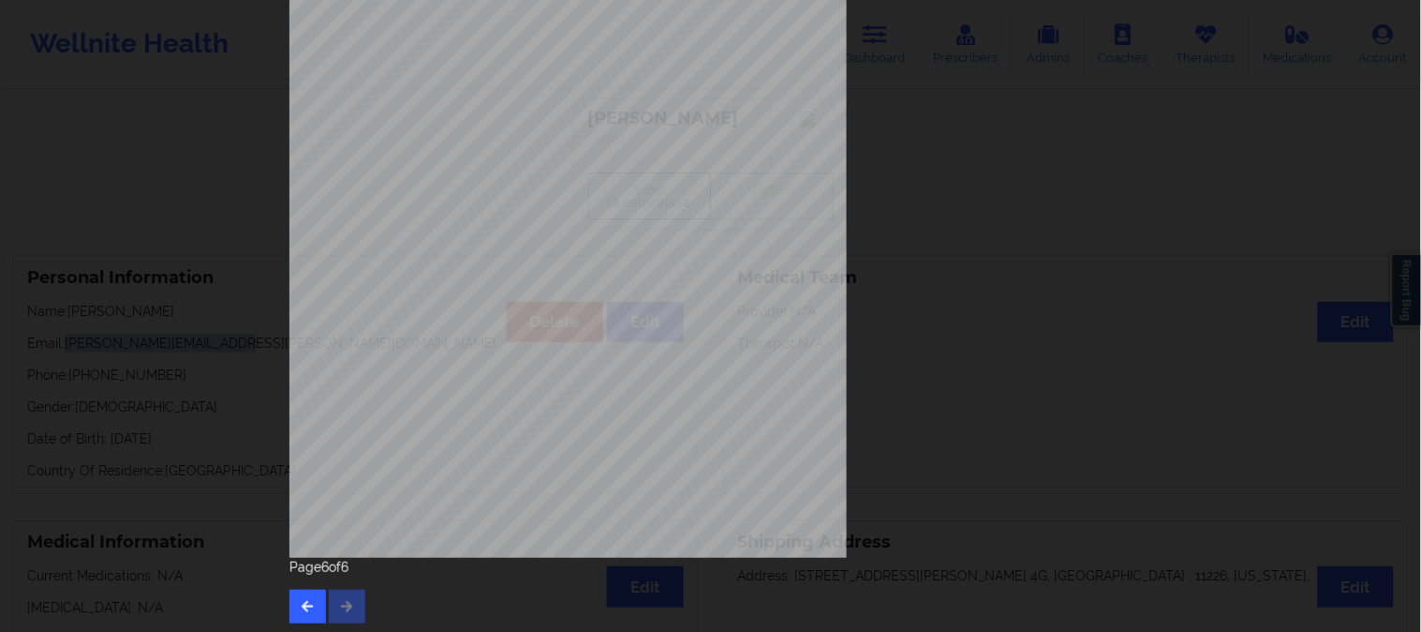
scroll to position [262, 0]
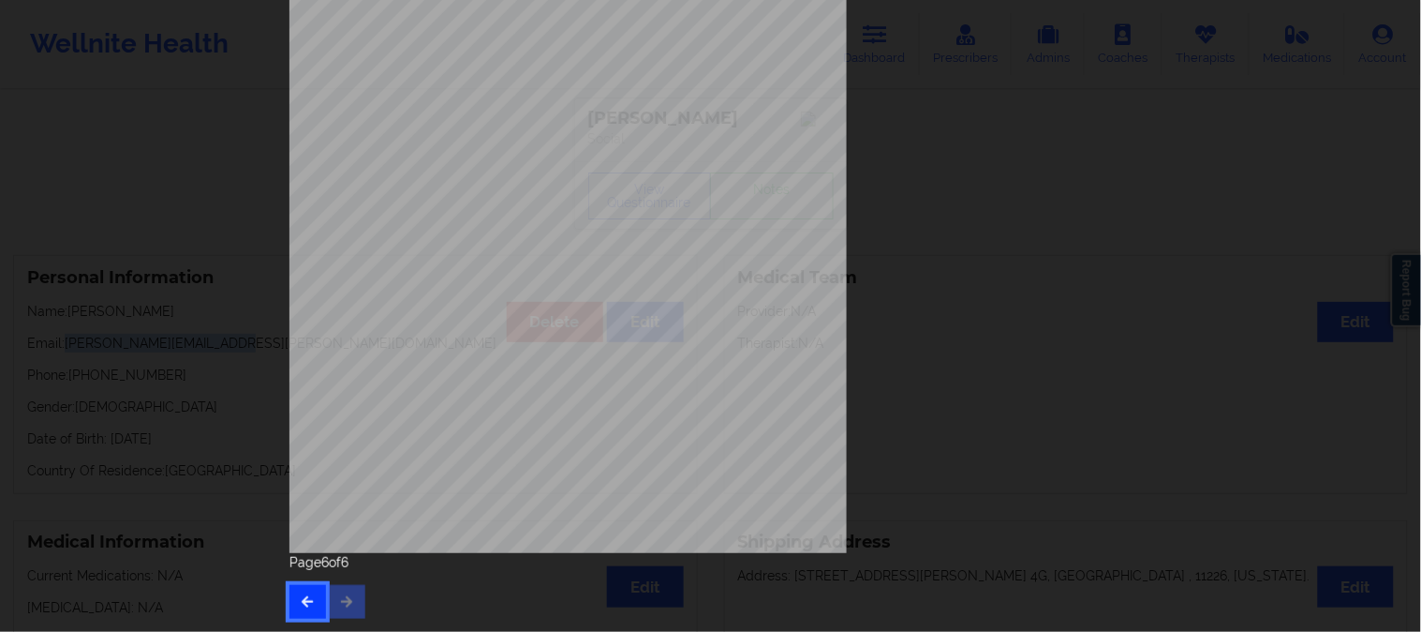
click at [305, 598] on icon "button" at bounding box center [308, 600] width 16 height 11
click at [297, 592] on button "button" at bounding box center [308, 602] width 37 height 34
click at [296, 593] on button "button" at bounding box center [308, 602] width 37 height 34
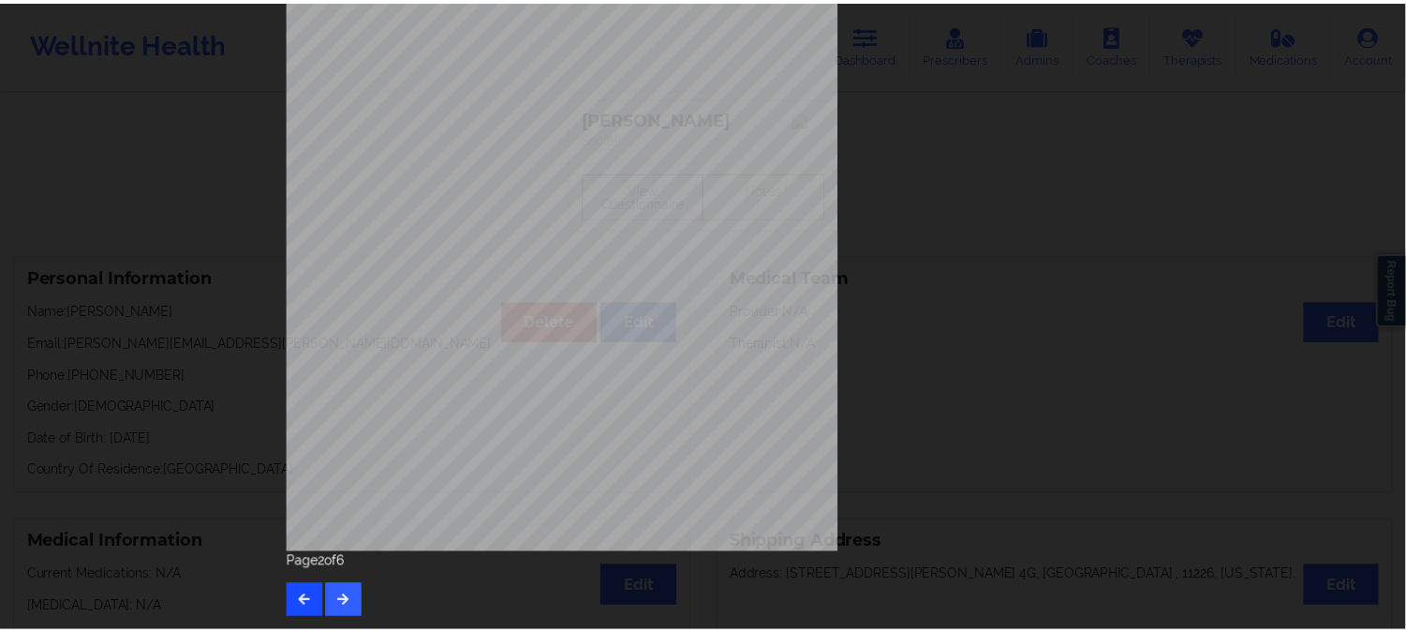
scroll to position [0, 0]
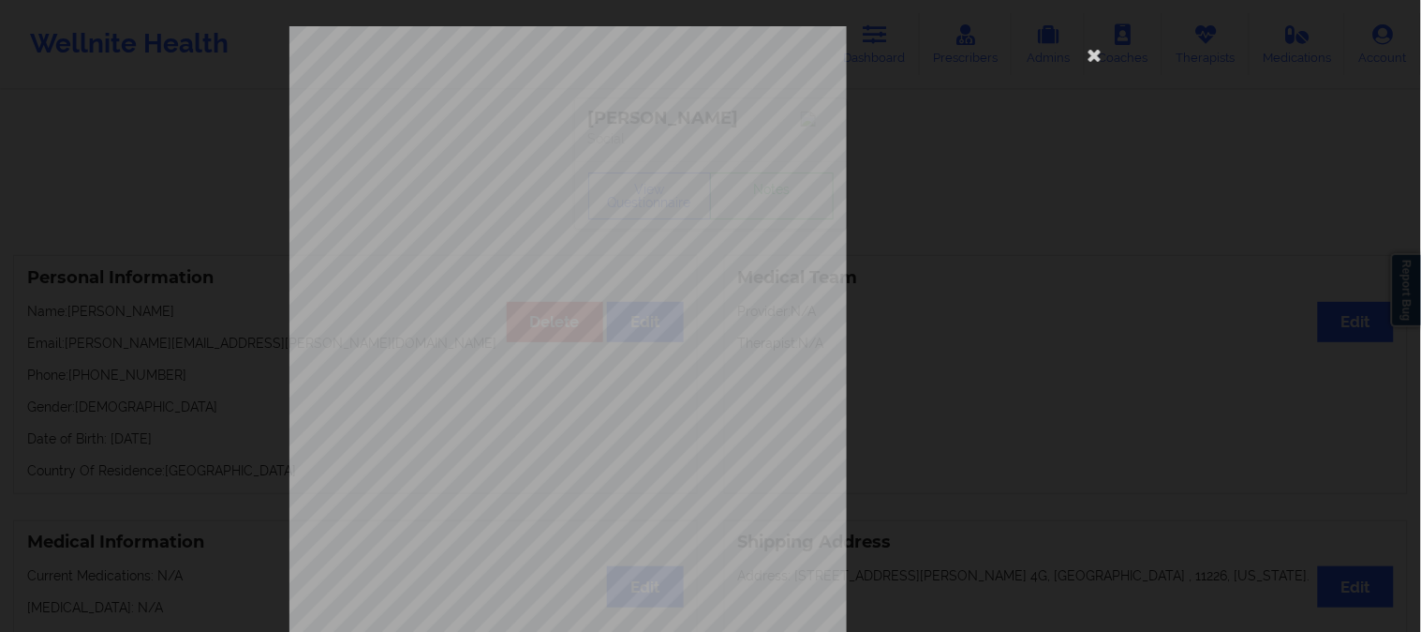
click at [138, 141] on div "1161 Mission St San Francisco, CA, 94103 What state do you live in ? New York F…" at bounding box center [710, 316] width 1421 height 632
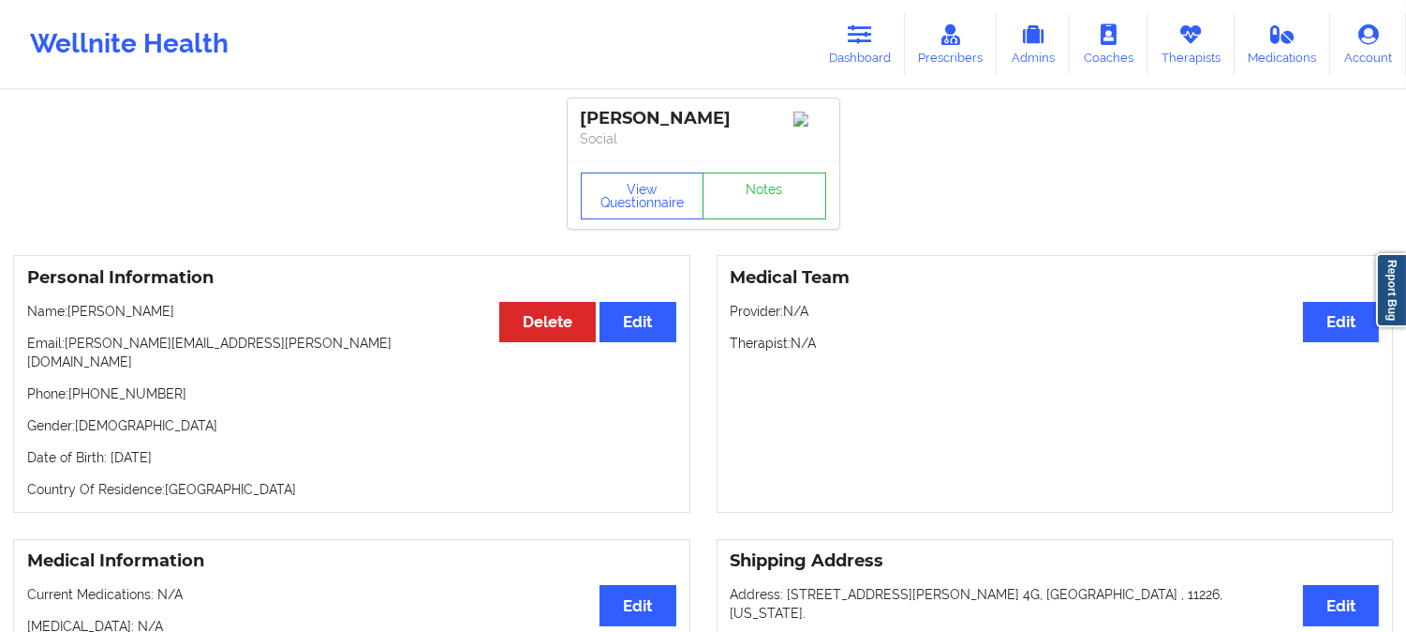
drag, startPoint x: 201, startPoint y: 320, endPoint x: 68, endPoint y: 313, distance: 132.3
click at [68, 313] on p "Name: ISABELLE I DENNY" at bounding box center [351, 311] width 649 height 19
drag, startPoint x: 180, startPoint y: 386, endPoint x: 72, endPoint y: 377, distance: 108.2
click at [72, 384] on p "Phone: +16128390614" at bounding box center [351, 393] width 649 height 19
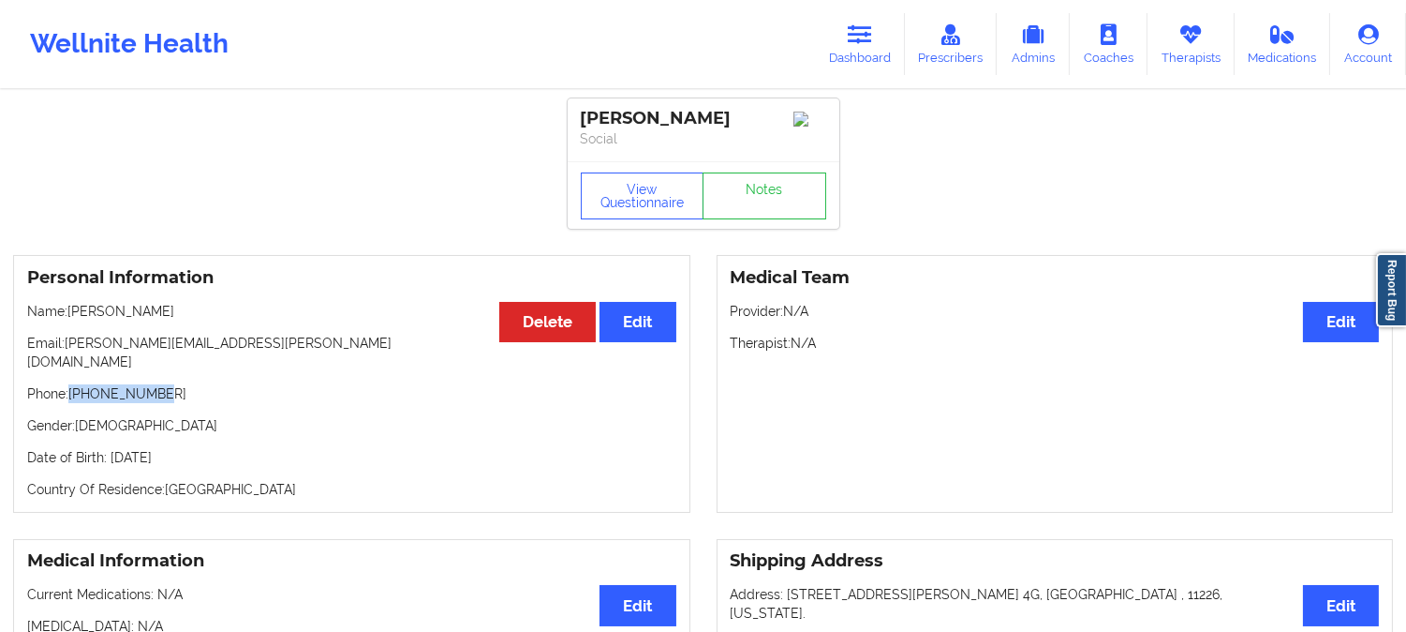
drag, startPoint x: 211, startPoint y: 316, endPoint x: 71, endPoint y: 306, distance: 139.9
click at [71, 306] on p "Name: ISABELLE I DENNY" at bounding box center [351, 311] width 649 height 19
click at [69, 305] on div "Personal Information Edit Delete Name: ISABELLE I DENNY Email: isabelle.denny@g…" at bounding box center [351, 384] width 677 height 258
click at [265, 333] on div "Personal Information Edit Delete Name: ISABELLE I DENNY Email: isabelle.denny@g…" at bounding box center [351, 384] width 677 height 258
drag, startPoint x: 207, startPoint y: 321, endPoint x: 94, endPoint y: 314, distance: 113.6
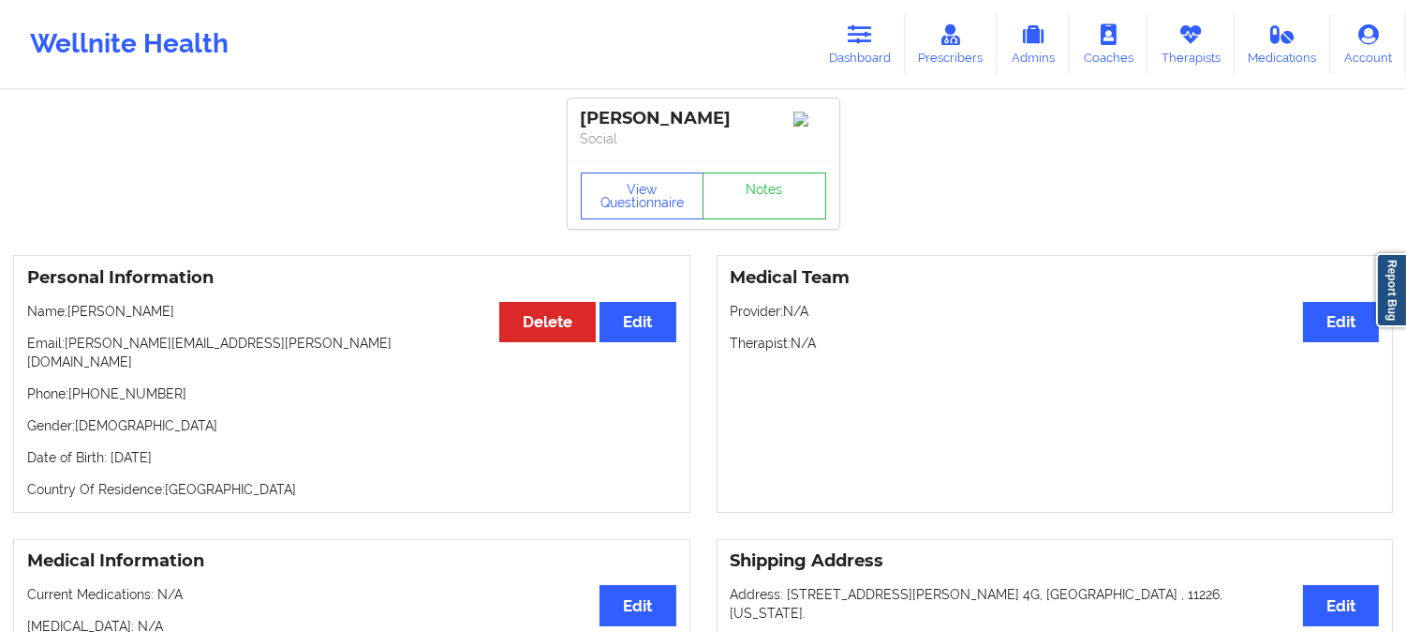
click at [68, 316] on p "Name: ISABELLE I DENNY" at bounding box center [351, 311] width 649 height 19
click at [854, 47] on link "Dashboard" at bounding box center [860, 44] width 90 height 62
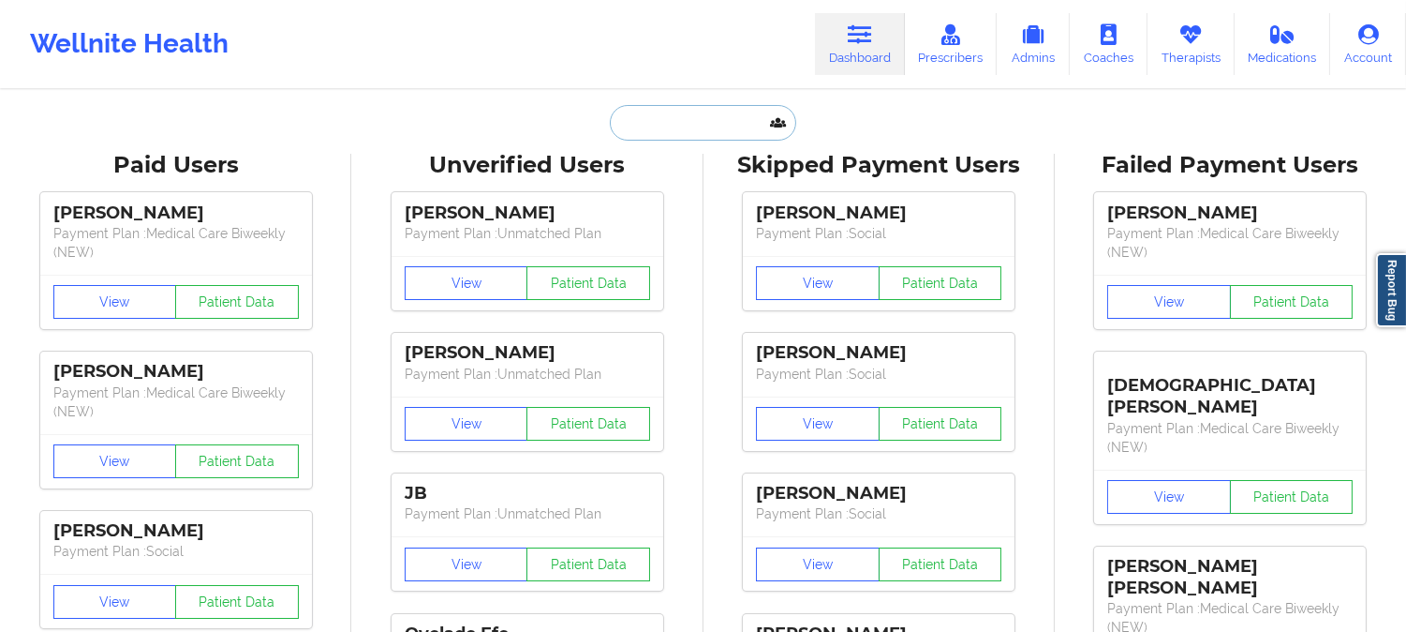
click at [712, 120] on input "text" at bounding box center [703, 123] width 186 height 36
paste input "Jennifer Nazon"
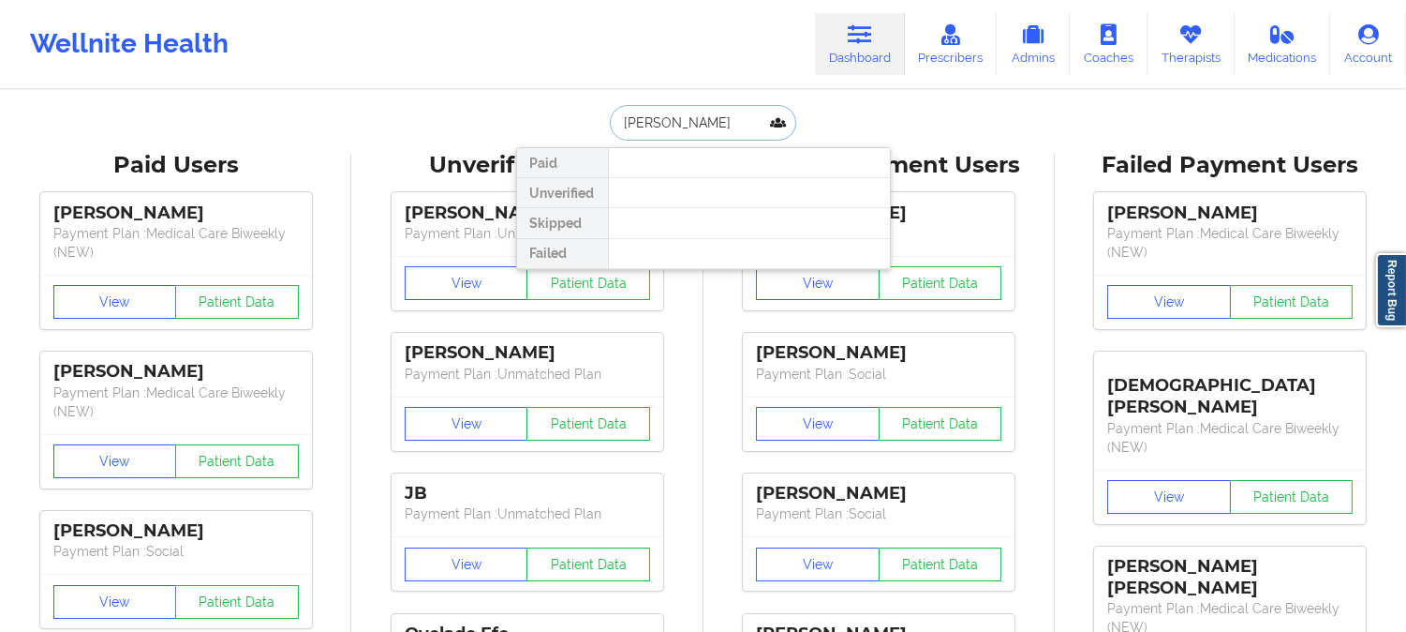
paste input "jennifernazon27@gmail.com"
type input "jennifernazon27@gmail.com"
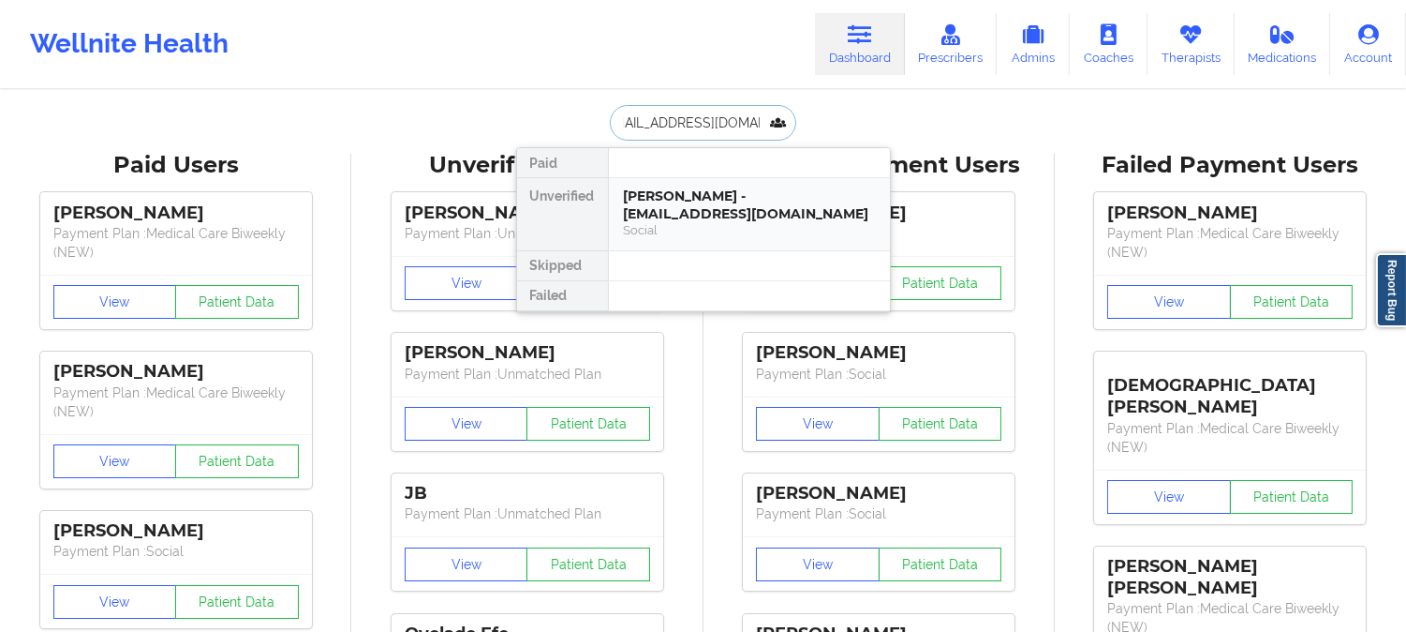
click at [728, 221] on div "Jennifer L Nazon - jennifernazon27@gmail.com" at bounding box center [749, 204] width 251 height 35
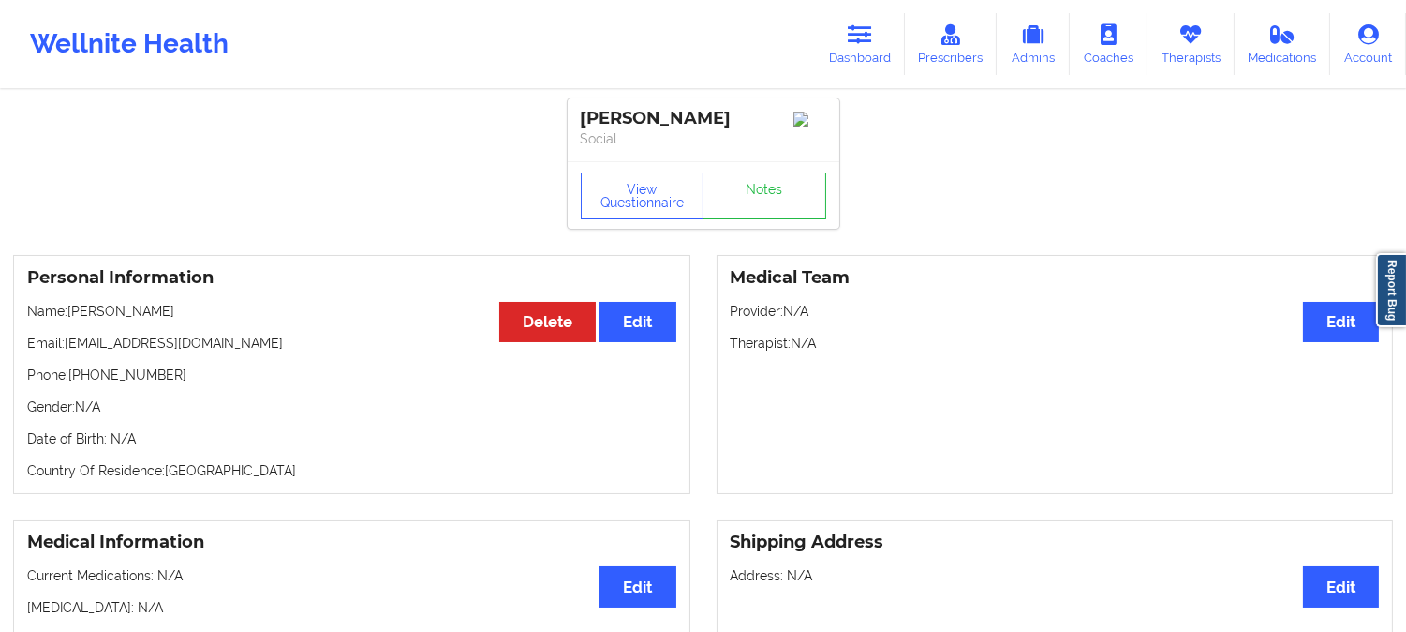
drag, startPoint x: 212, startPoint y: 311, endPoint x: 123, endPoint y: 305, distance: 89.2
click at [123, 305] on p "Name: Jennifer L Nazon" at bounding box center [351, 311] width 649 height 19
drag, startPoint x: 170, startPoint y: 384, endPoint x: 86, endPoint y: 380, distance: 83.5
click at [86, 380] on p "Phone: +13477928008" at bounding box center [351, 374] width 649 height 19
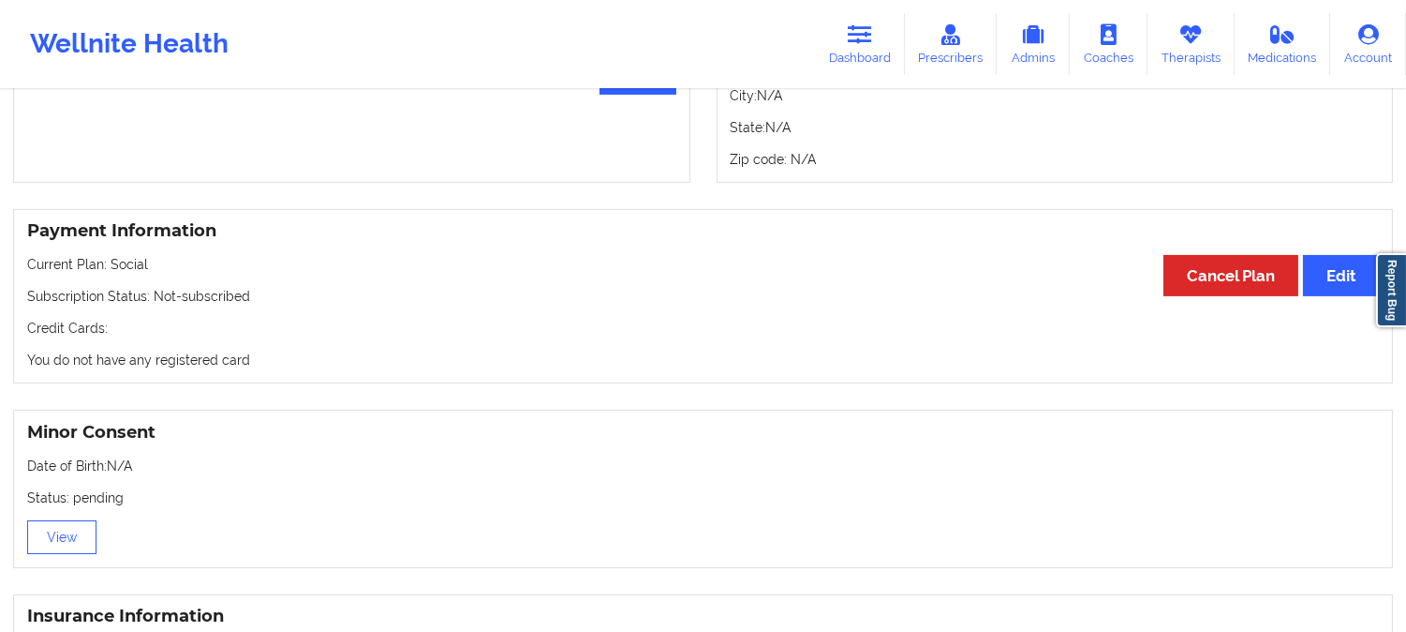
scroll to position [803, 0]
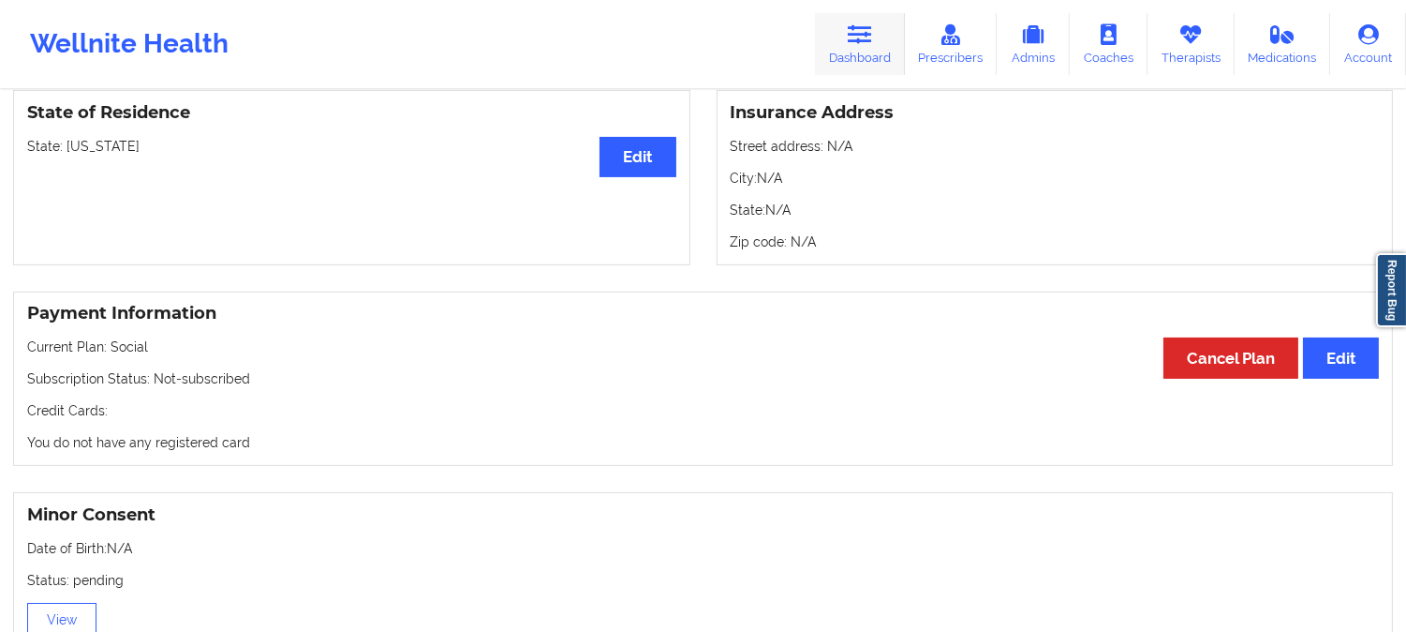
click at [891, 44] on link "Dashboard" at bounding box center [860, 44] width 90 height 62
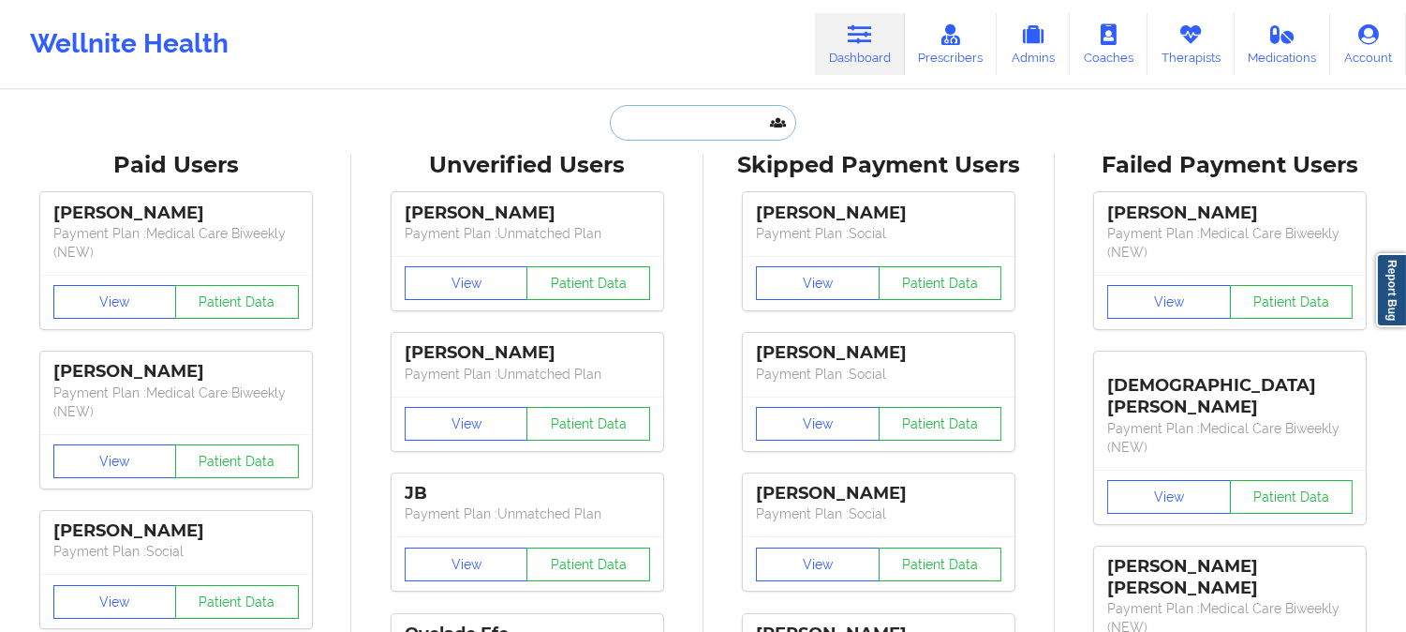
click at [704, 112] on input "text" at bounding box center [703, 123] width 186 height 36
paste input "Richard Heffernan"
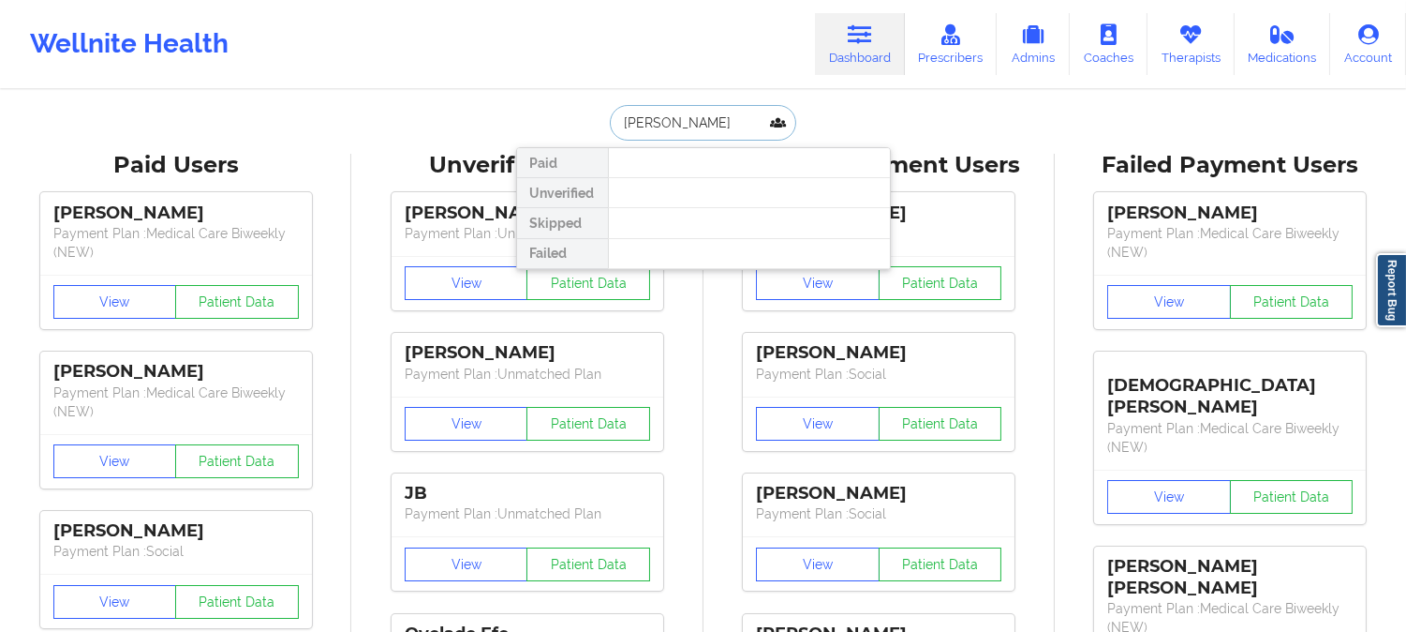
type input "Richard he"
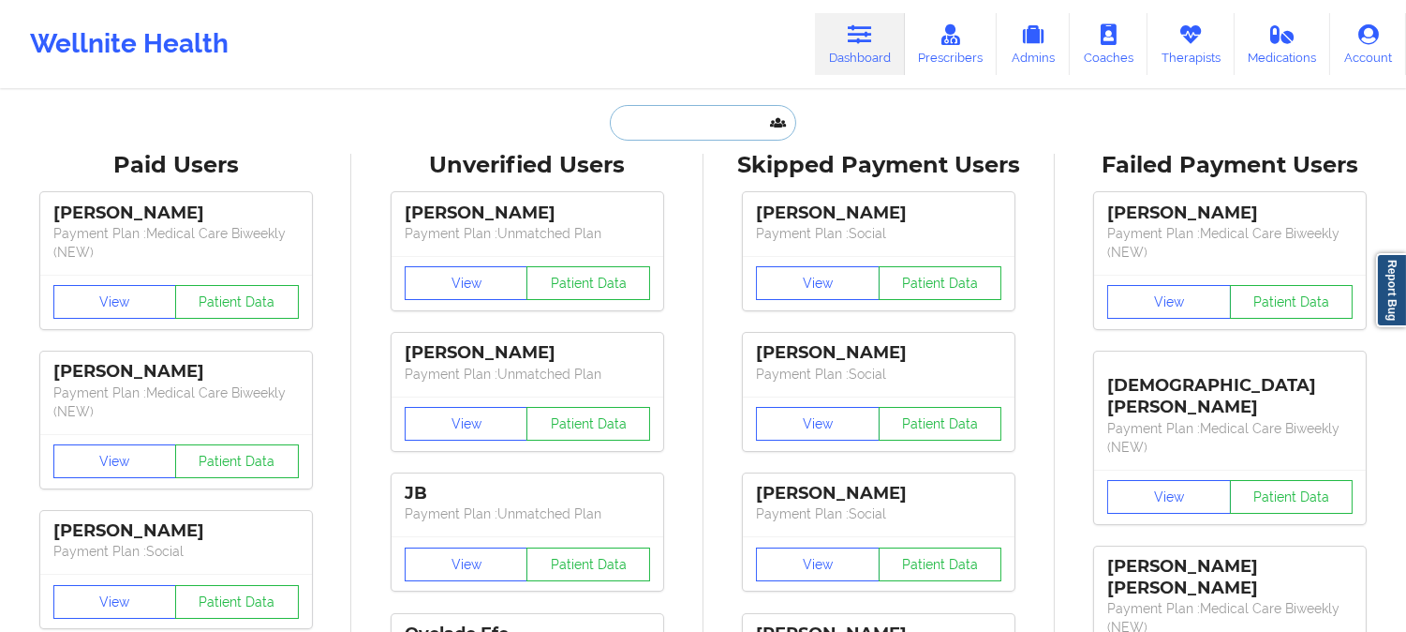
paste input "Chase Summers"
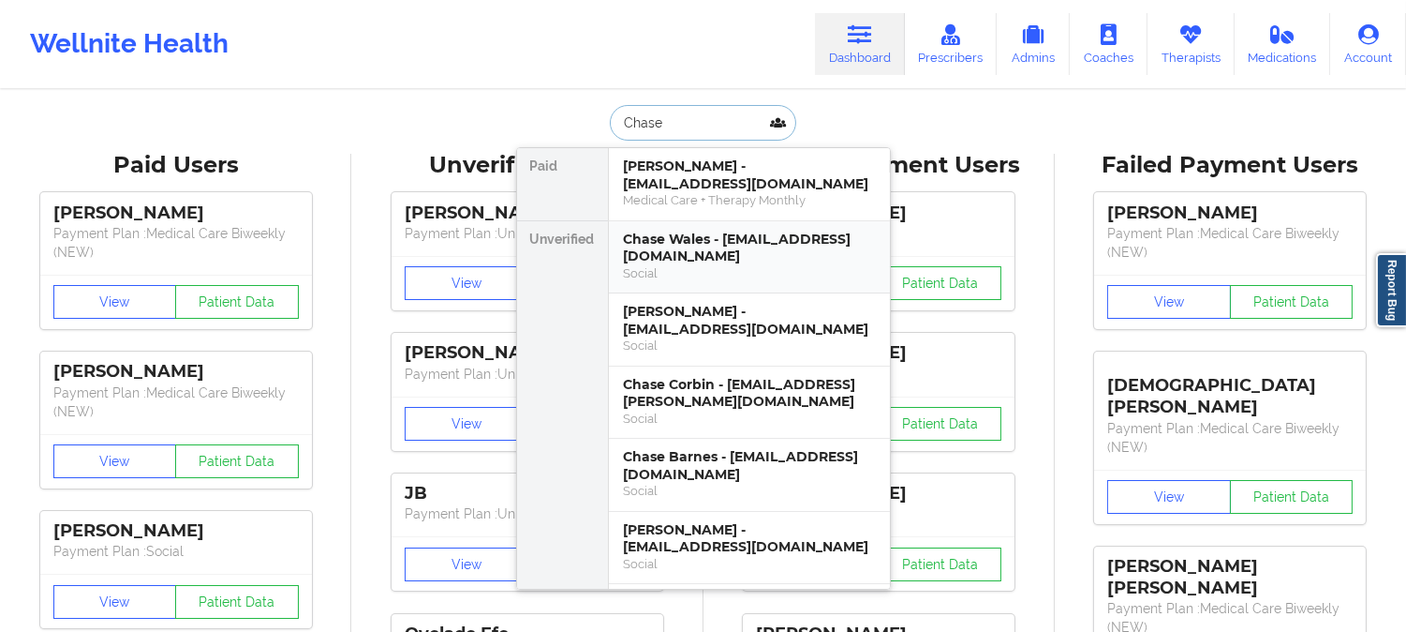
scroll to position [208, 0]
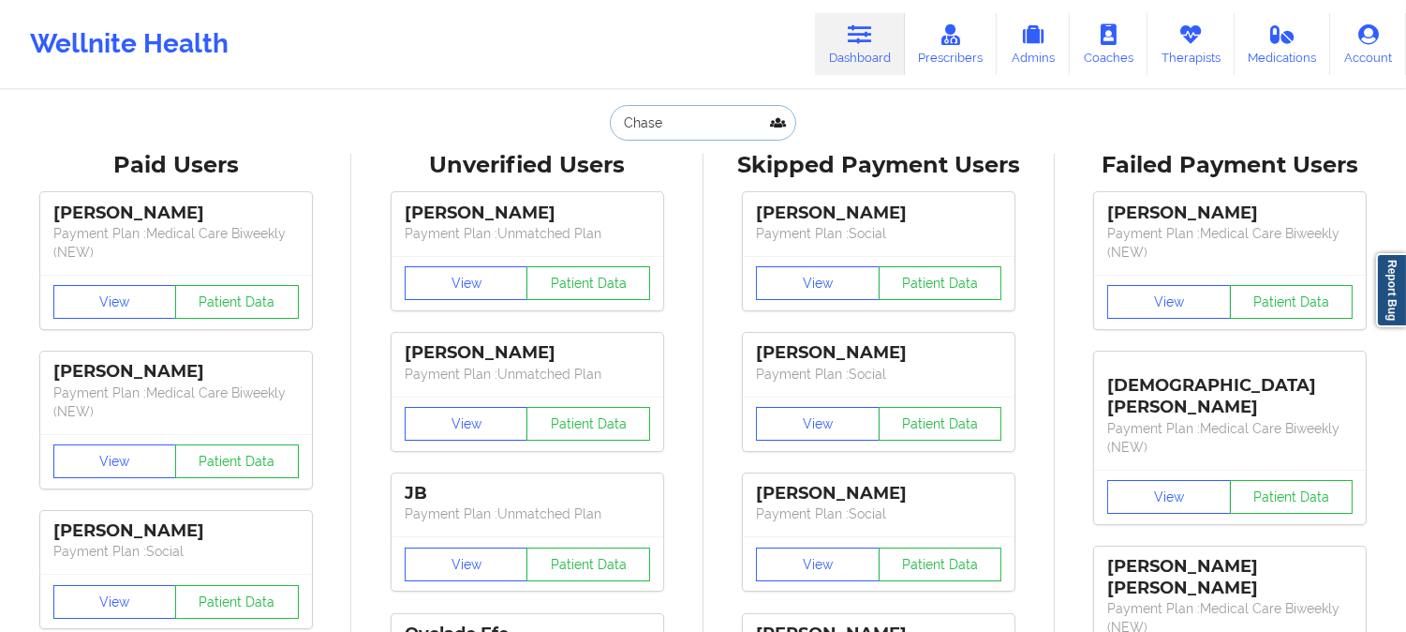
click at [712, 136] on input "Chase" at bounding box center [703, 123] width 186 height 36
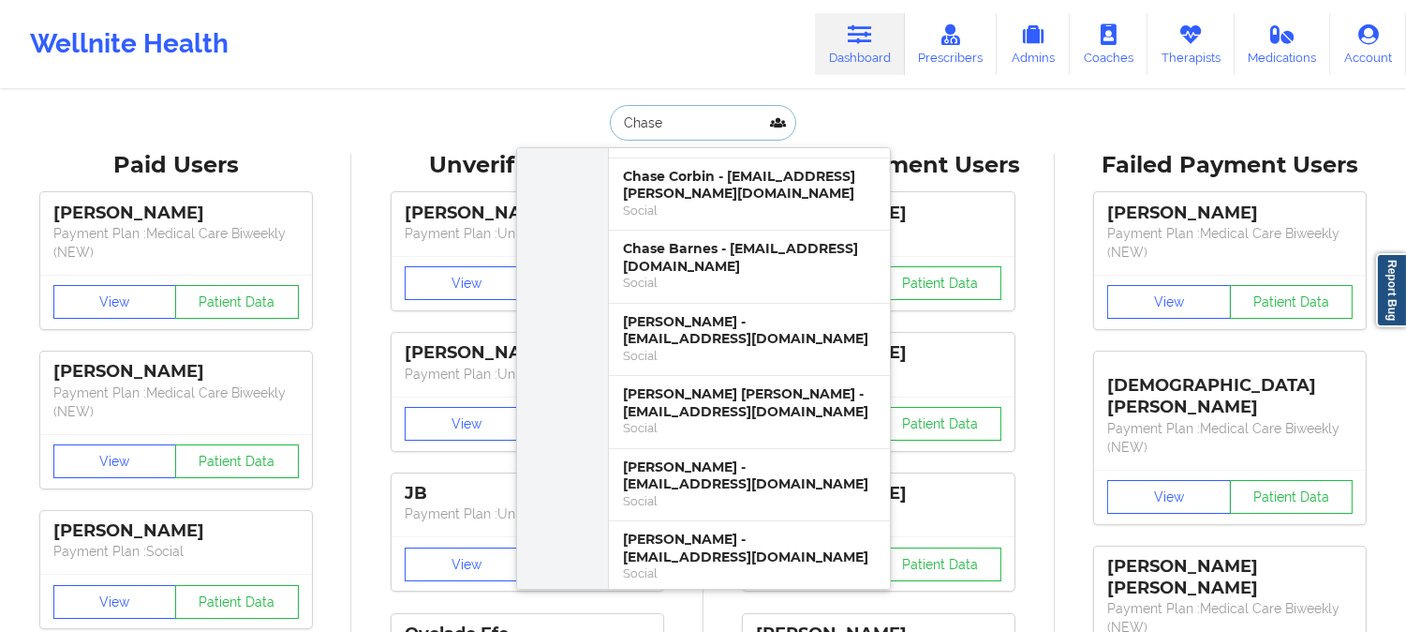
paste input "Angela Jackson"
type input "Angela Jackson"
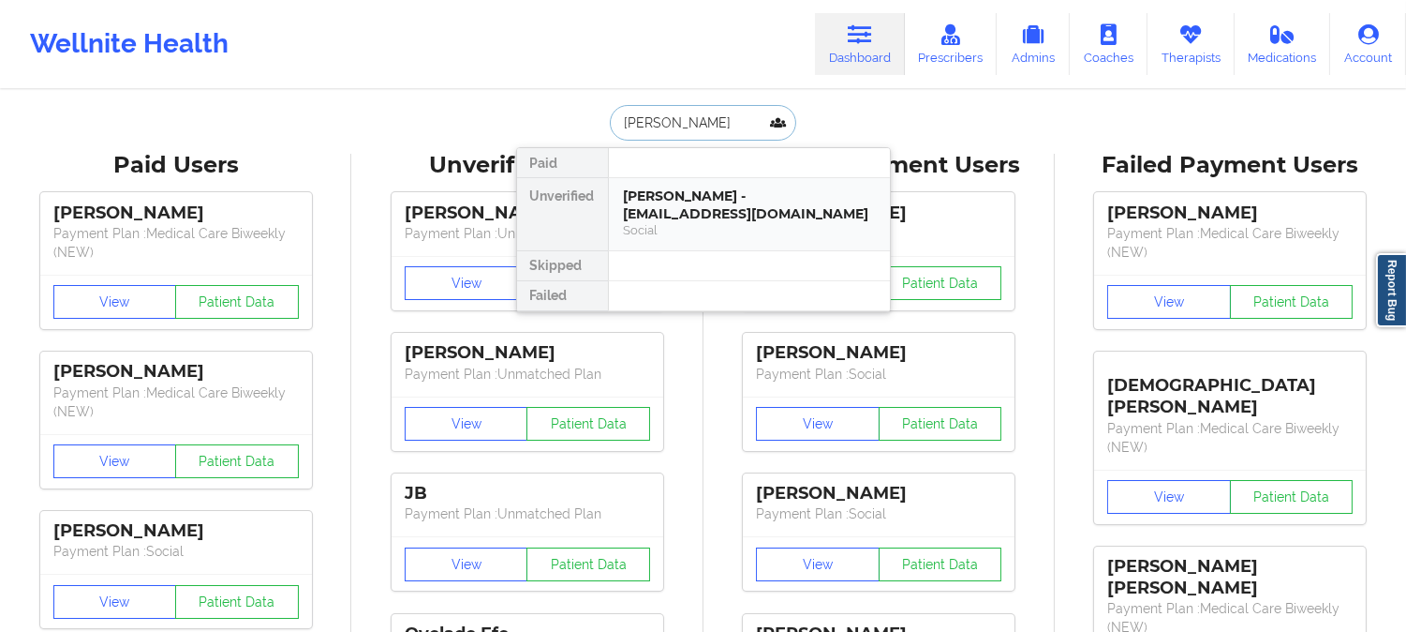
click at [699, 197] on div "Angela Jackson - angjac1211@yahoo.com" at bounding box center [749, 204] width 251 height 35
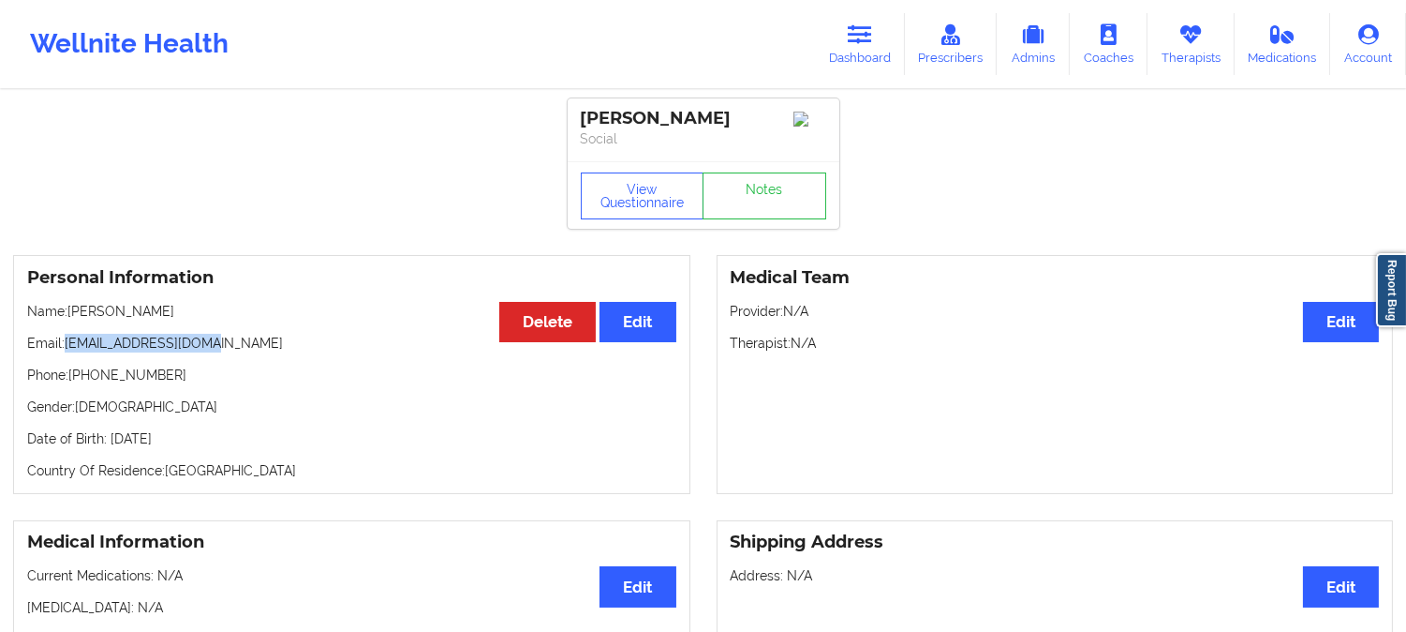
drag, startPoint x: 232, startPoint y: 347, endPoint x: 68, endPoint y: 347, distance: 164.0
click at [68, 347] on p "Email: angjac1211@yahoo.com" at bounding box center [351, 343] width 649 height 19
click at [867, 37] on icon at bounding box center [860, 34] width 24 height 21
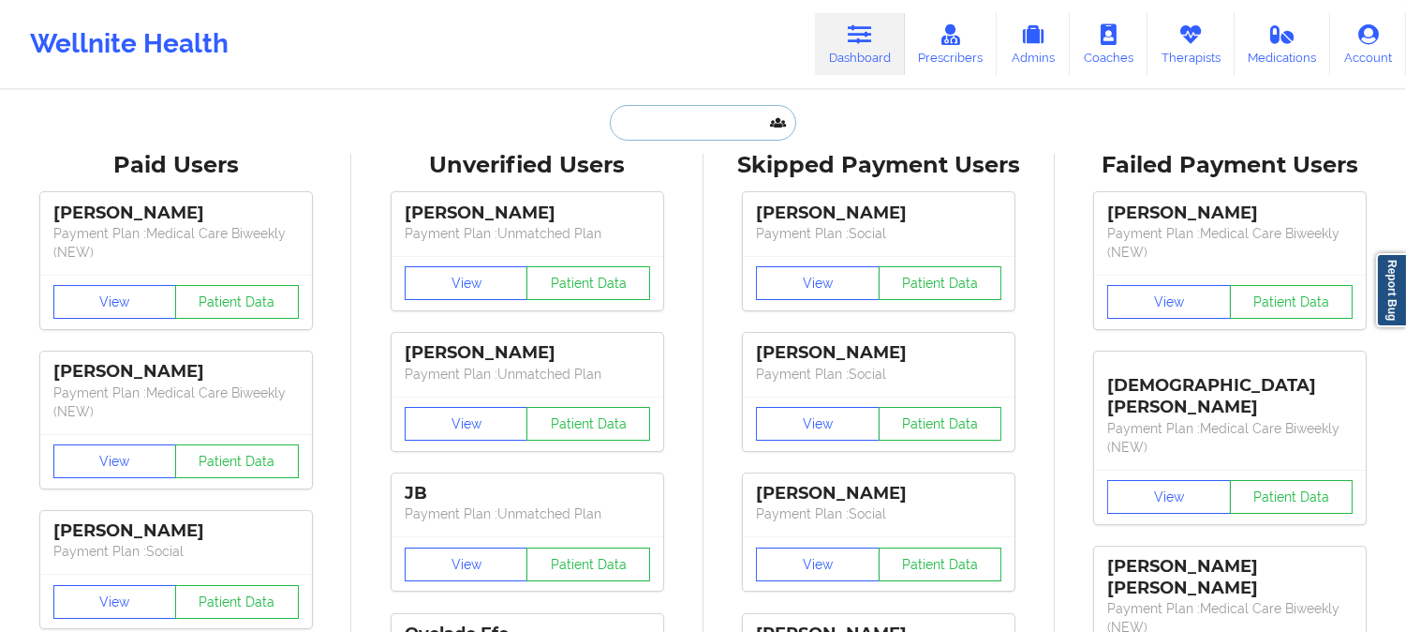
click at [712, 128] on input "text" at bounding box center [703, 123] width 186 height 36
paste input "Teresa Deanda"
type input "Teresa Deanda"
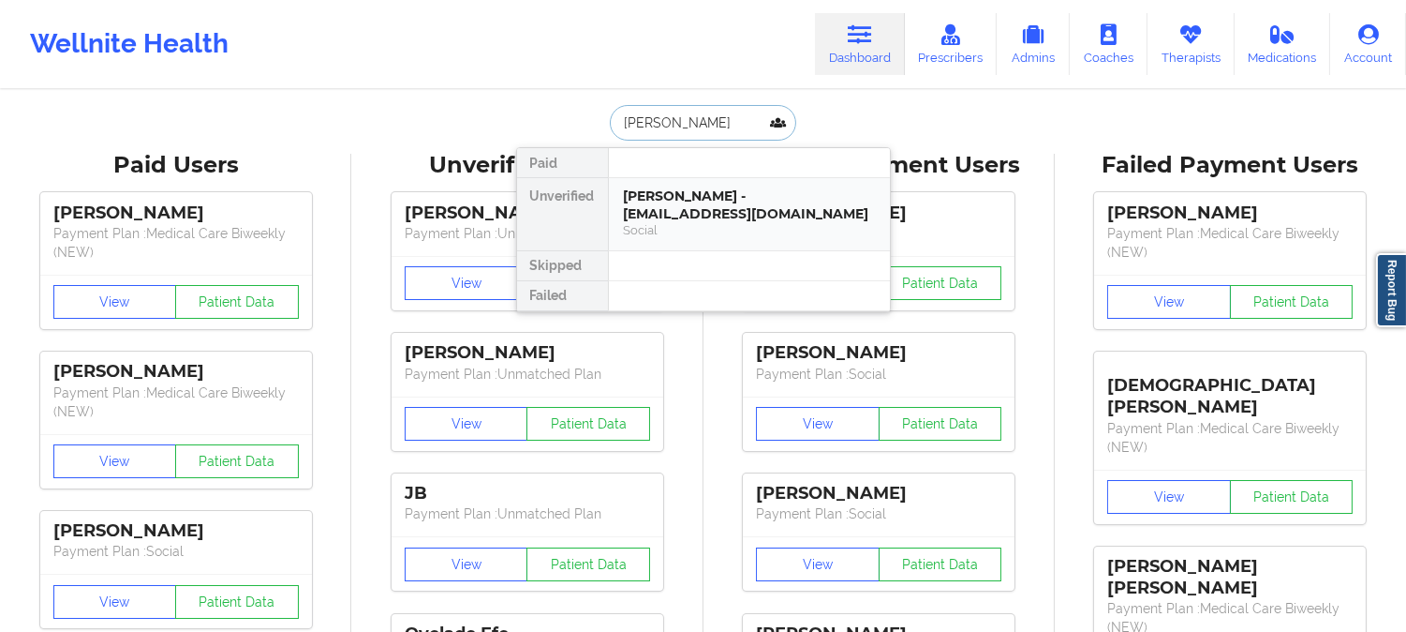
click at [720, 195] on div "Teresa Deanda - tdeanda21@yahoo.com" at bounding box center [749, 204] width 251 height 35
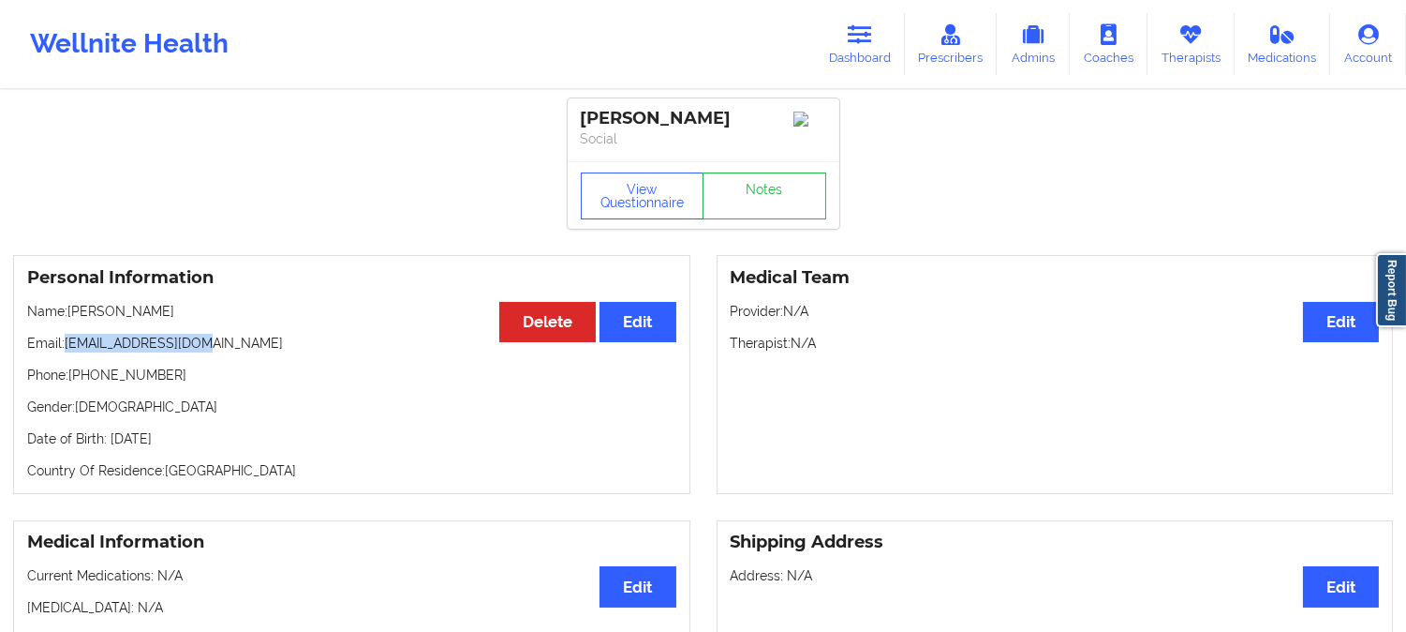
drag, startPoint x: 234, startPoint y: 353, endPoint x: 67, endPoint y: 341, distance: 168.2
click at [67, 341] on p "Email: tdeanda21@yahoo.com" at bounding box center [351, 343] width 649 height 19
drag, startPoint x: 717, startPoint y: 126, endPoint x: 587, endPoint y: 111, distance: 131.1
click at [587, 111] on div "Teresa Deanda Social" at bounding box center [704, 129] width 272 height 63
click at [587, 111] on div "Teresa Deanda" at bounding box center [704, 119] width 246 height 22
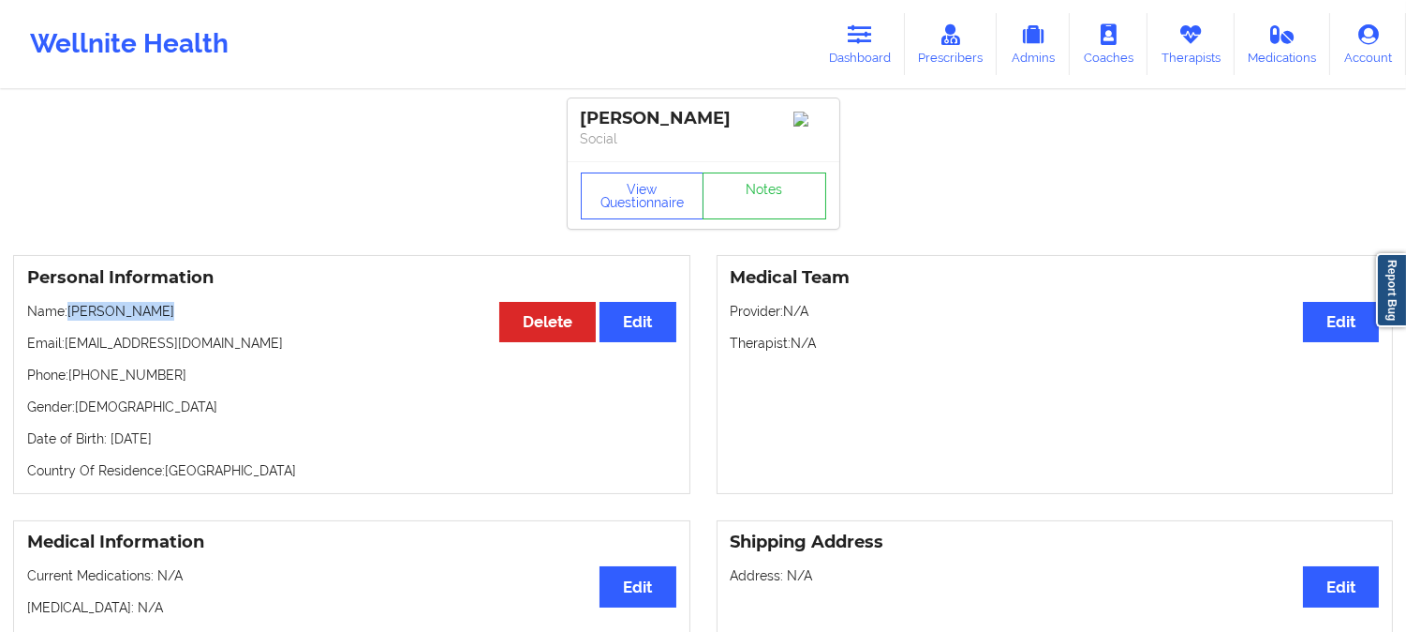
drag, startPoint x: 166, startPoint y: 319, endPoint x: 68, endPoint y: 313, distance: 97.6
click at [68, 313] on p "Name: Teresa Deanda" at bounding box center [351, 311] width 649 height 19
click at [669, 204] on button "View Questionnaire" at bounding box center [643, 195] width 124 height 47
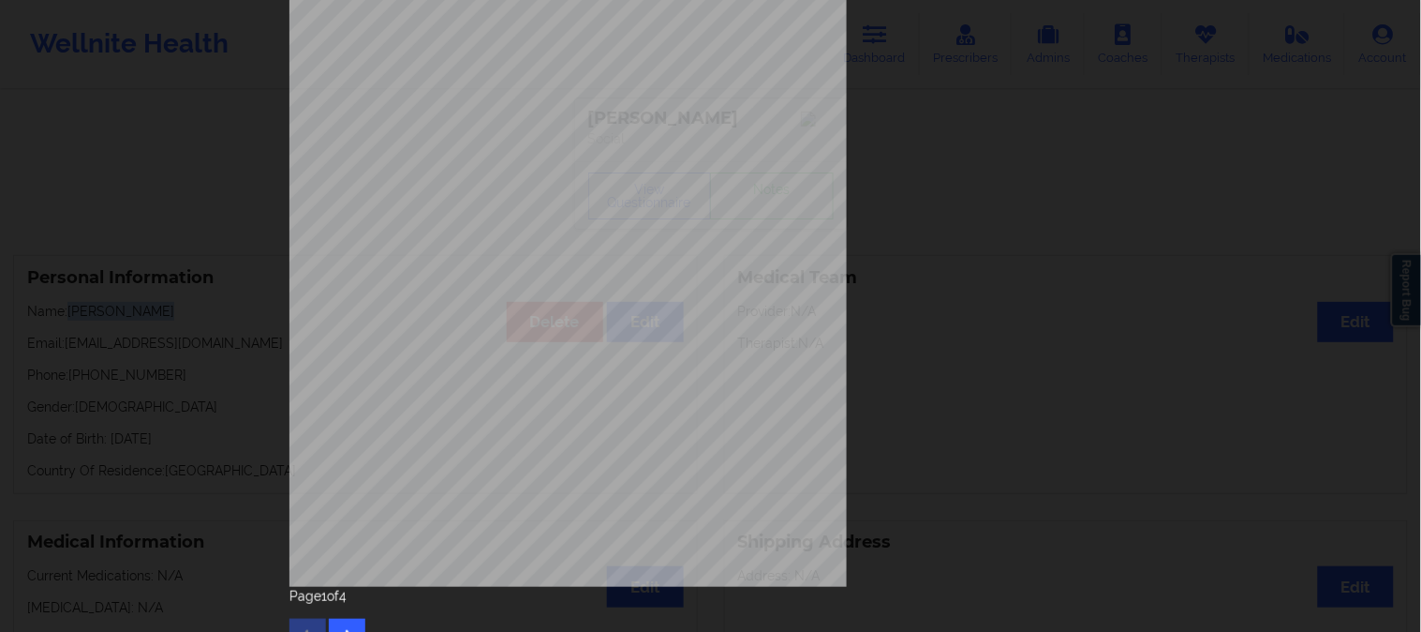
scroll to position [262, 0]
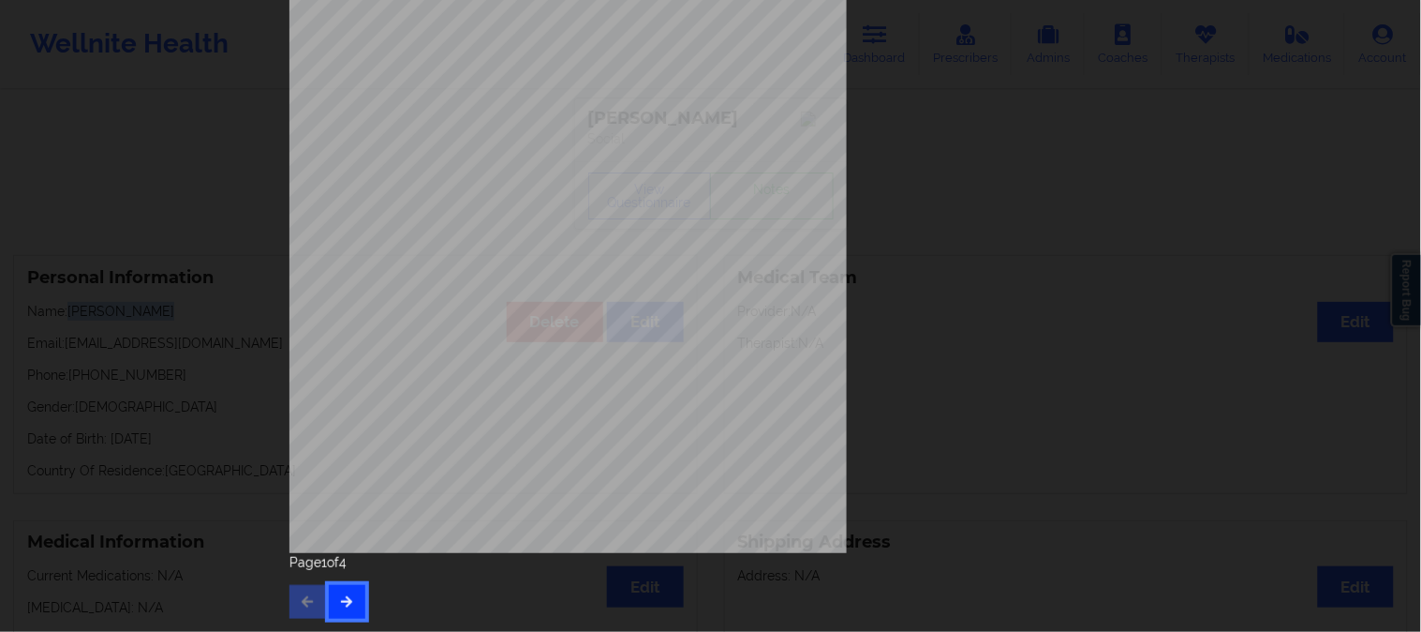
click at [340, 592] on button "button" at bounding box center [347, 602] width 37 height 34
click at [332, 590] on button "button" at bounding box center [347, 602] width 37 height 34
click at [342, 598] on icon "button" at bounding box center [347, 600] width 16 height 11
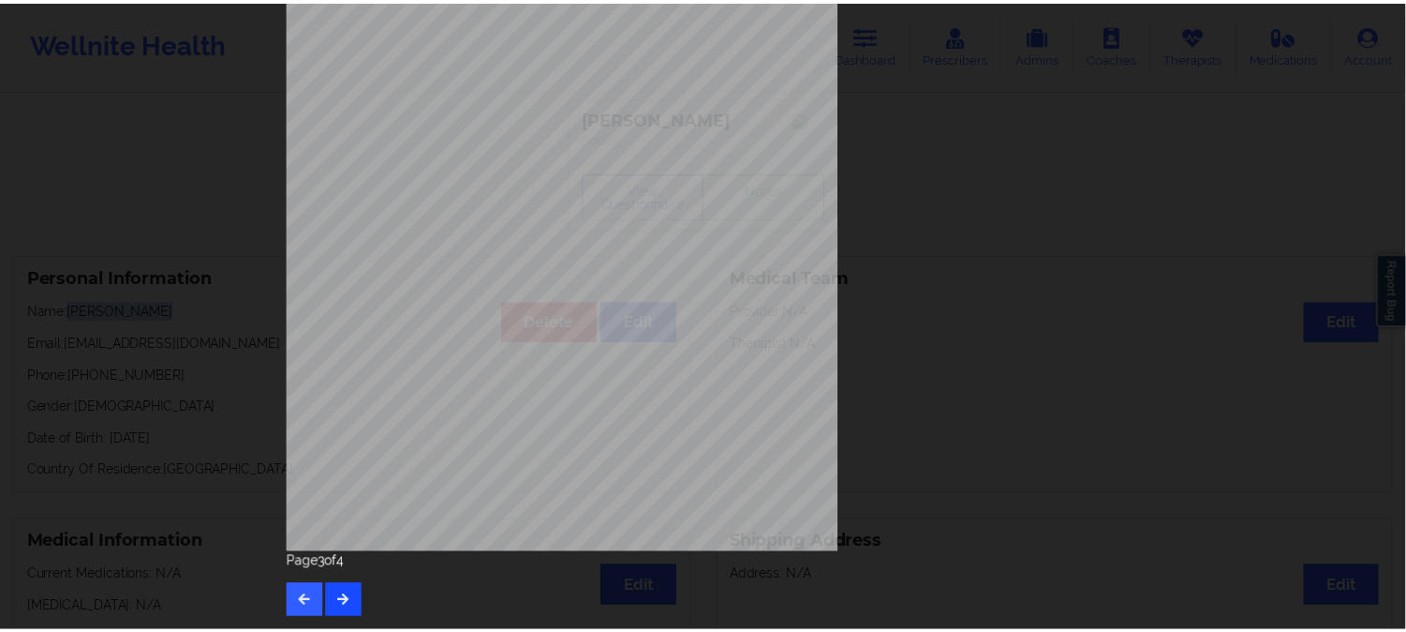
scroll to position [0, 0]
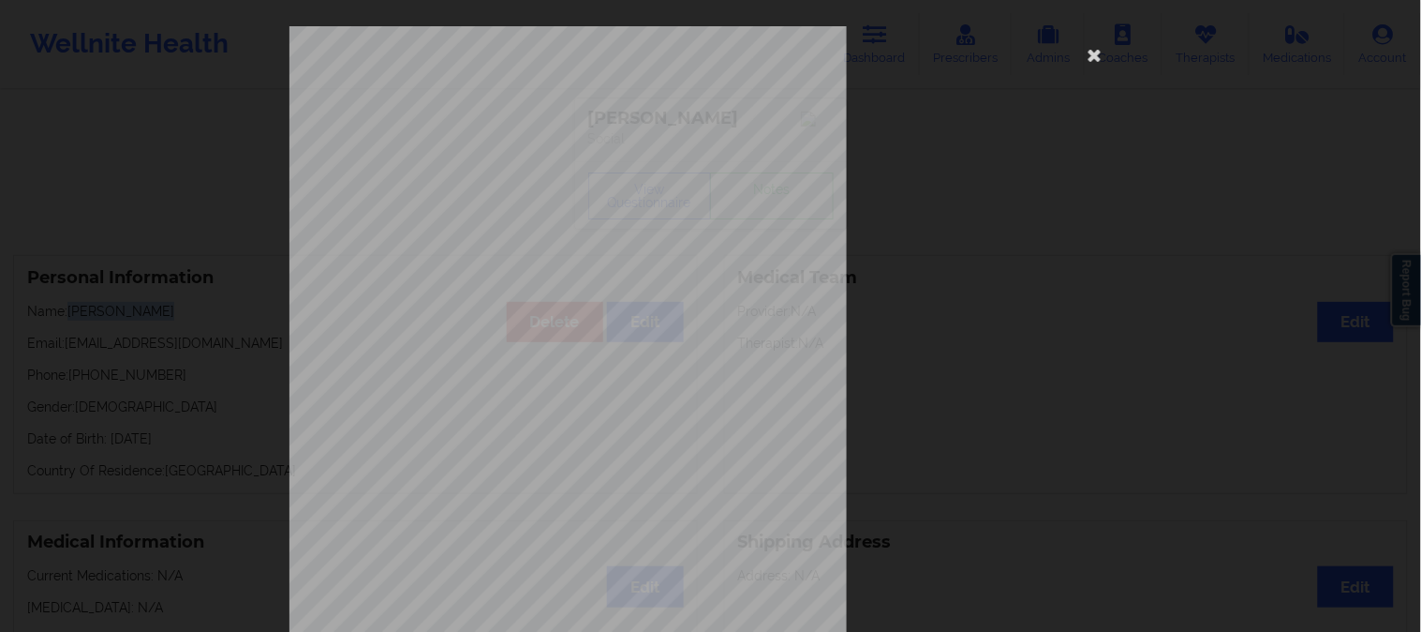
click at [206, 232] on div "Please feel free to provide us with any other additional details that have led …" at bounding box center [710, 316] width 1421 height 632
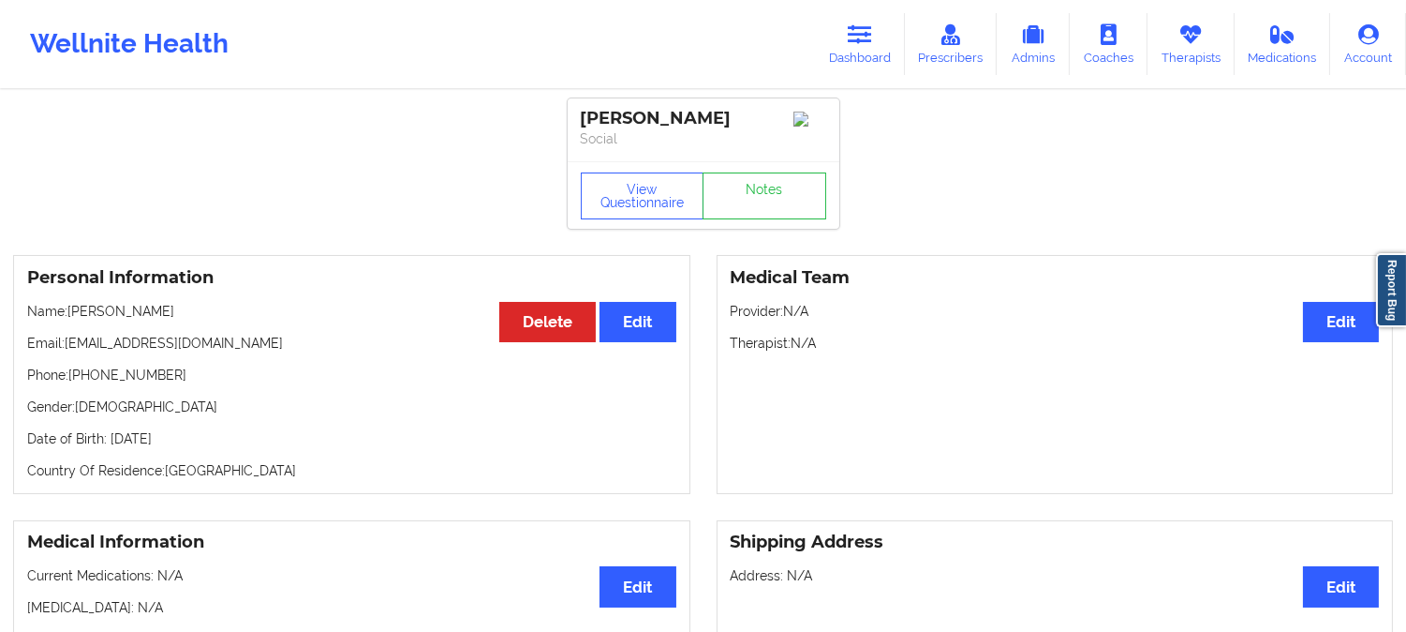
click at [438, 253] on div "Personal Information Edit Delete Name: Teresa Deanda Email: tdeanda21@yahoo.com…" at bounding box center [703, 374] width 1406 height 265
click at [632, 199] on button "View Questionnaire" at bounding box center [643, 195] width 124 height 47
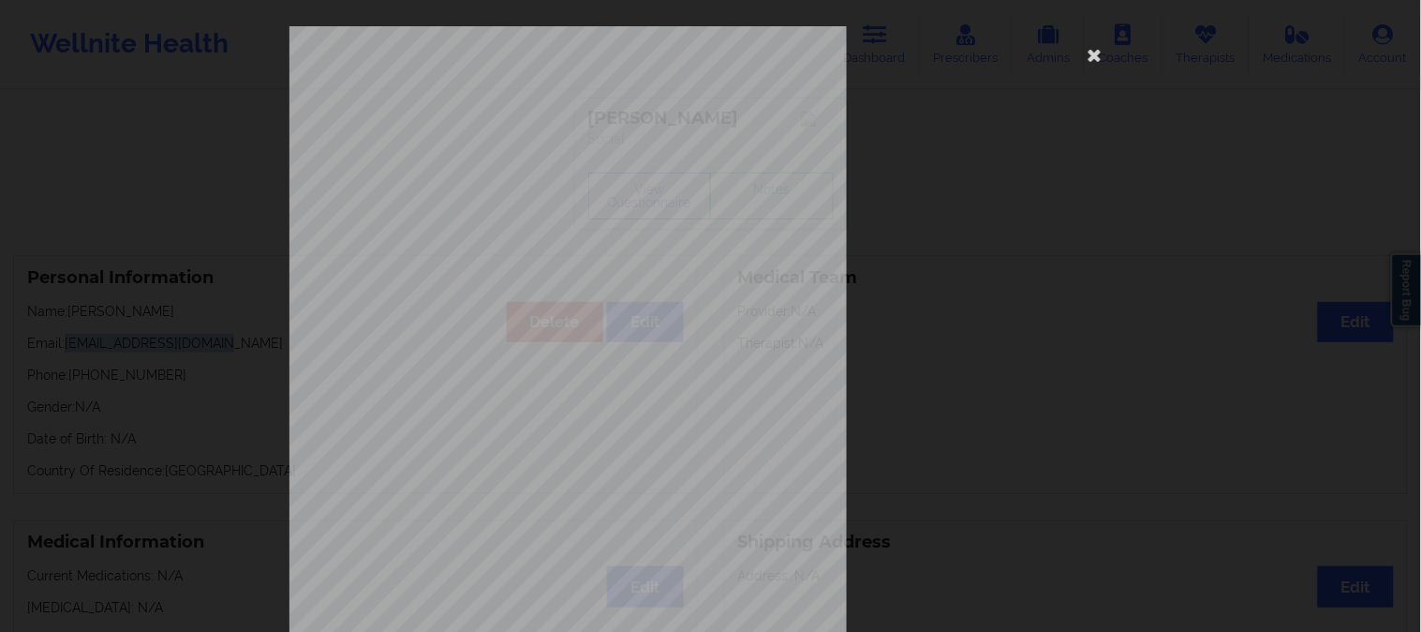
click at [187, 192] on div "1161 Mission St San Francisco, CA, 94103 What state do you live in ? Florida Fu…" at bounding box center [710, 316] width 1421 height 632
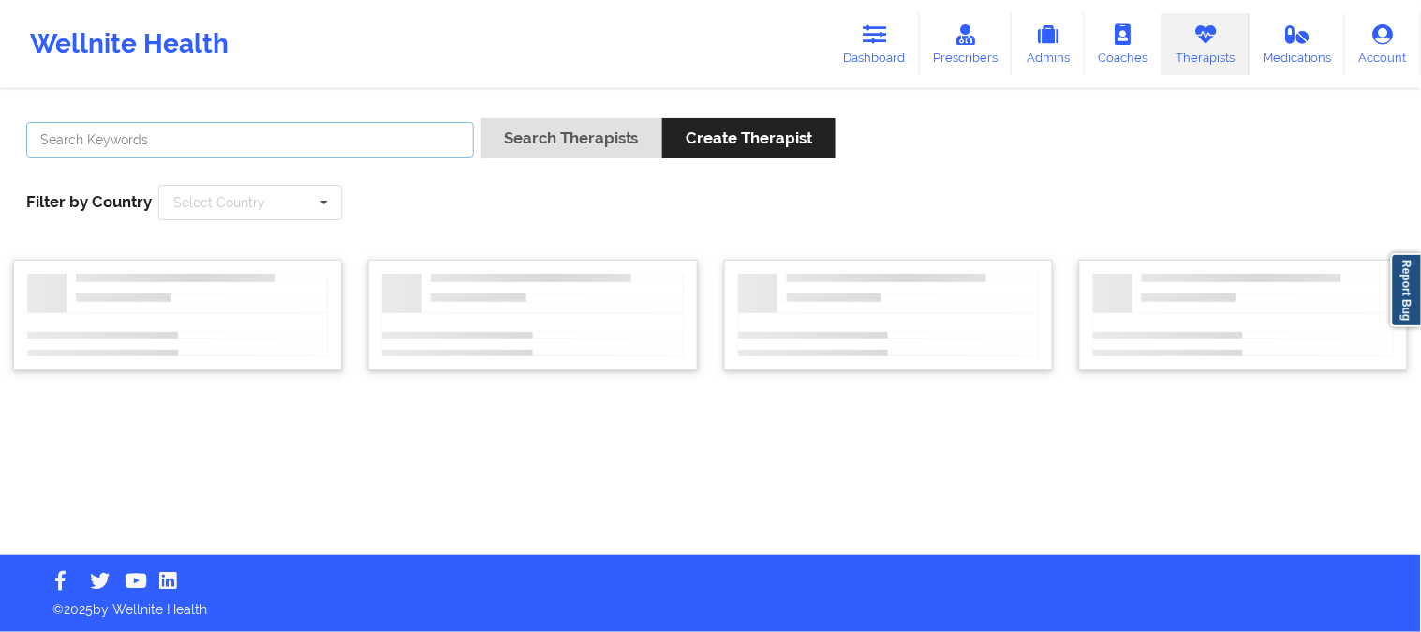
click at [277, 133] on input "text" at bounding box center [250, 140] width 448 height 36
paste input "[PERSON_NAME]"
type input "[PERSON_NAME]"
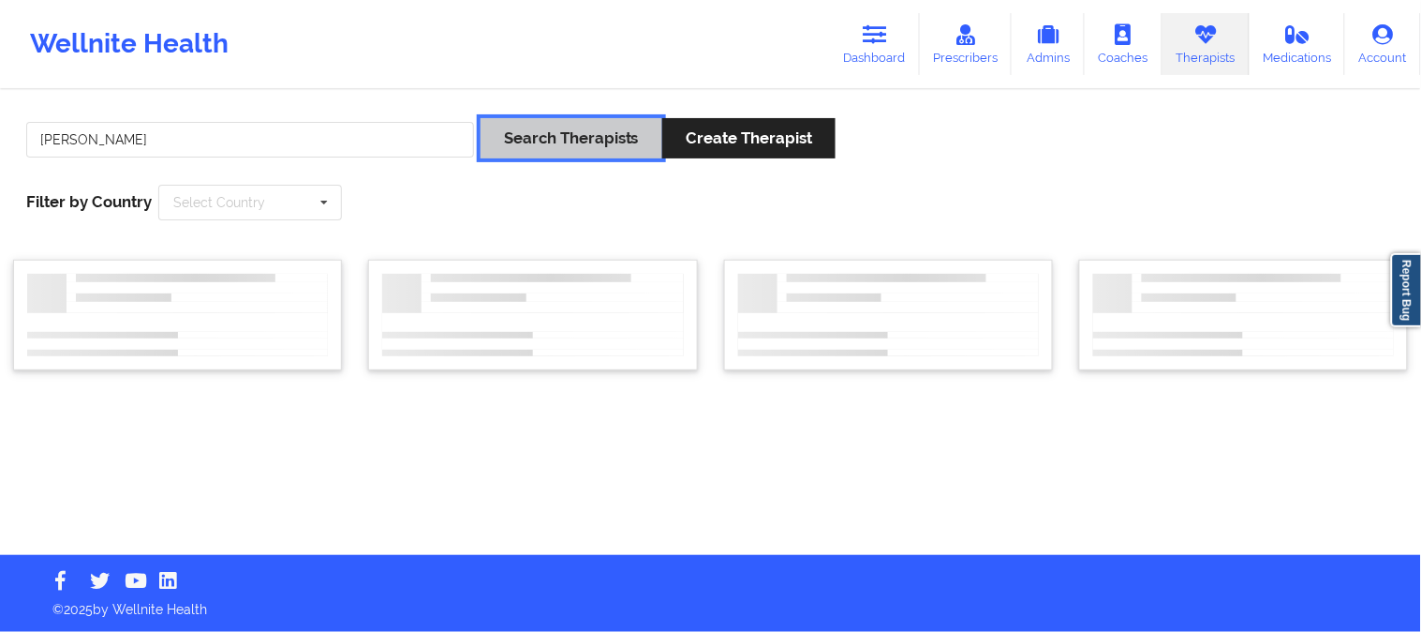
click at [528, 135] on button "Search Therapists" at bounding box center [572, 138] width 182 height 40
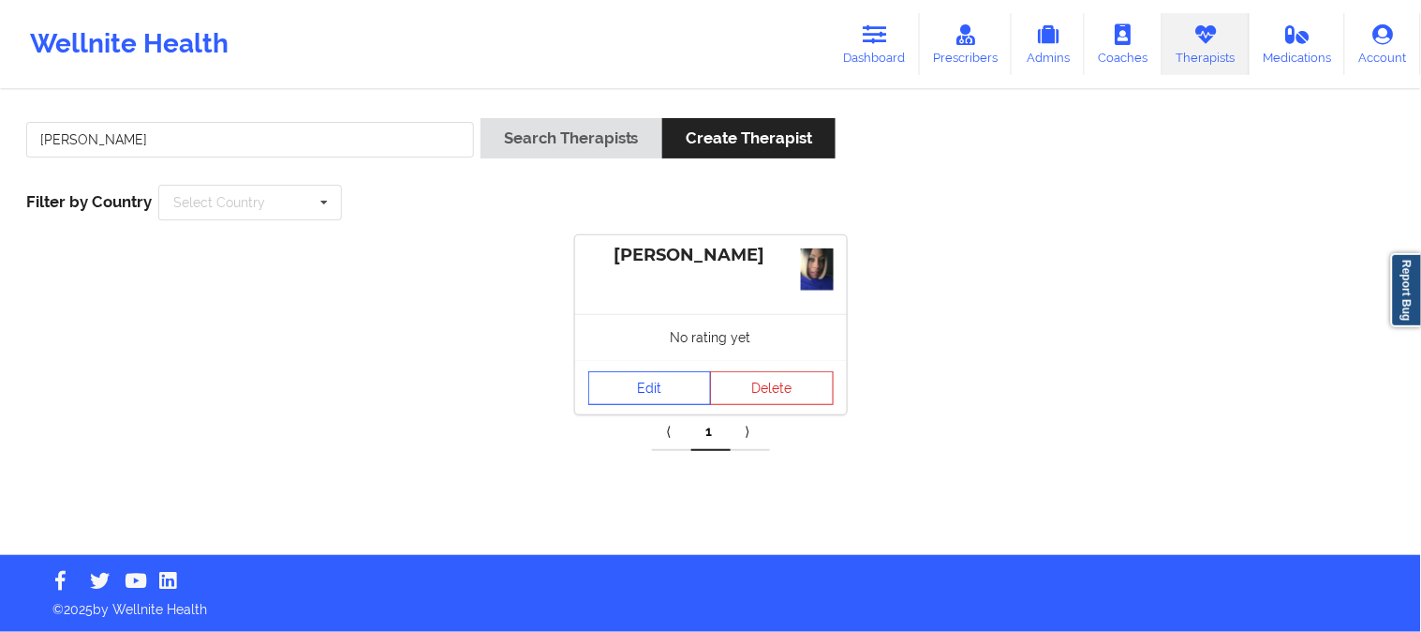
click at [654, 385] on link "Edit" at bounding box center [650, 388] width 124 height 34
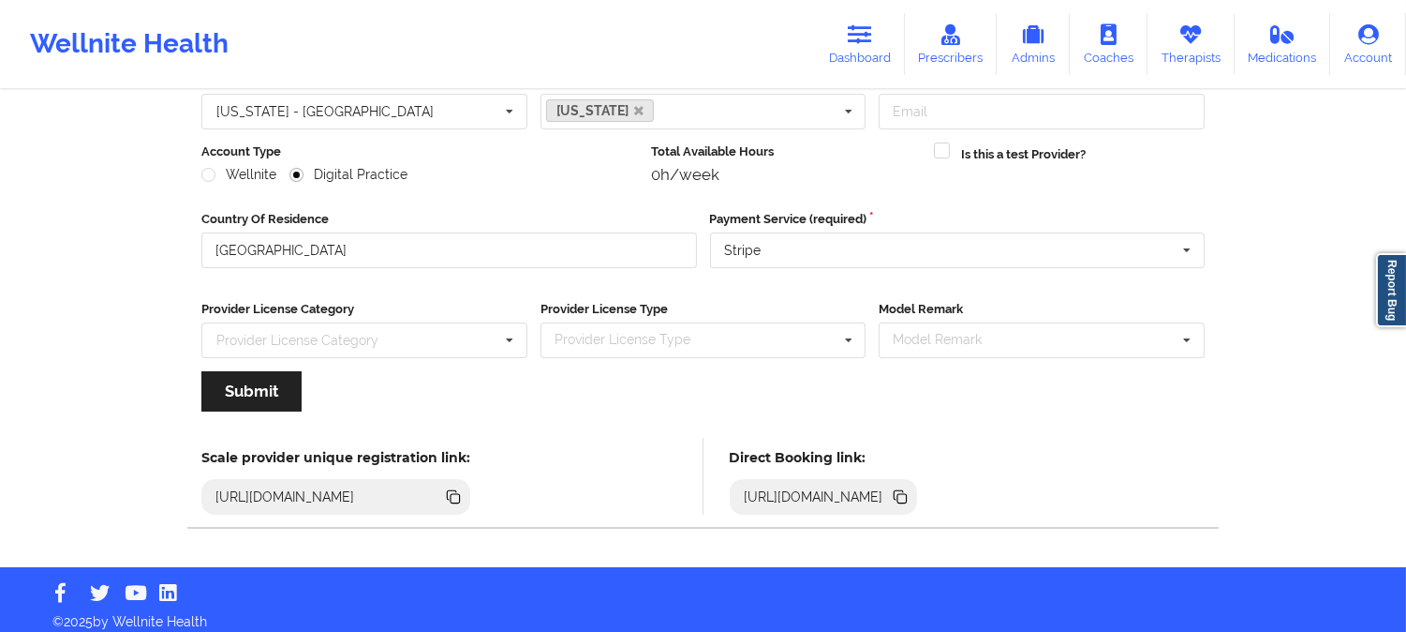
scroll to position [209, 0]
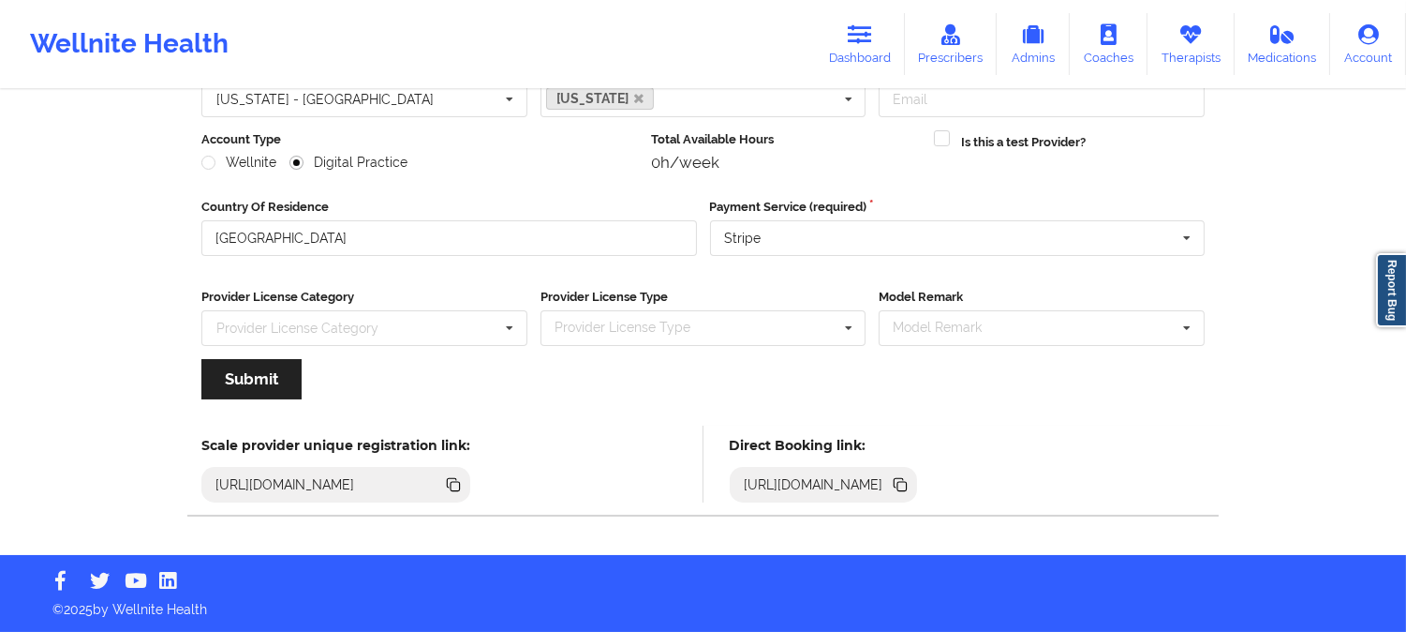
click at [907, 485] on icon at bounding box center [902, 486] width 9 height 9
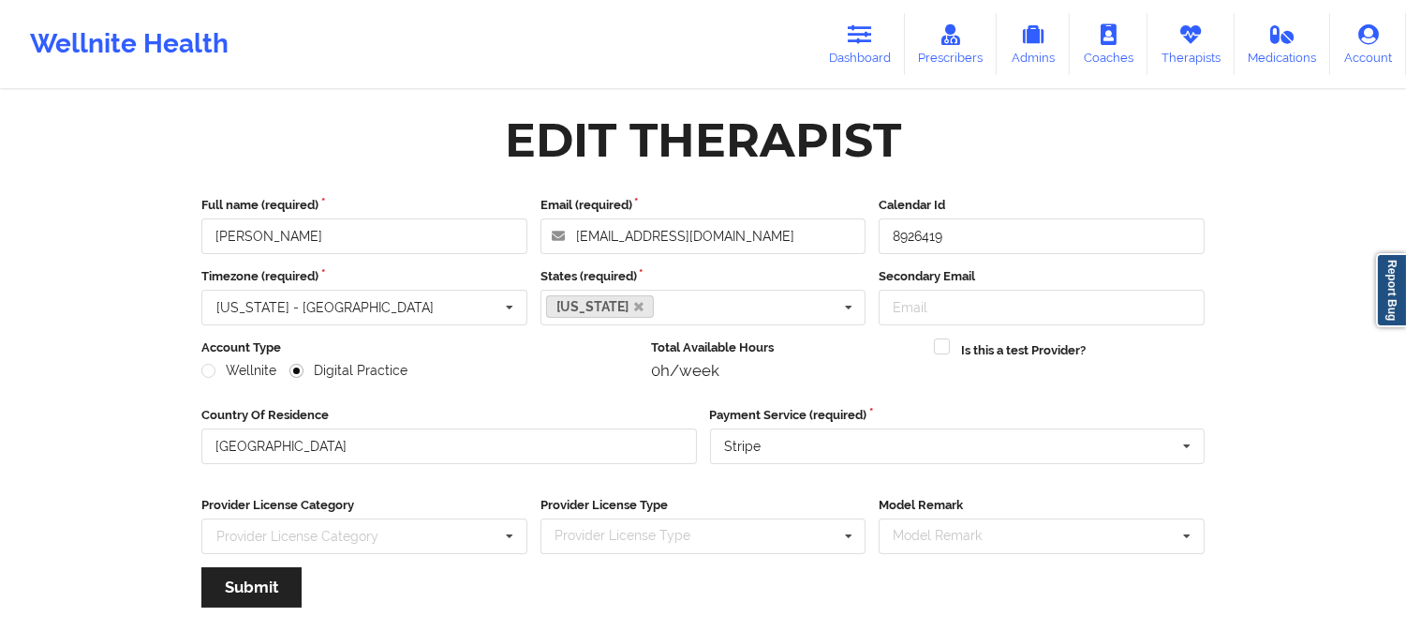
scroll to position [0, 0]
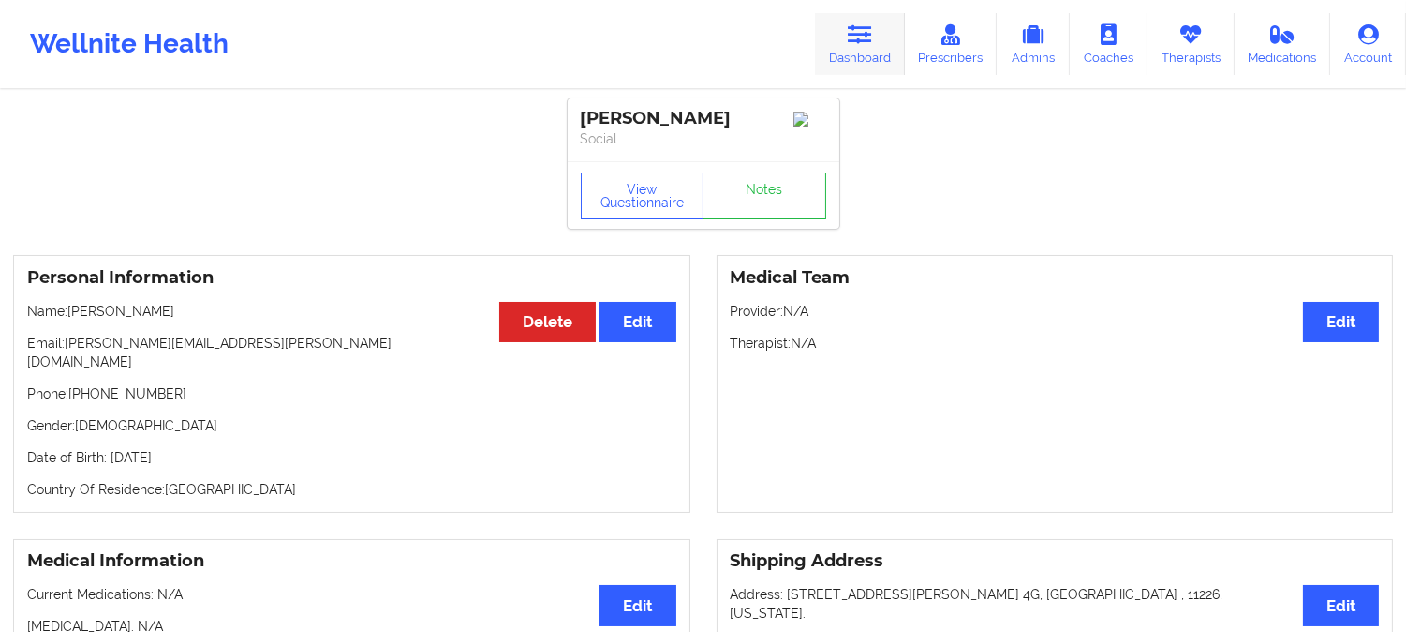
click at [859, 21] on link "Dashboard" at bounding box center [860, 44] width 90 height 62
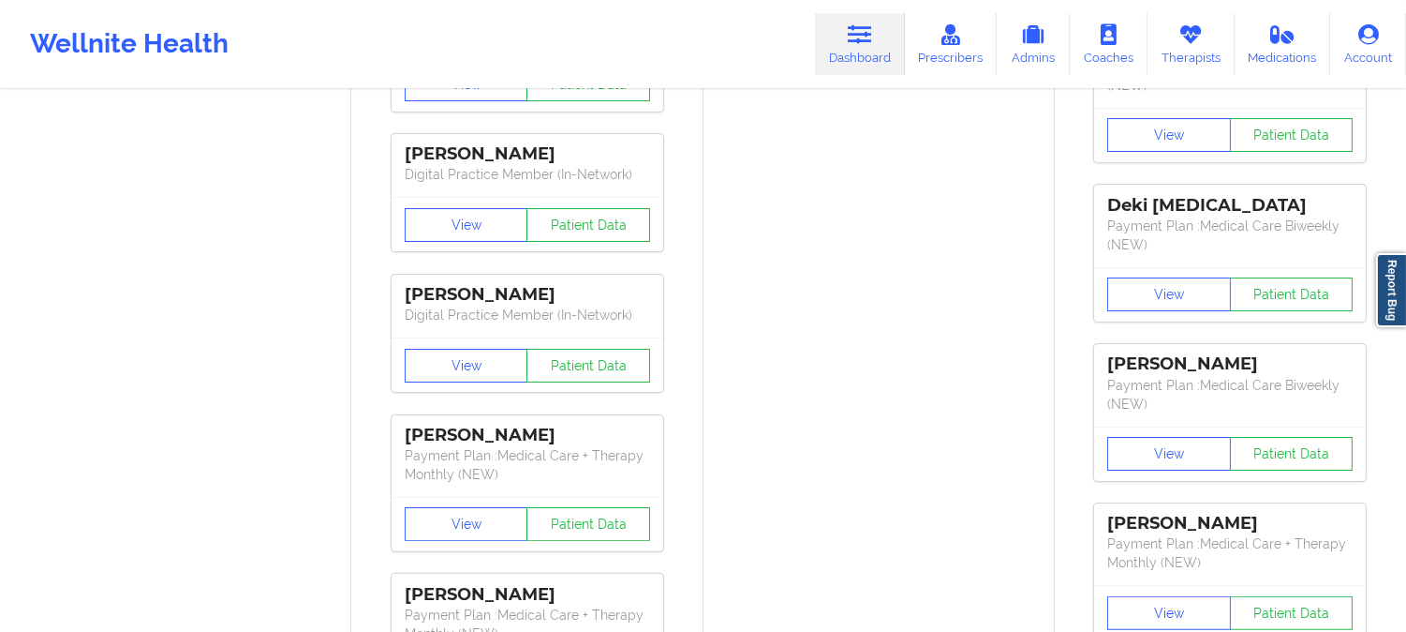
scroll to position [1145, 0]
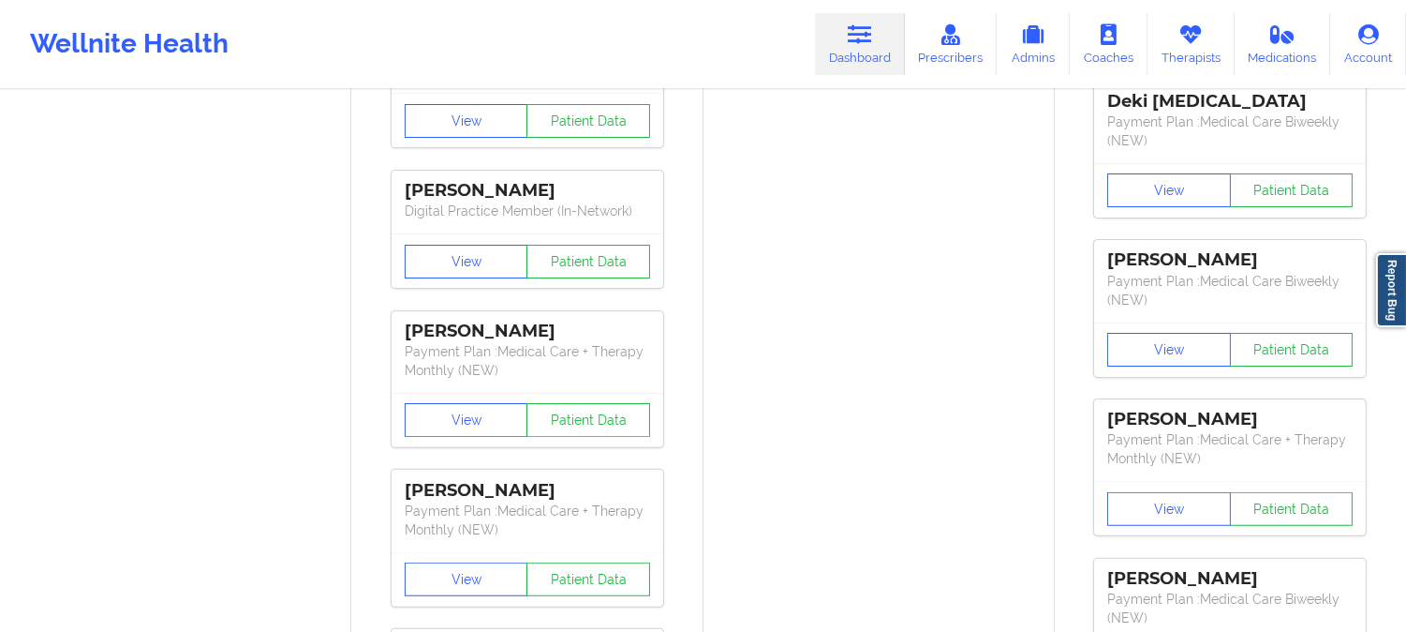
drag, startPoint x: 774, startPoint y: 466, endPoint x: 781, endPoint y: 443, distance: 23.4
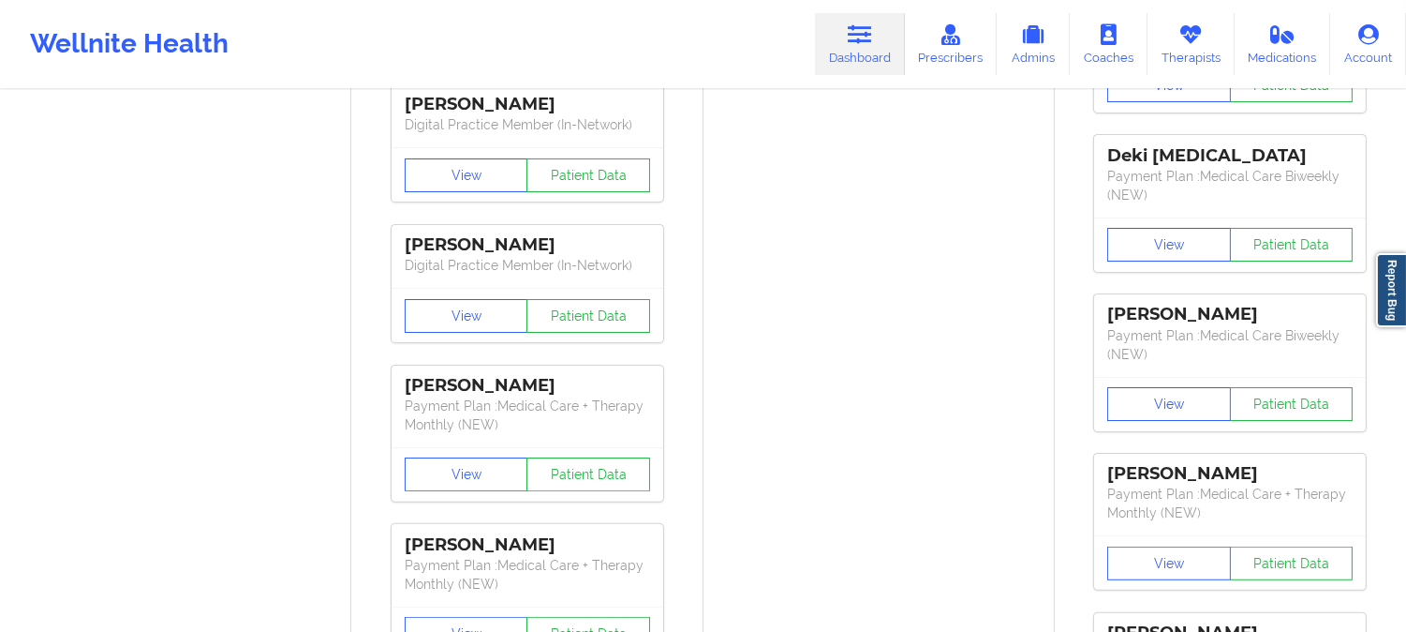
scroll to position [0, 0]
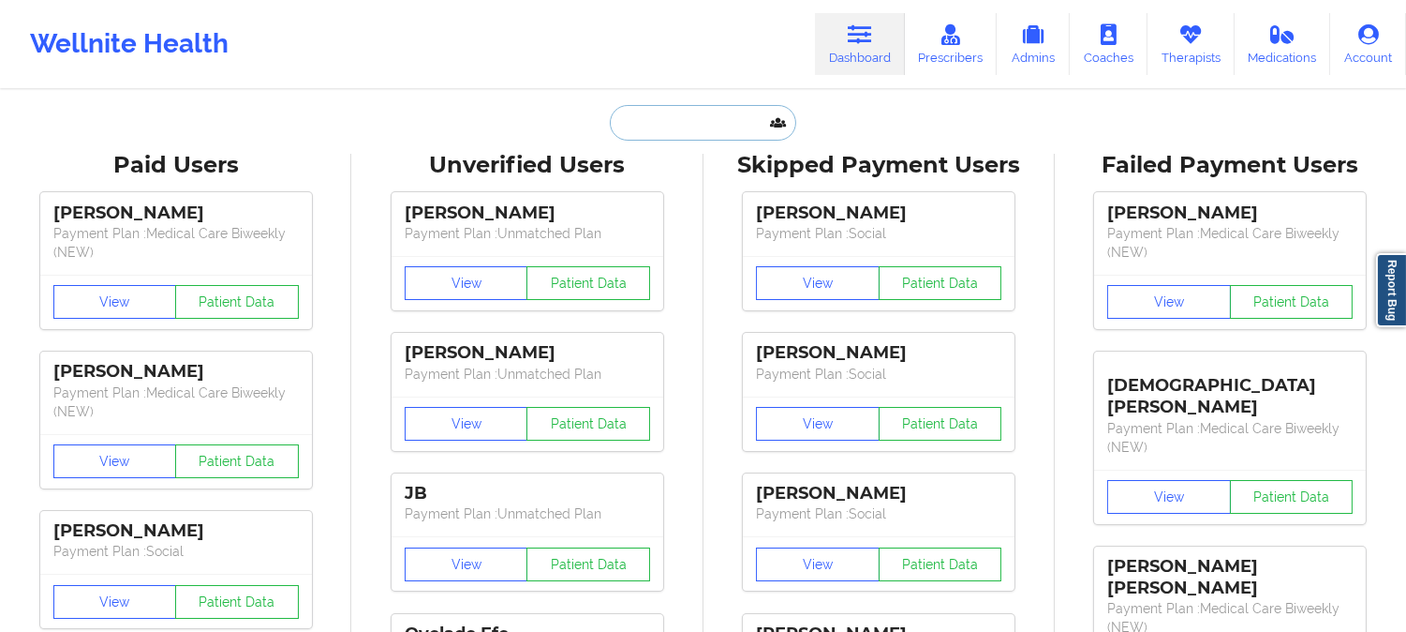
click at [670, 115] on input "text" at bounding box center [703, 123] width 186 height 36
paste input "Sally ollerenshaw"
type input "Sally ollerenshaw"
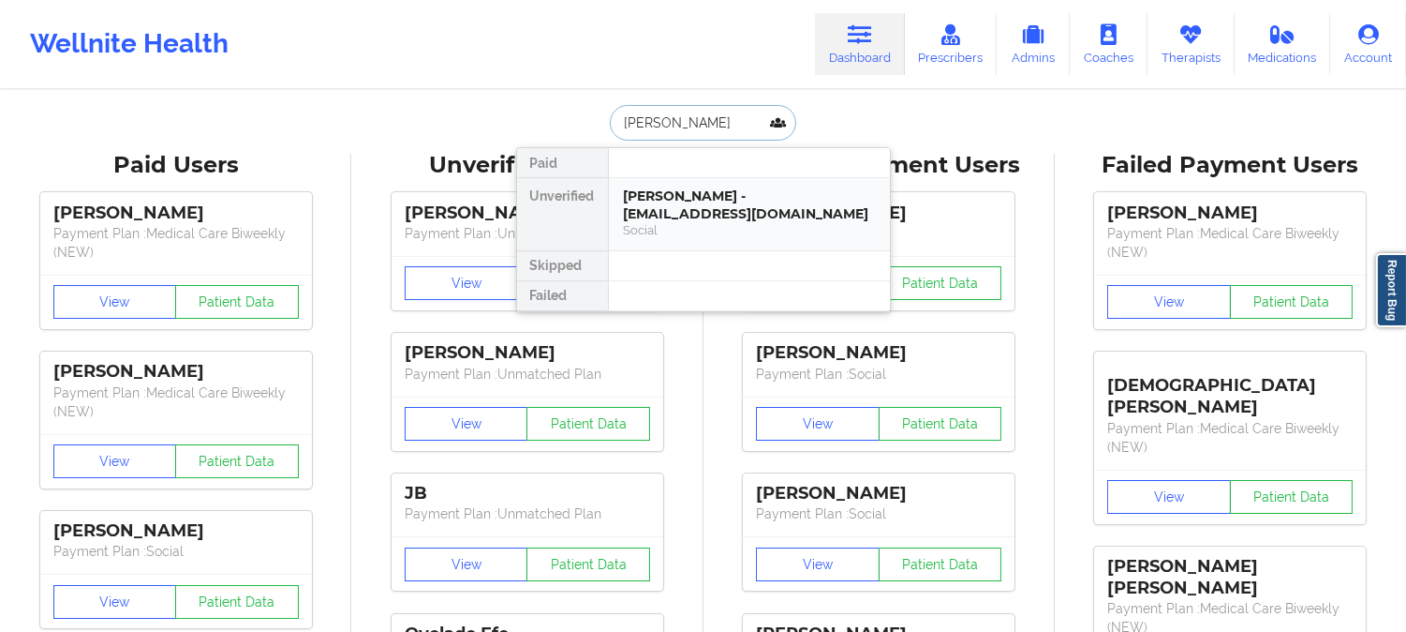
click at [676, 201] on div "Sally ollerenshaw - sbjackson33@yahoo.com" at bounding box center [749, 204] width 251 height 35
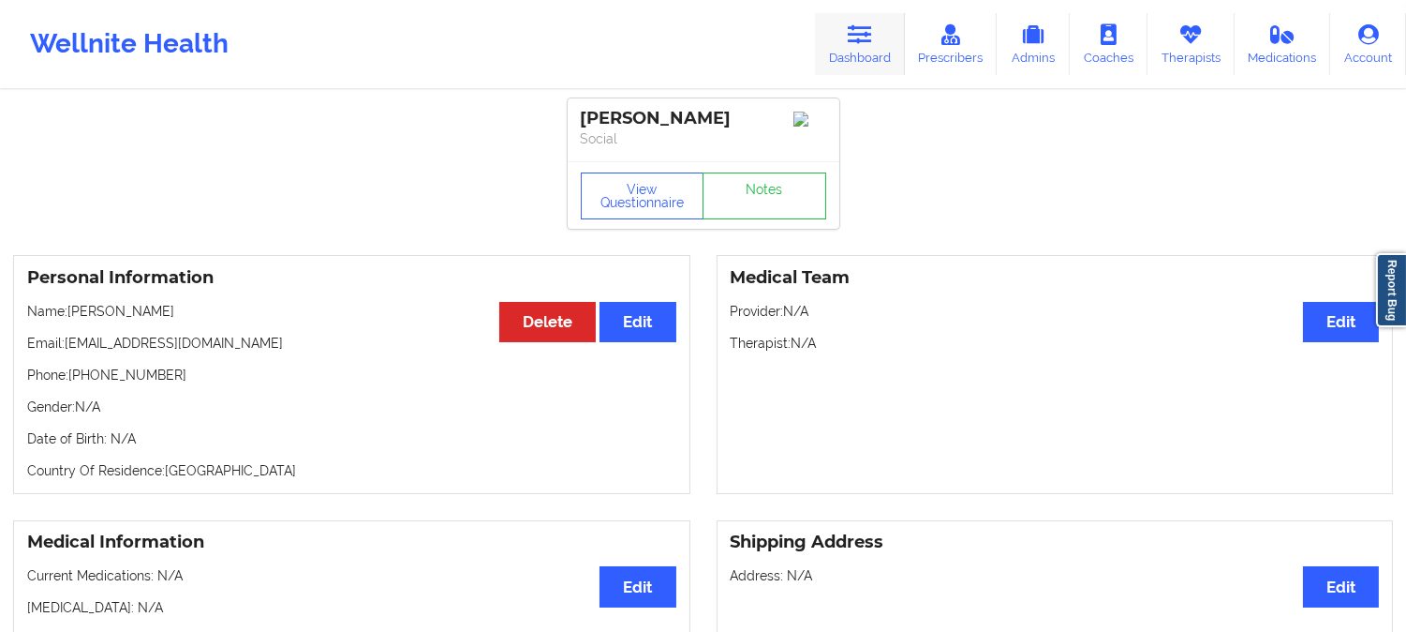
click at [859, 38] on icon at bounding box center [860, 34] width 24 height 21
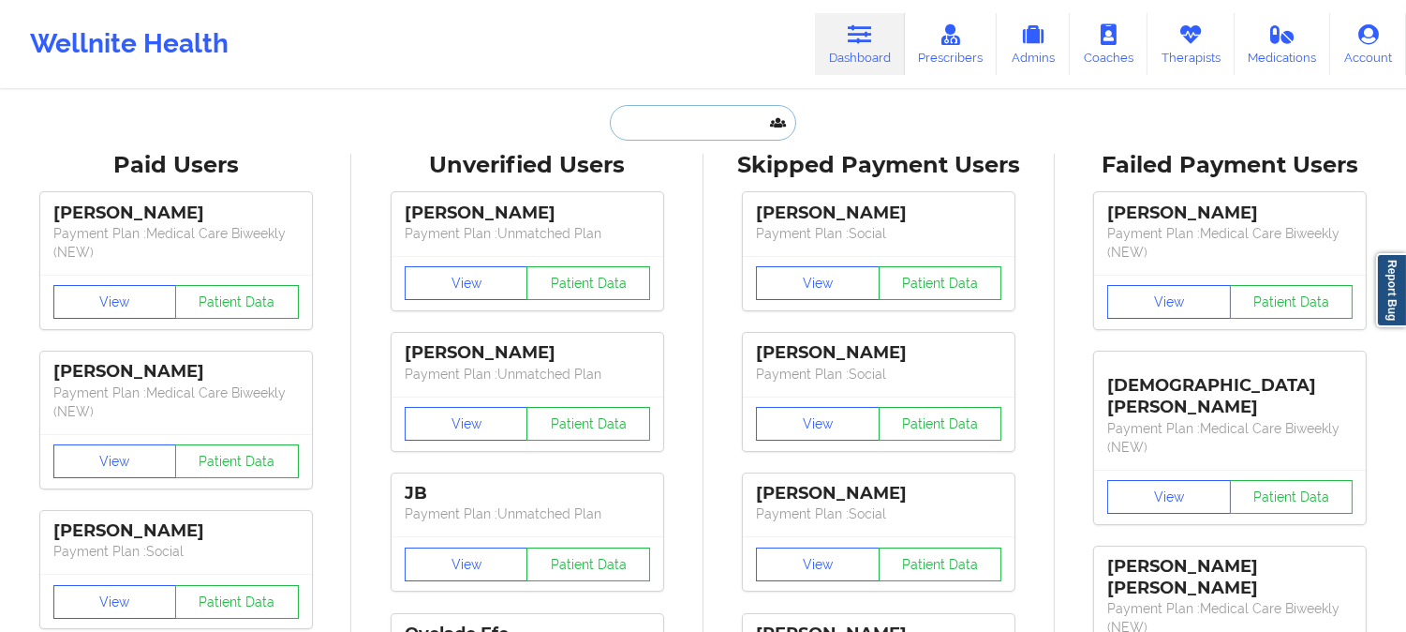
click at [712, 123] on input "text" at bounding box center [703, 123] width 186 height 36
paste input "Lakangala Womack"
type input "Lakangala Womack"
paste input "Alyssa Widman"
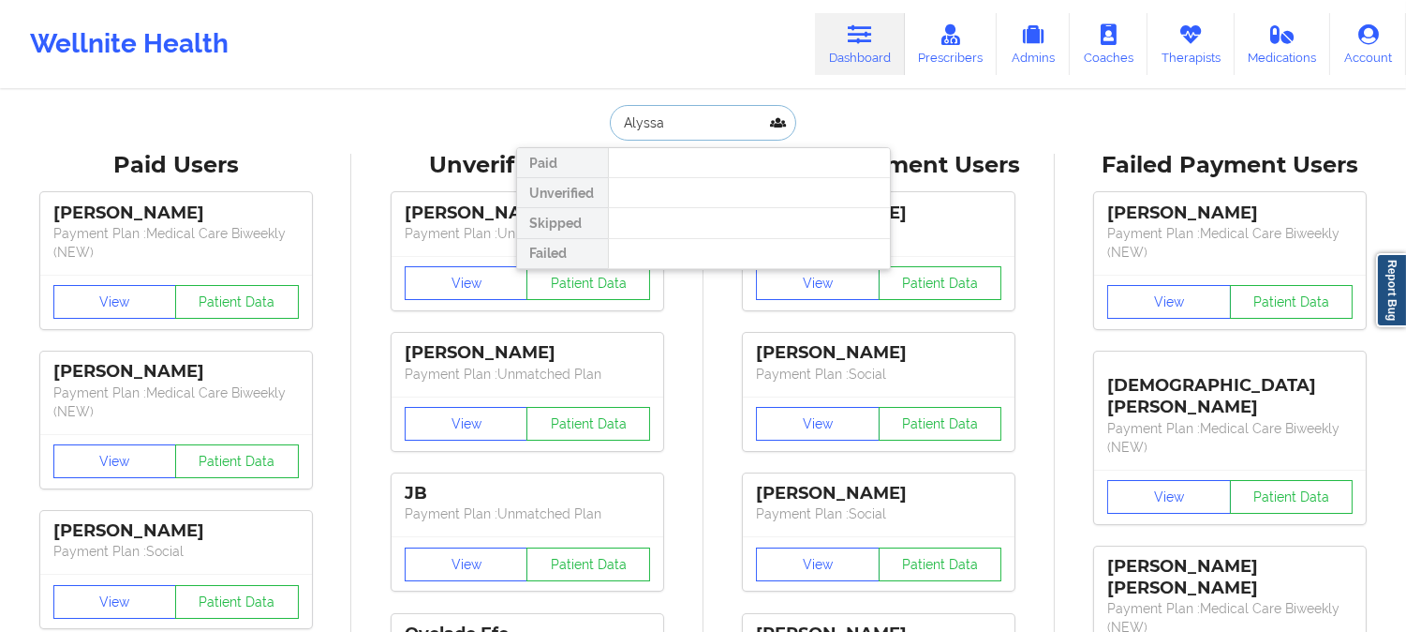
type input "Alyssa"
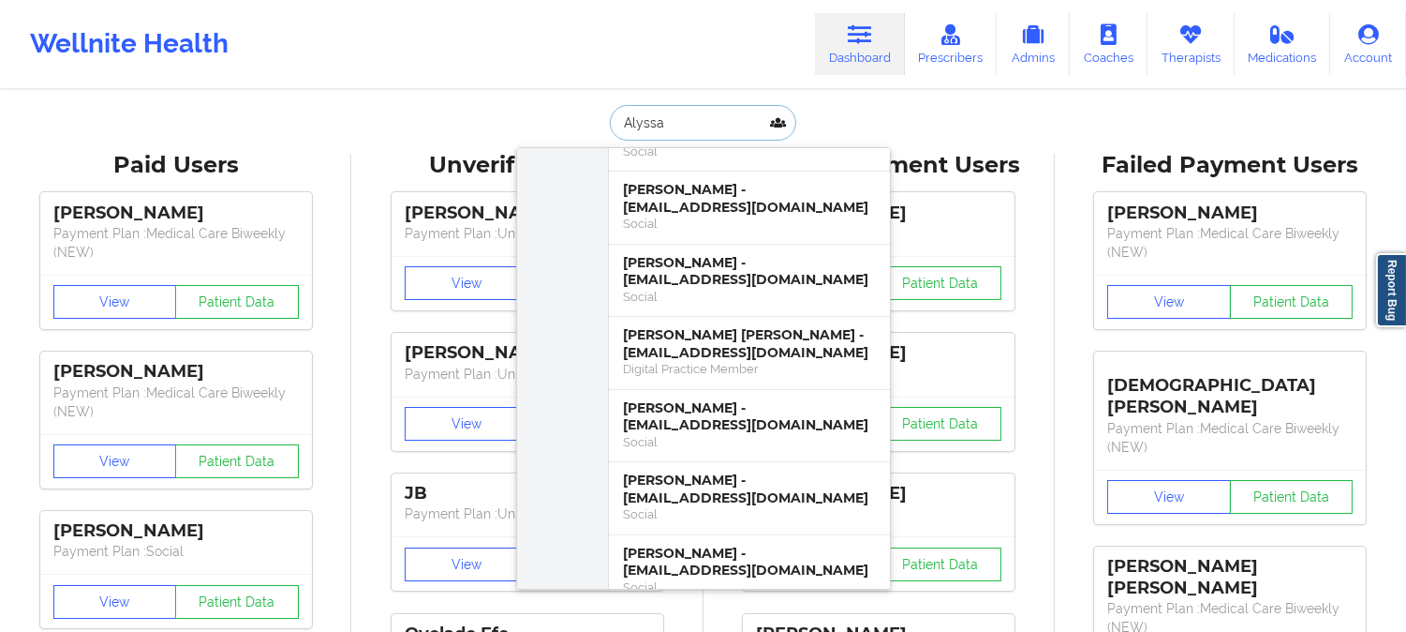
scroll to position [1249, 0]
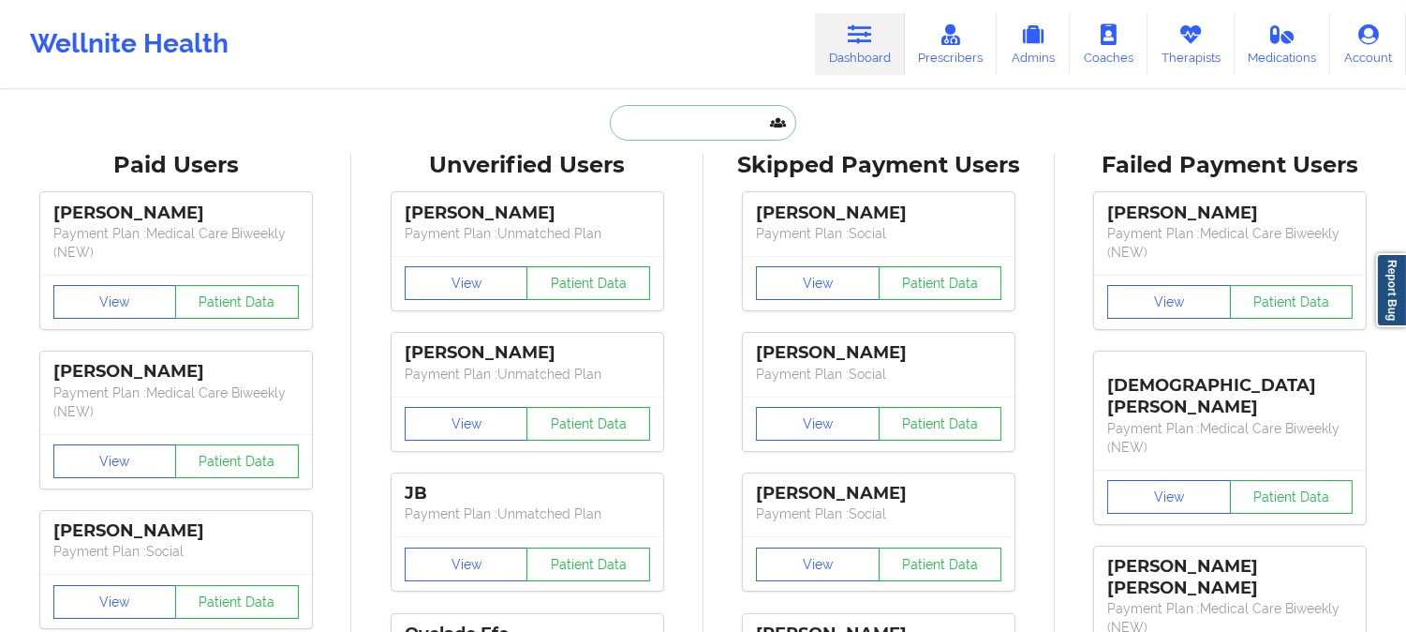
paste input "Allysa"
type input "Allysa"
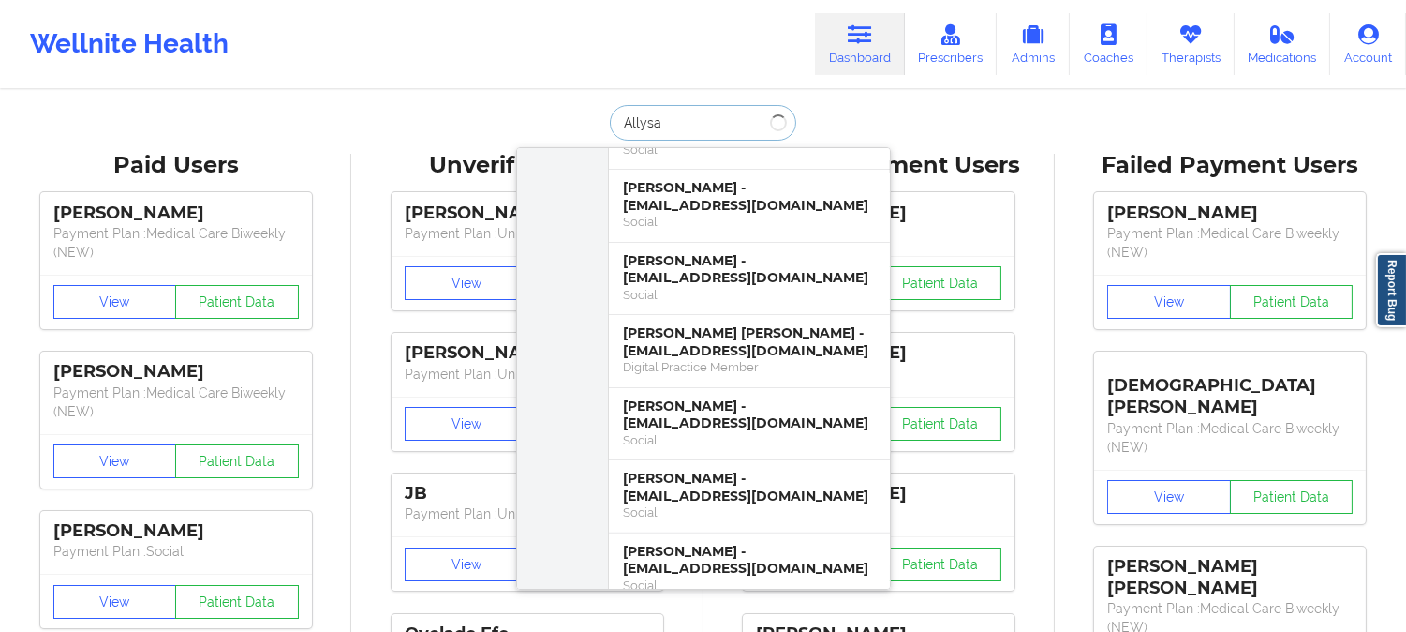
scroll to position [0, 0]
